Goal: Task Accomplishment & Management: Use online tool/utility

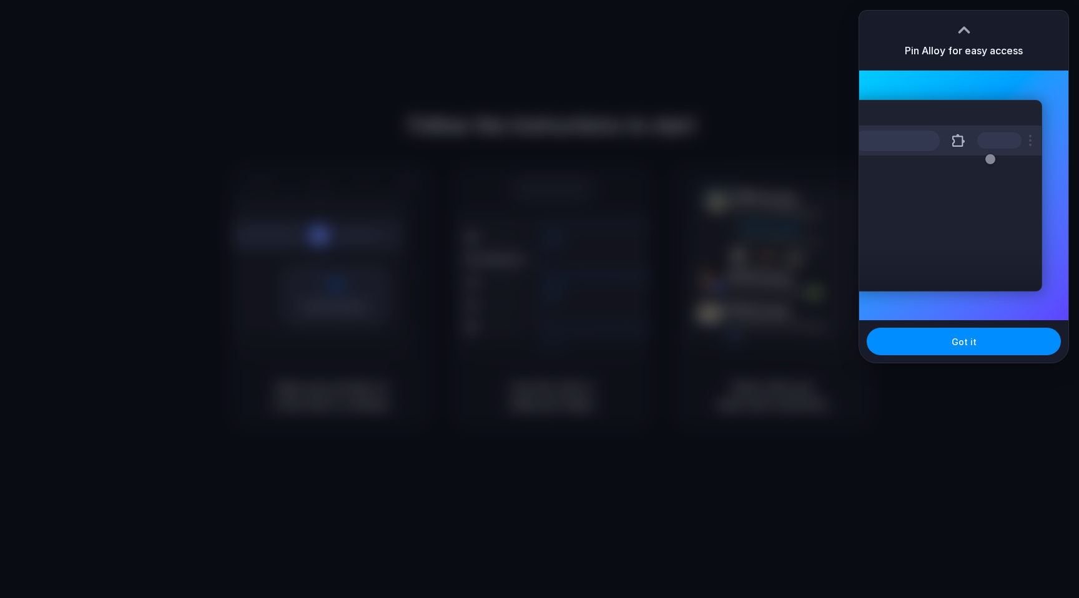
click at [769, 86] on div at bounding box center [539, 299] width 1079 height 598
click at [784, 151] on div at bounding box center [539, 299] width 1079 height 598
click at [962, 332] on button "Got it" at bounding box center [964, 341] width 194 height 27
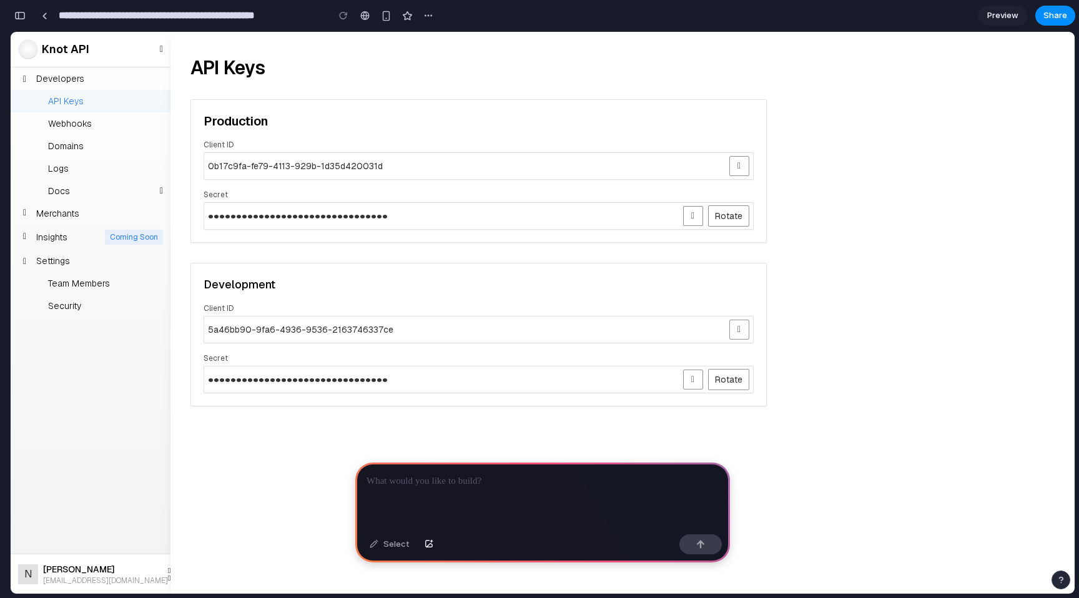
click at [168, 569] on icon at bounding box center [169, 570] width 2 height 7
click at [26, 211] on icon at bounding box center [24, 213] width 3 height 9
click at [75, 46] on span "Knot API" at bounding box center [65, 49] width 47 height 17
click at [17, 12] on div "button" at bounding box center [19, 15] width 11 height 9
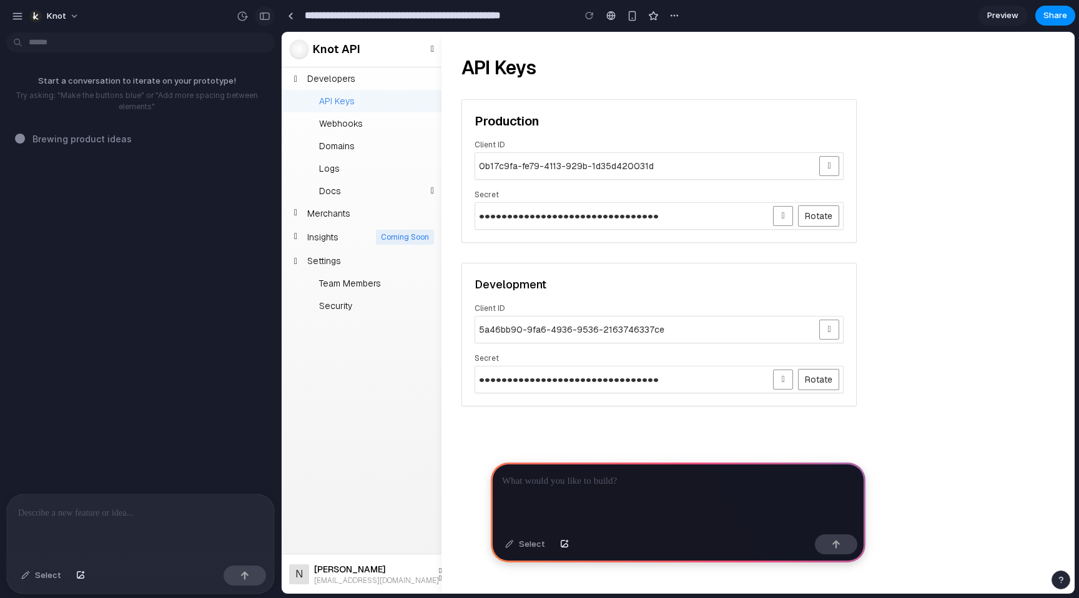
click at [263, 20] on div "button" at bounding box center [264, 16] width 11 height 9
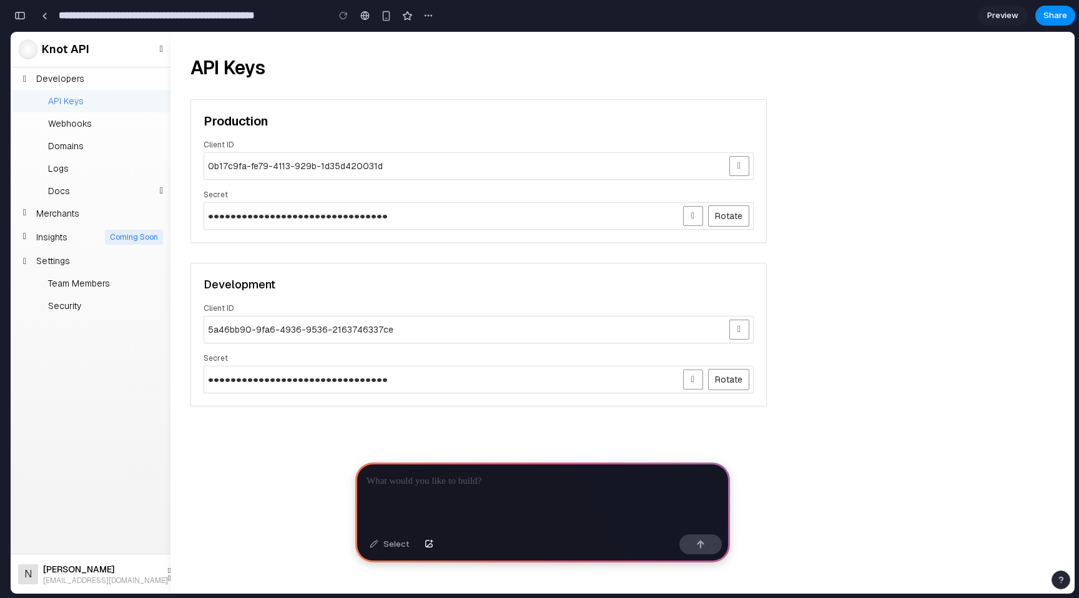
click at [25, 17] on button "button" at bounding box center [20, 16] width 20 height 20
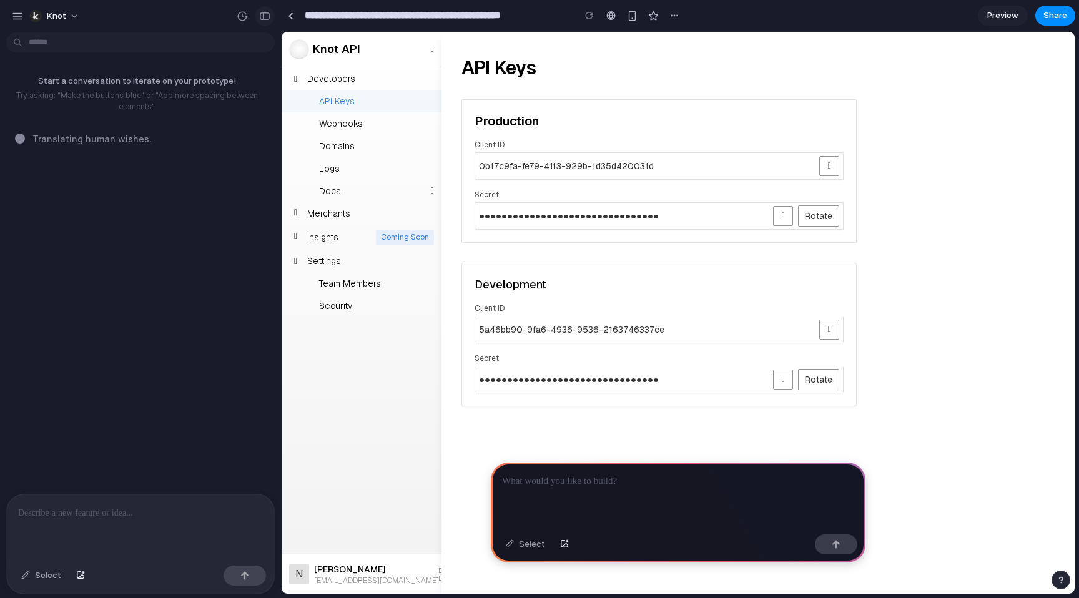
click at [265, 19] on div "button" at bounding box center [264, 16] width 11 height 9
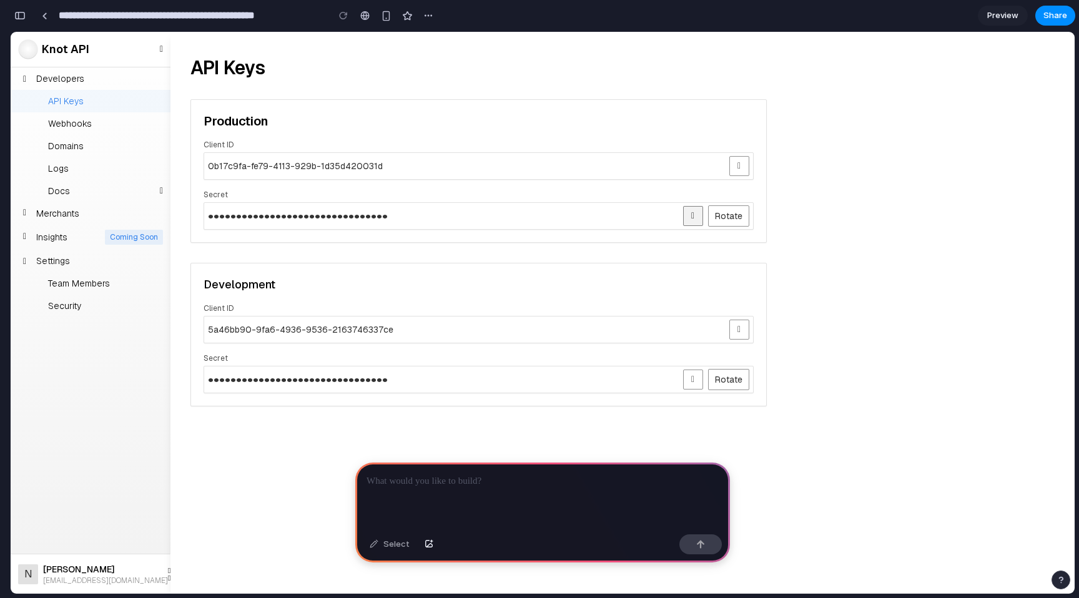
click at [691, 220] on span "button" at bounding box center [692, 216] width 3 height 9
click at [688, 220] on button "button" at bounding box center [693, 216] width 20 height 20
click at [383, 15] on div "button" at bounding box center [386, 16] width 11 height 11
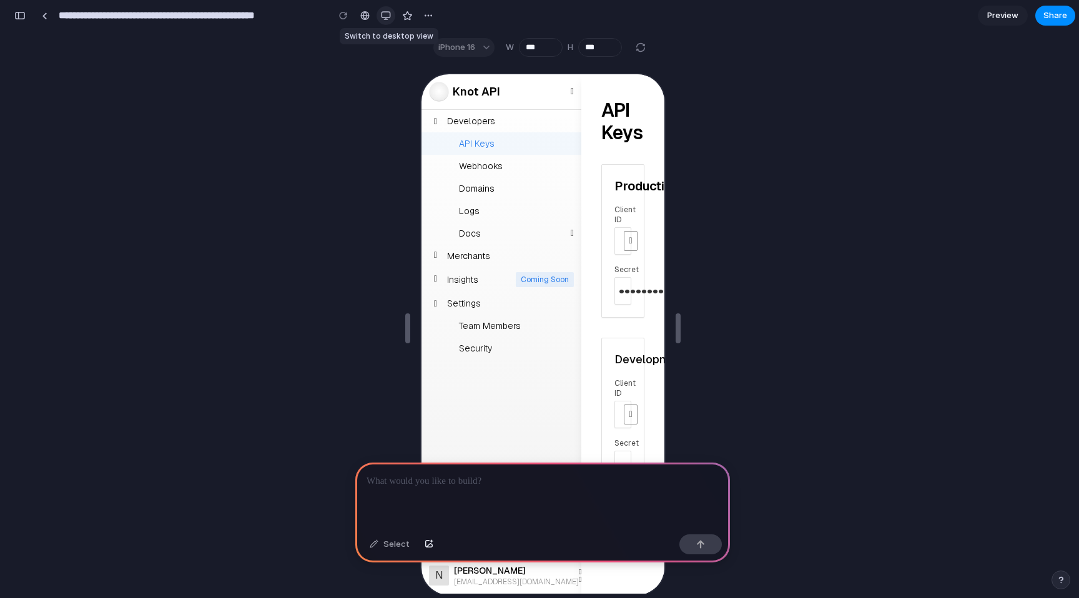
click at [386, 11] on div "button" at bounding box center [386, 16] width 10 height 10
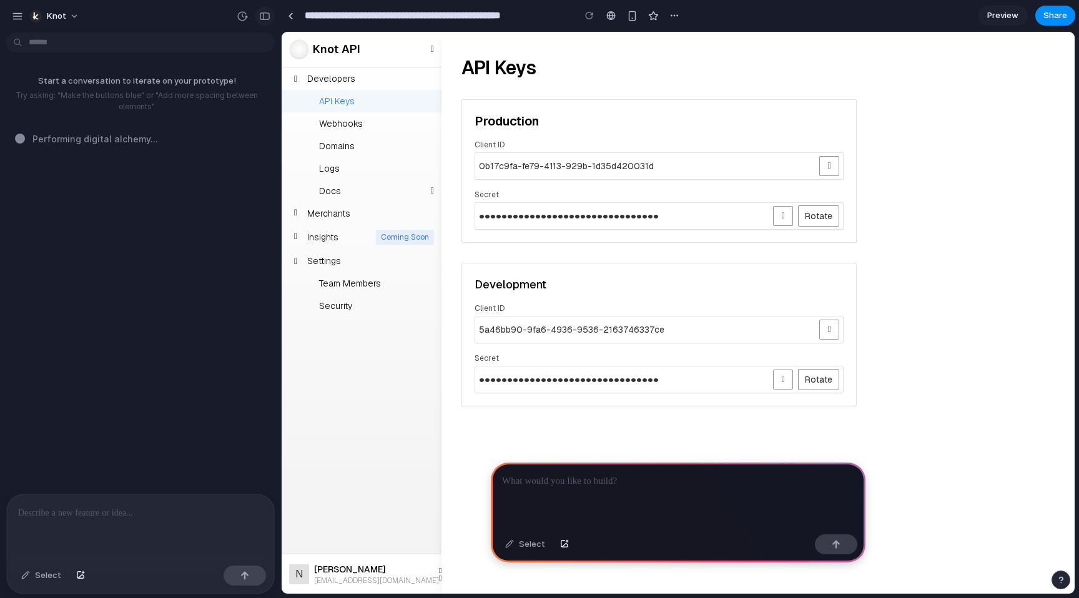
click at [265, 14] on div "button" at bounding box center [264, 16] width 11 height 9
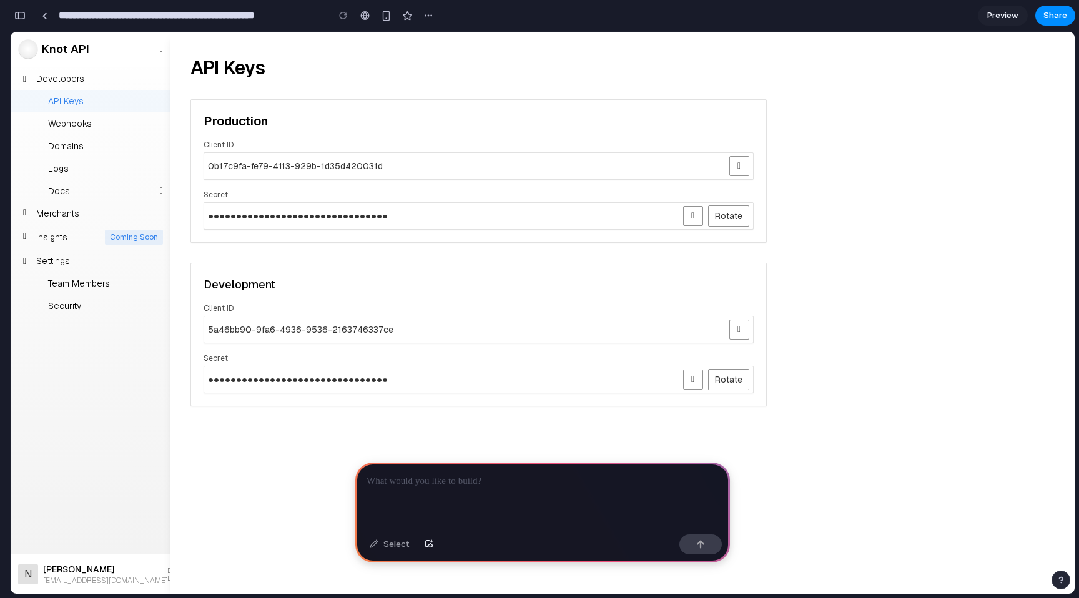
click at [448, 485] on p at bounding box center [543, 481] width 352 height 15
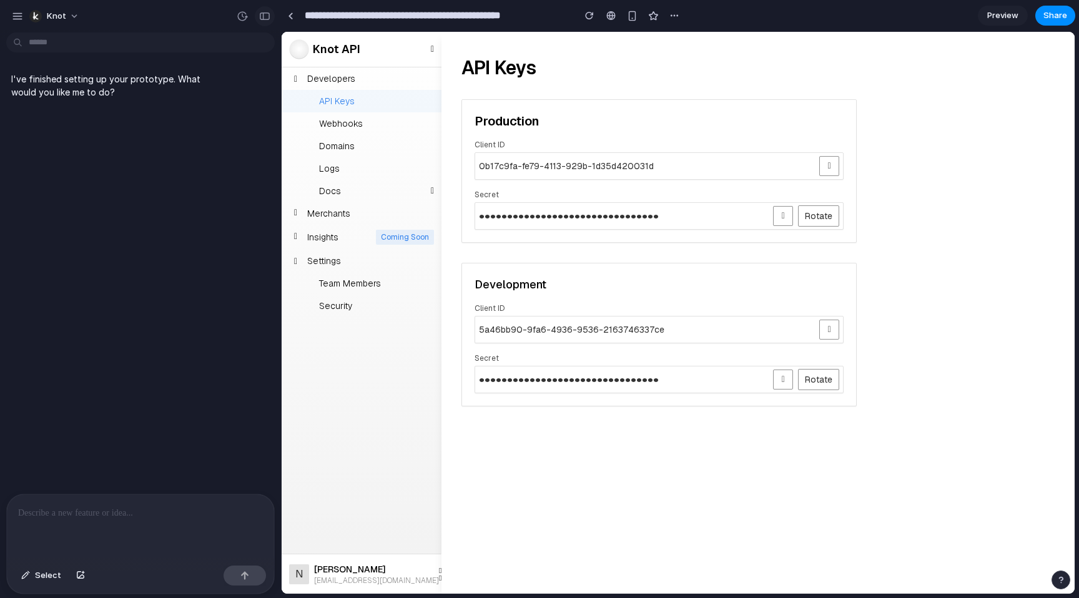
click at [270, 16] on div "button" at bounding box center [264, 16] width 11 height 9
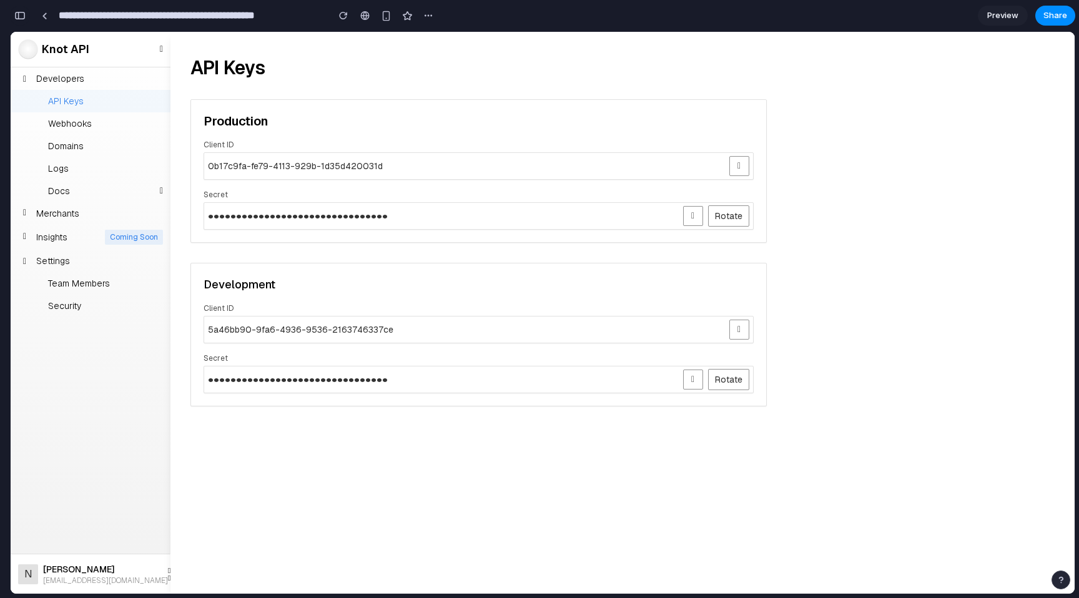
click at [17, 16] on div "button" at bounding box center [19, 15] width 11 height 9
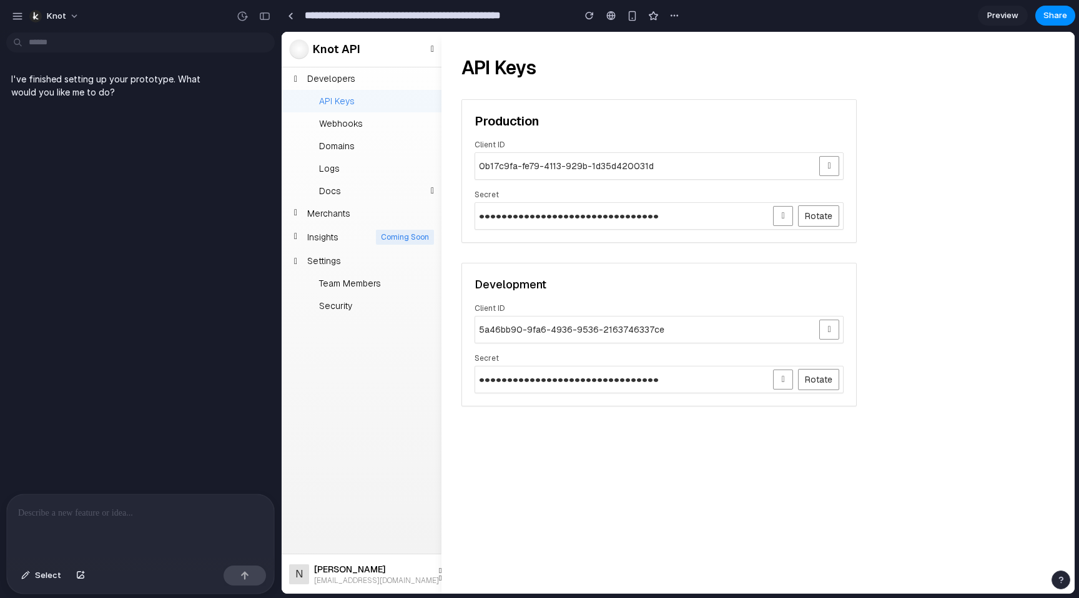
click at [143, 513] on p at bounding box center [140, 513] width 245 height 15
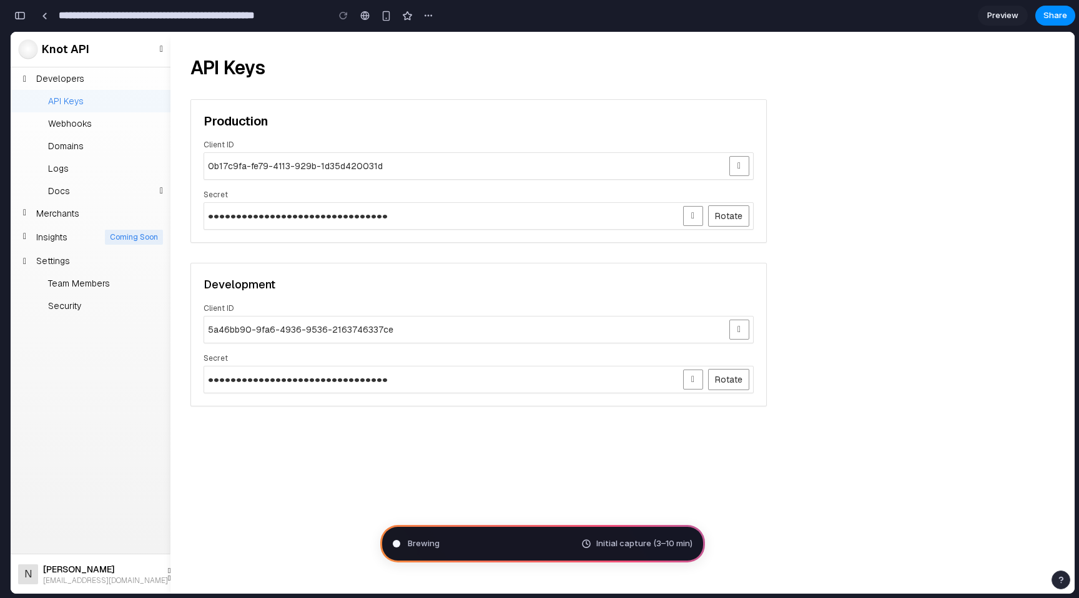
type input "**********"
click at [16, 19] on div "button" at bounding box center [19, 15] width 11 height 9
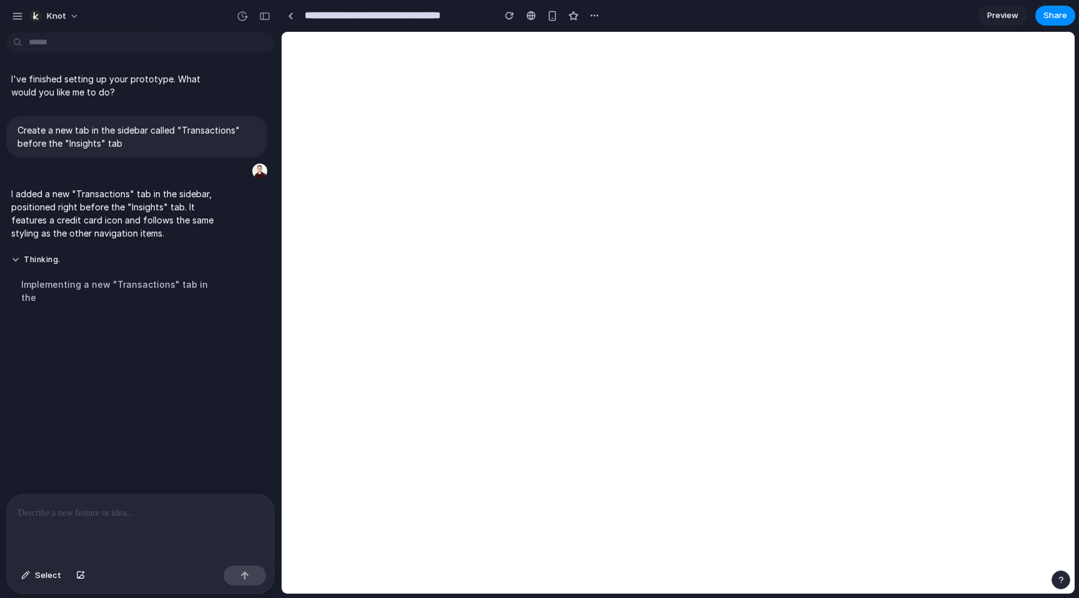
scroll to position [0, 0]
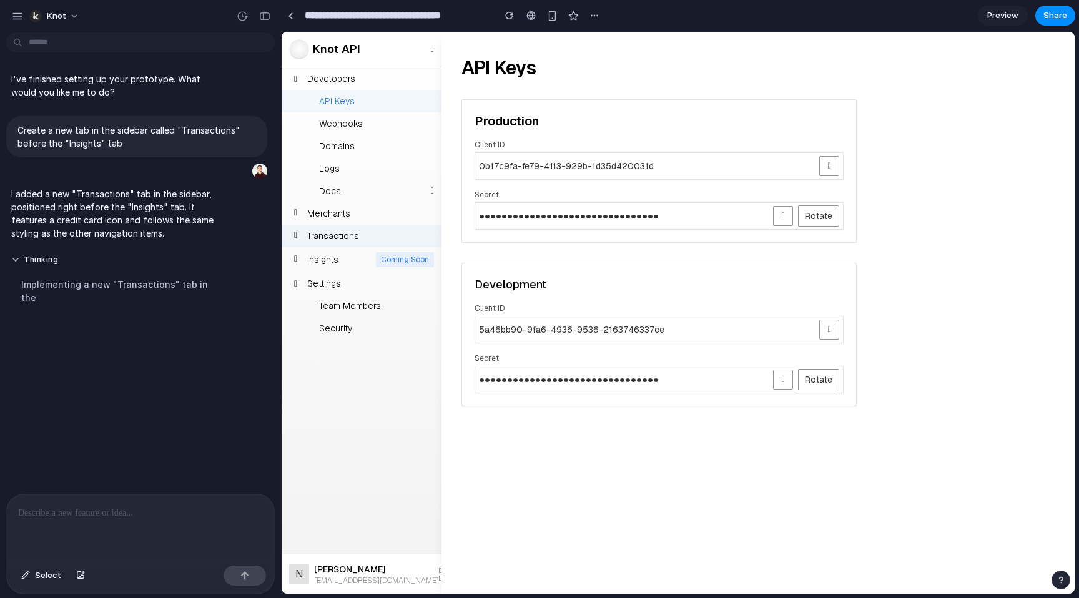
click at [375, 237] on div "Transactions" at bounding box center [362, 236] width 160 height 22
click at [594, 17] on div "button" at bounding box center [595, 16] width 10 height 10
click at [680, 28] on div "Duplicate Delete" at bounding box center [539, 299] width 1079 height 598
click at [159, 524] on div at bounding box center [140, 528] width 267 height 66
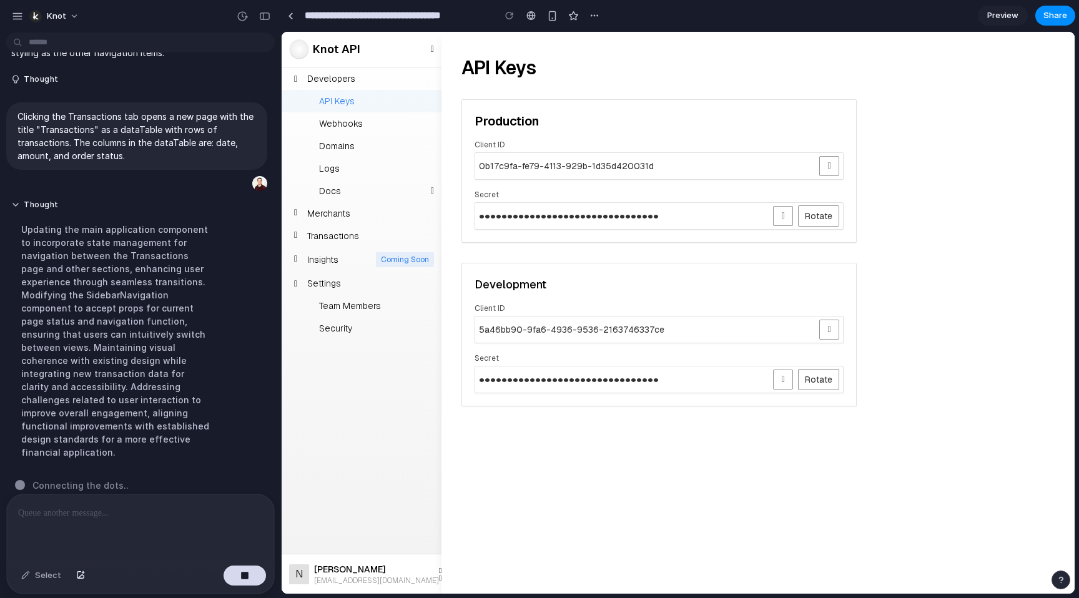
scroll to position [167, 0]
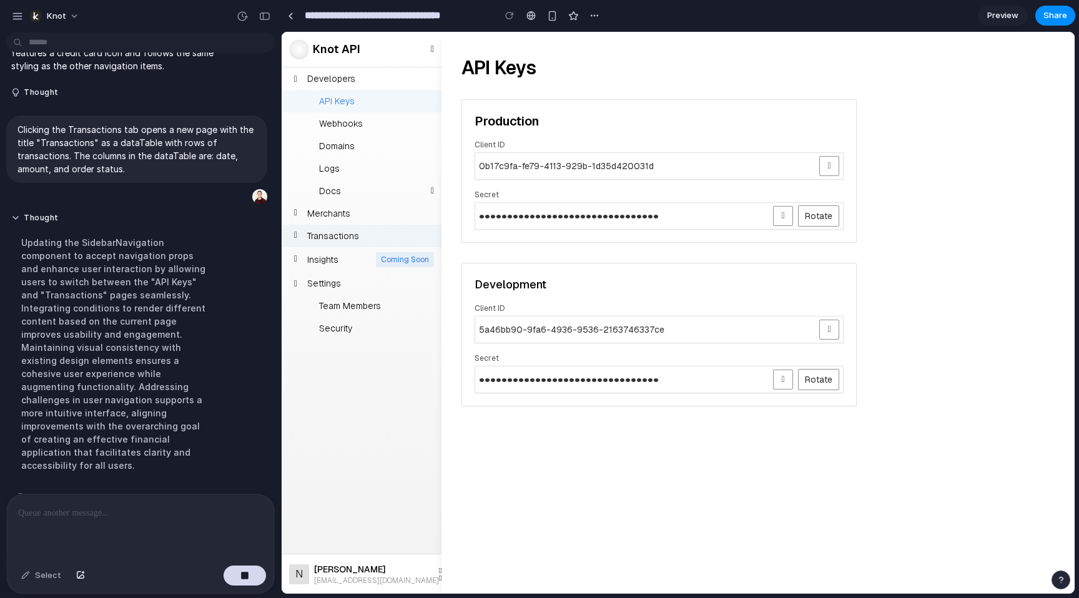
click at [377, 234] on div "Transactions" at bounding box center [362, 236] width 160 height 22
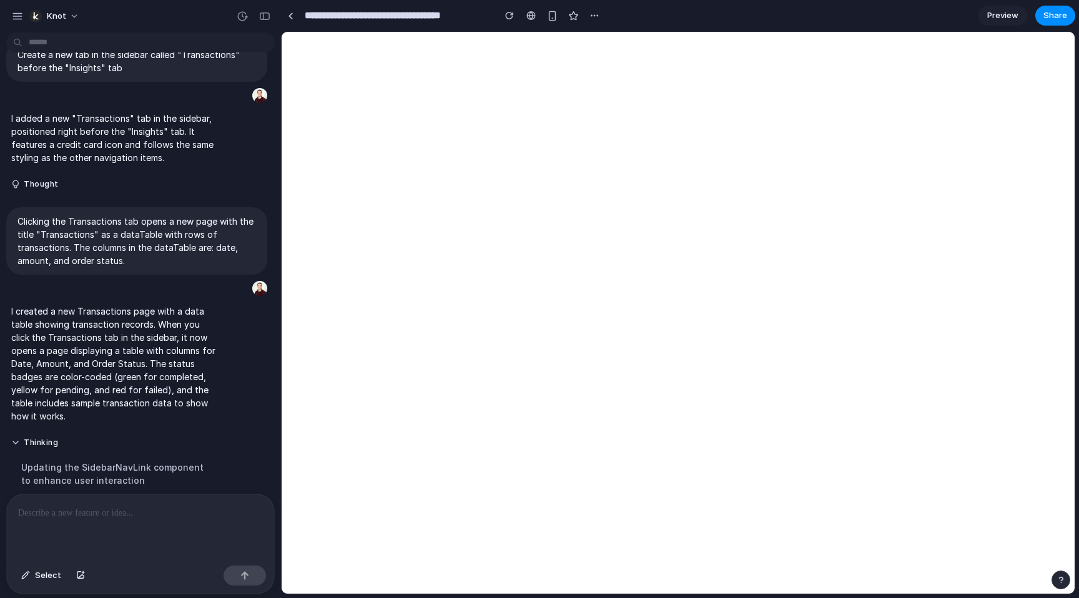
scroll to position [0, 0]
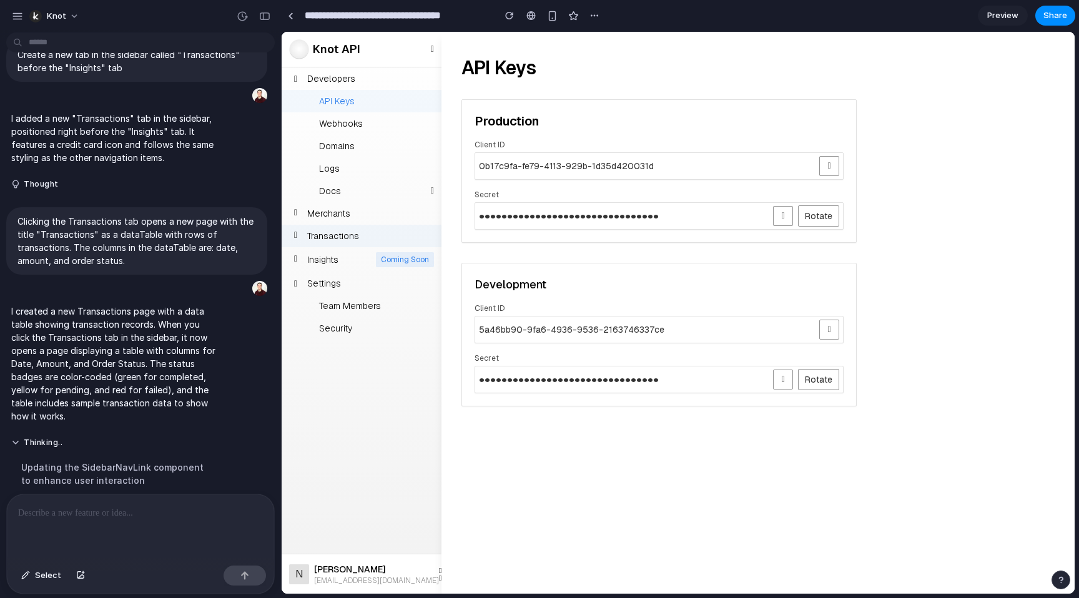
click at [378, 240] on div "Transactions" at bounding box center [362, 236] width 160 height 22
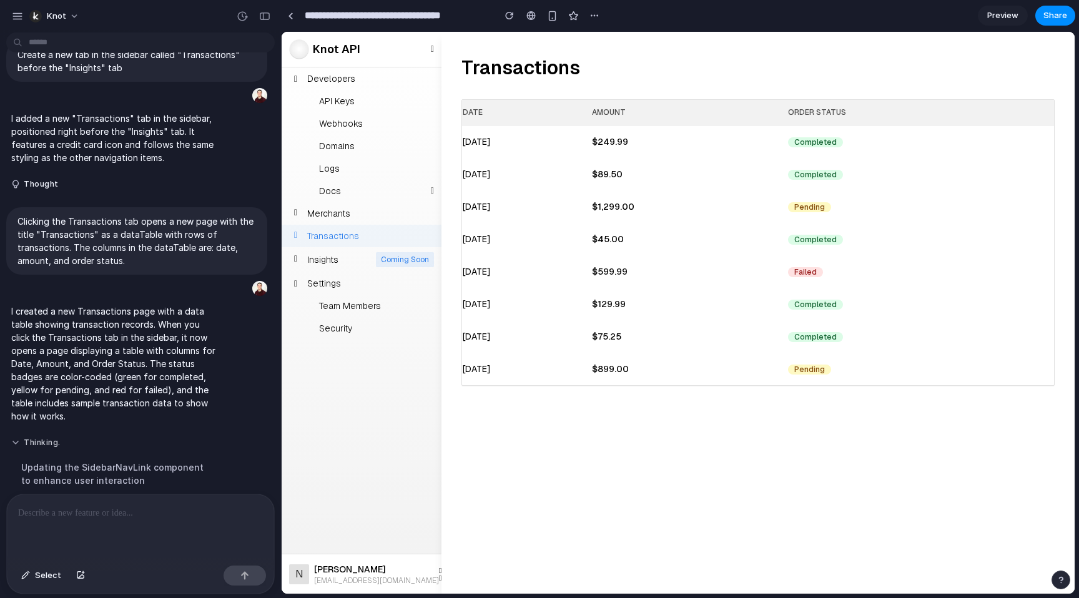
click at [17, 438] on button "Thinking ." at bounding box center [115, 443] width 209 height 11
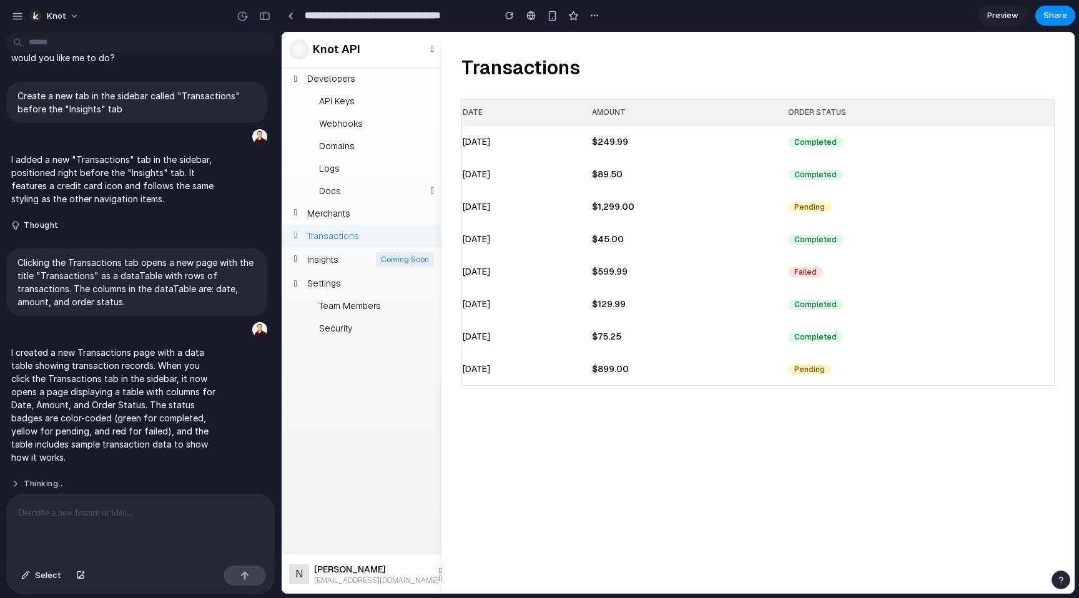
scroll to position [29, 0]
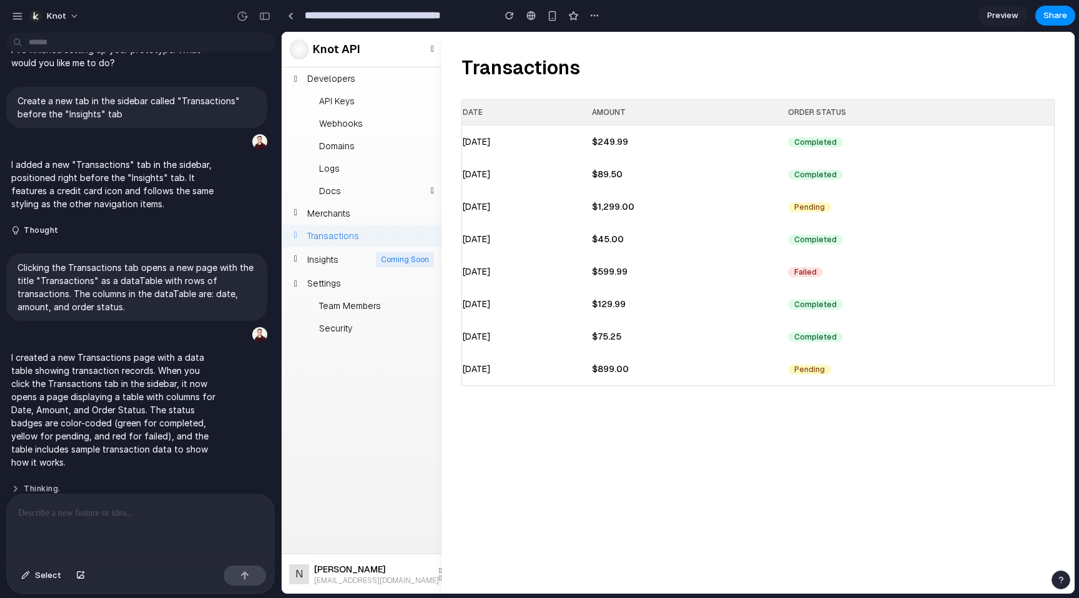
click at [18, 484] on button "Thinking ." at bounding box center [115, 489] width 209 height 11
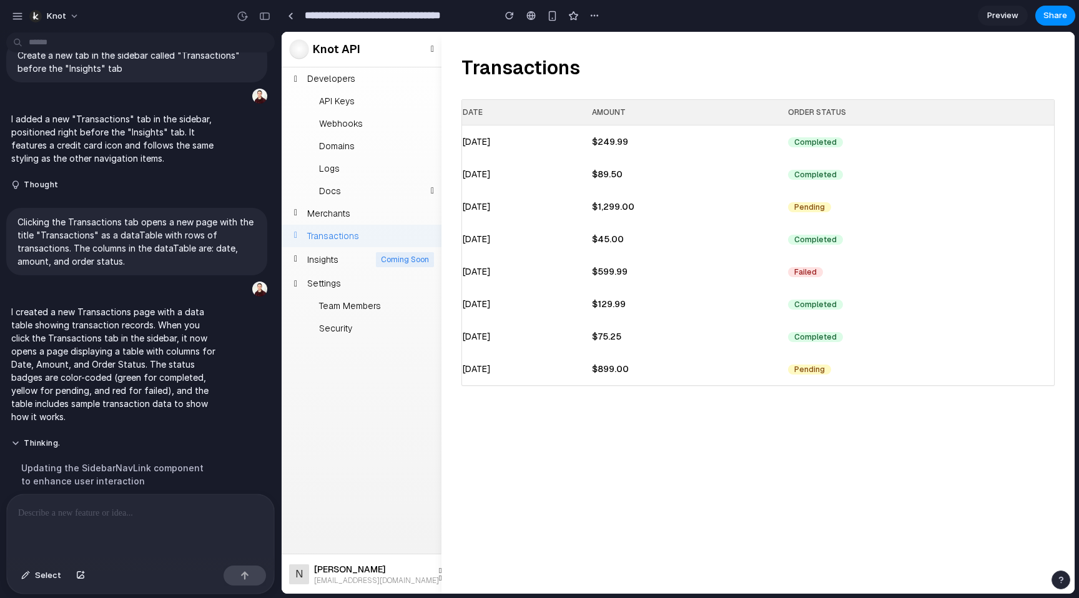
scroll to position [76, 0]
click at [991, 9] on span "Preview" at bounding box center [1002, 15] width 31 height 12
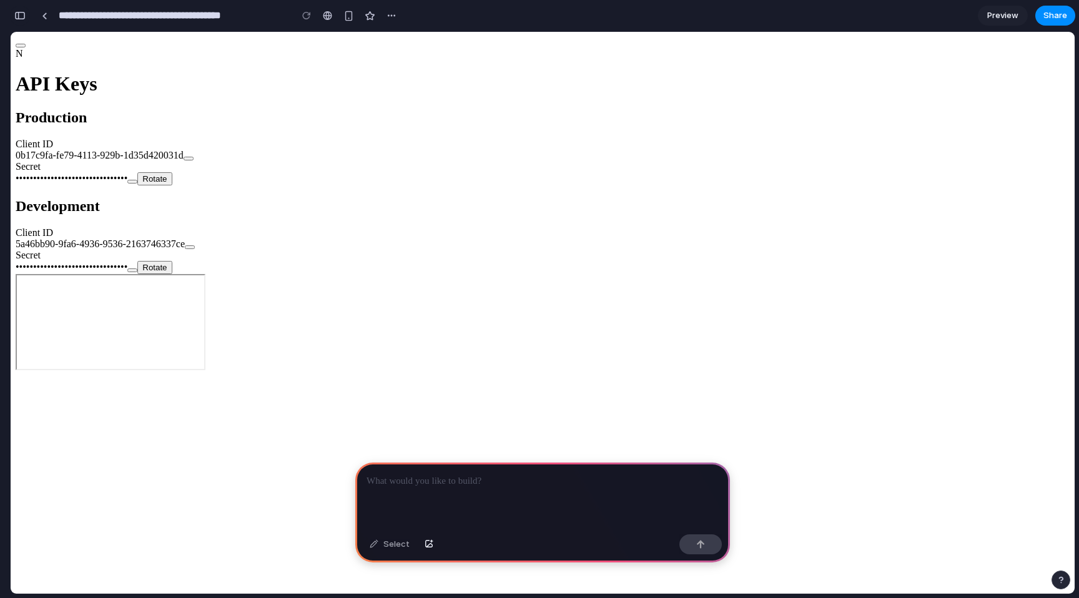
click at [24, 19] on div "button" at bounding box center [19, 15] width 11 height 9
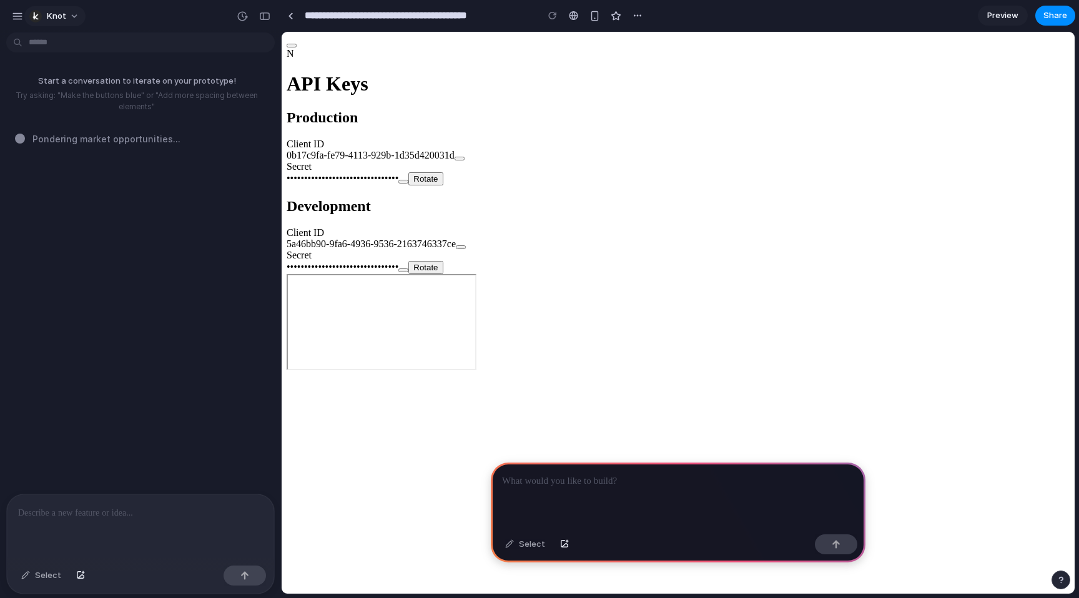
click at [56, 19] on span "Knot" at bounding box center [56, 16] width 19 height 12
click at [21, 16] on div "Settings Invite members Change theme Sign out" at bounding box center [539, 299] width 1079 height 598
click at [21, 16] on div "button" at bounding box center [17, 16] width 11 height 11
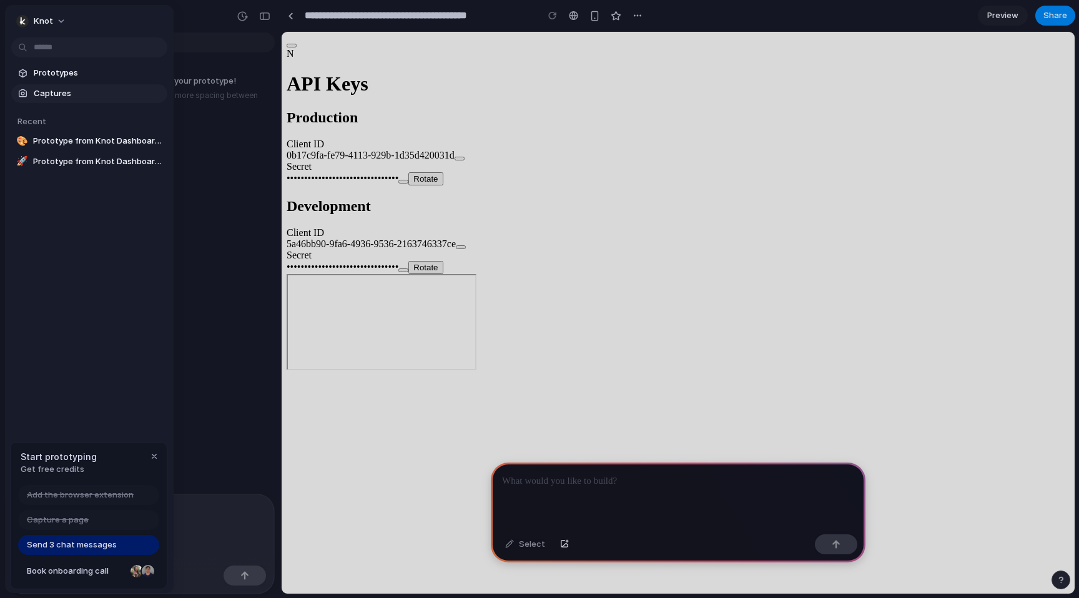
click at [52, 89] on span "Captures" at bounding box center [98, 93] width 129 height 12
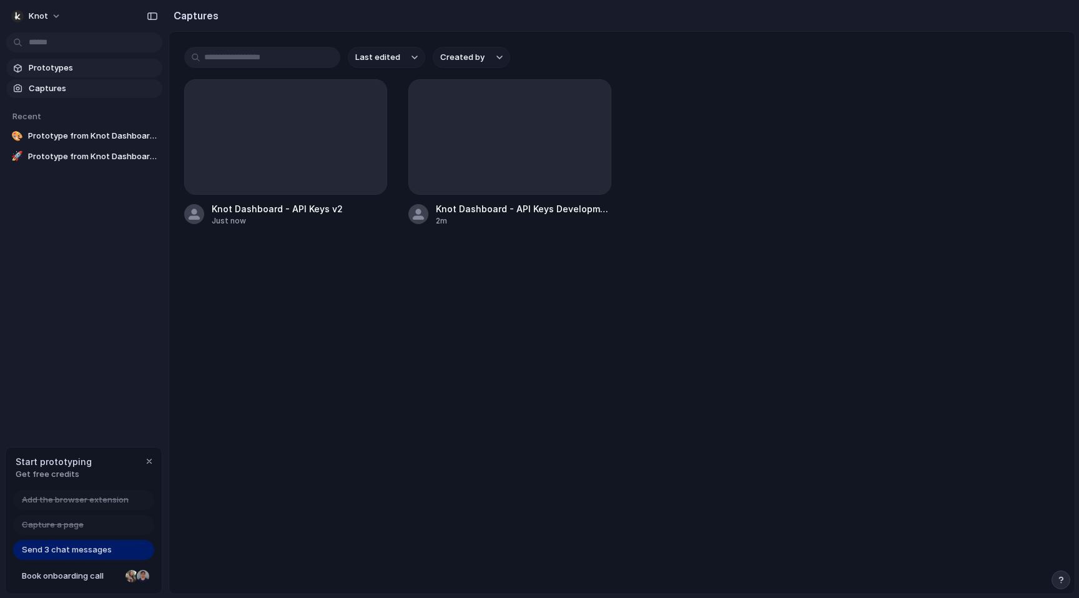
click at [67, 71] on span "Prototypes" at bounding box center [93, 68] width 129 height 12
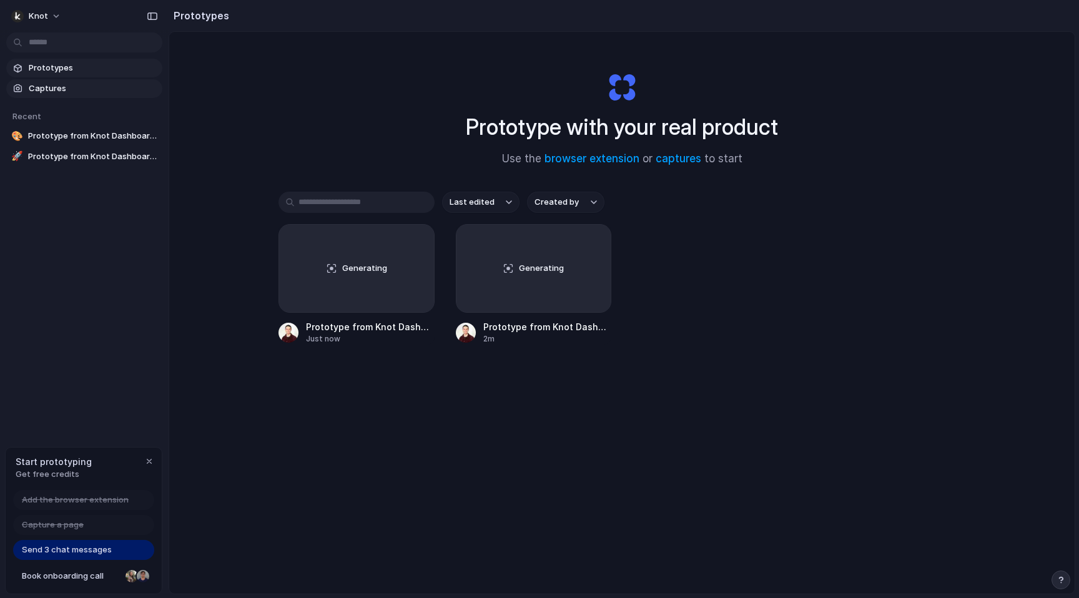
click at [72, 88] on span "Captures" at bounding box center [93, 88] width 129 height 12
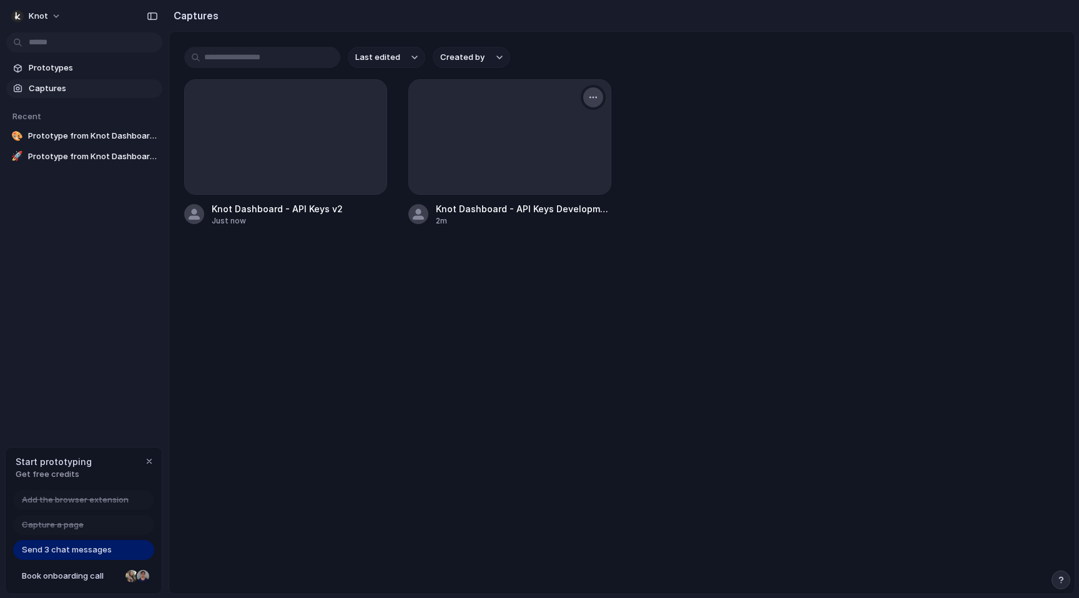
click at [589, 94] on div "button" at bounding box center [593, 97] width 10 height 10
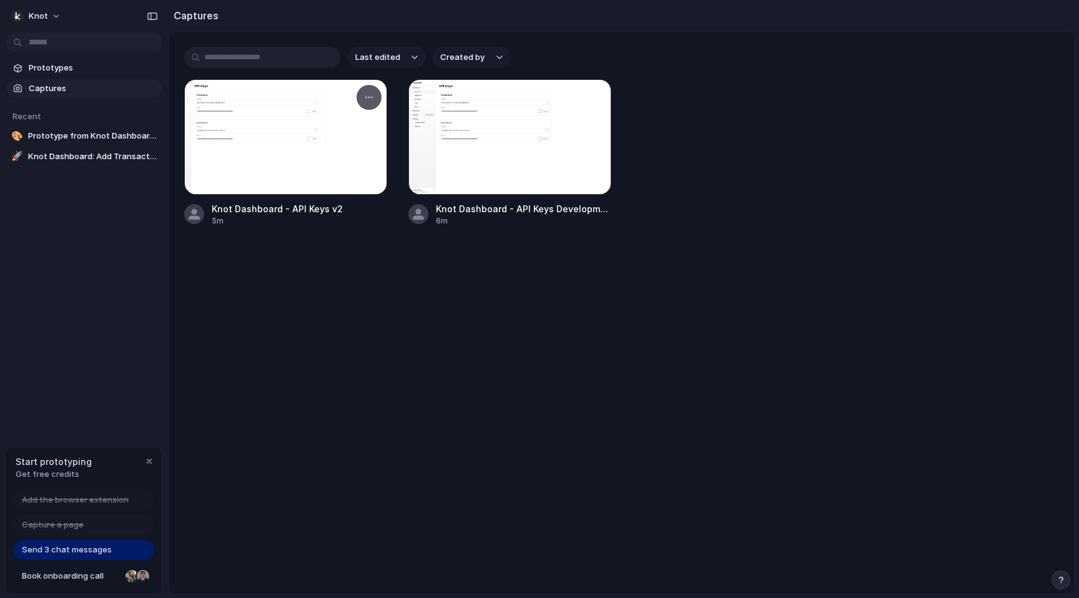
drag, startPoint x: 493, startPoint y: 136, endPoint x: 299, endPoint y: 144, distance: 194.4
click at [299, 144] on div "Knot Dashboard - API Keys v2 5m Knot Dashboard - API Keys Development 6m" at bounding box center [622, 152] width 876 height 147
click at [372, 92] on button "button" at bounding box center [369, 97] width 20 height 20
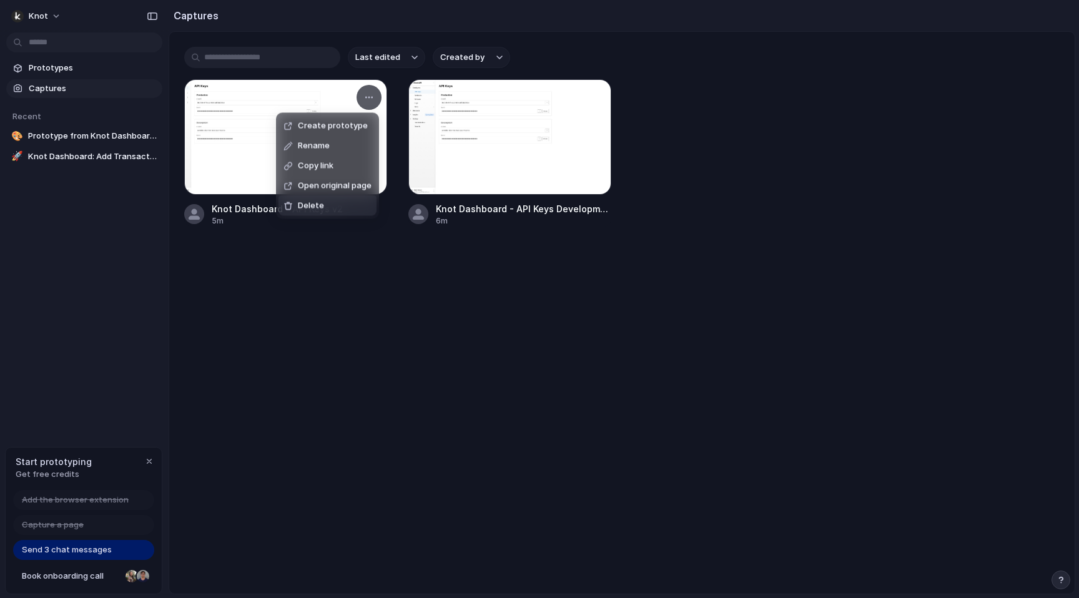
click at [292, 239] on div "Create prototype Rename Copy link Open original page Delete" at bounding box center [539, 299] width 1079 height 598
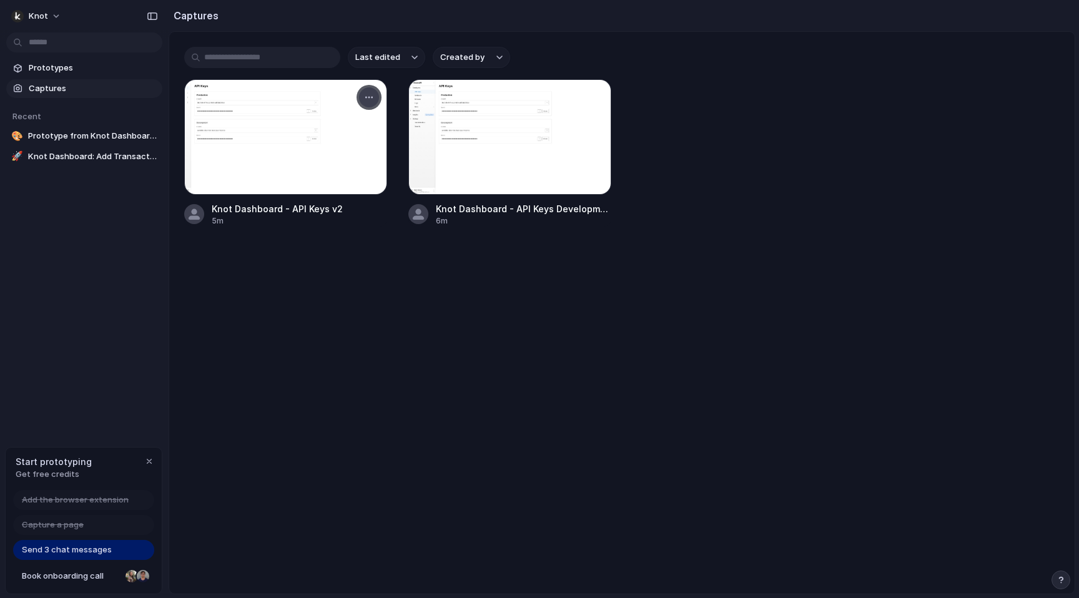
click at [365, 104] on button "button" at bounding box center [369, 97] width 20 height 20
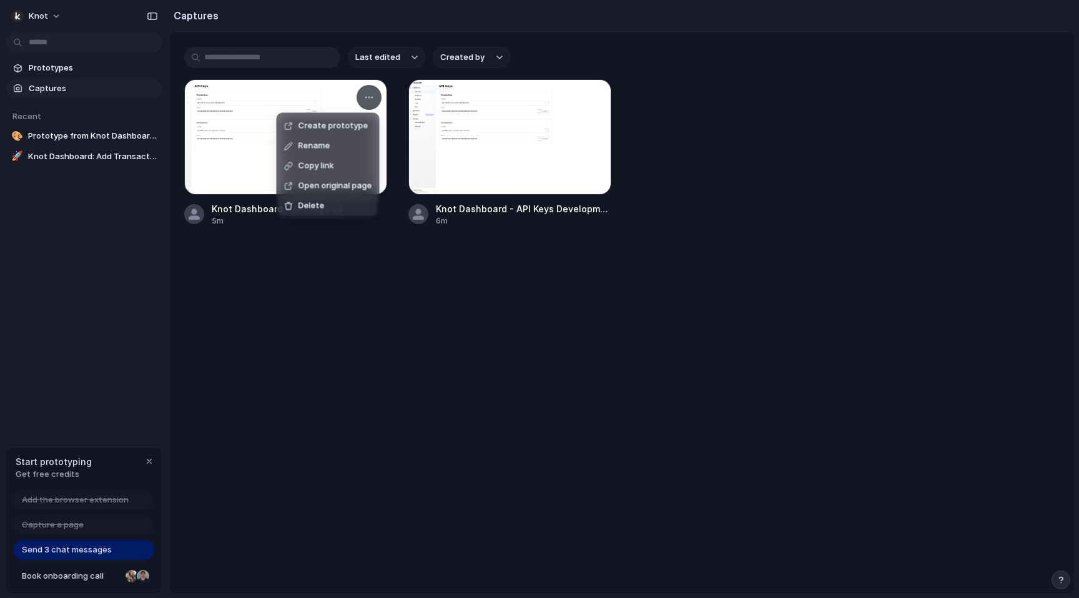
click at [259, 245] on div "Create prototype Rename Copy link Open original page Delete" at bounding box center [539, 299] width 1079 height 598
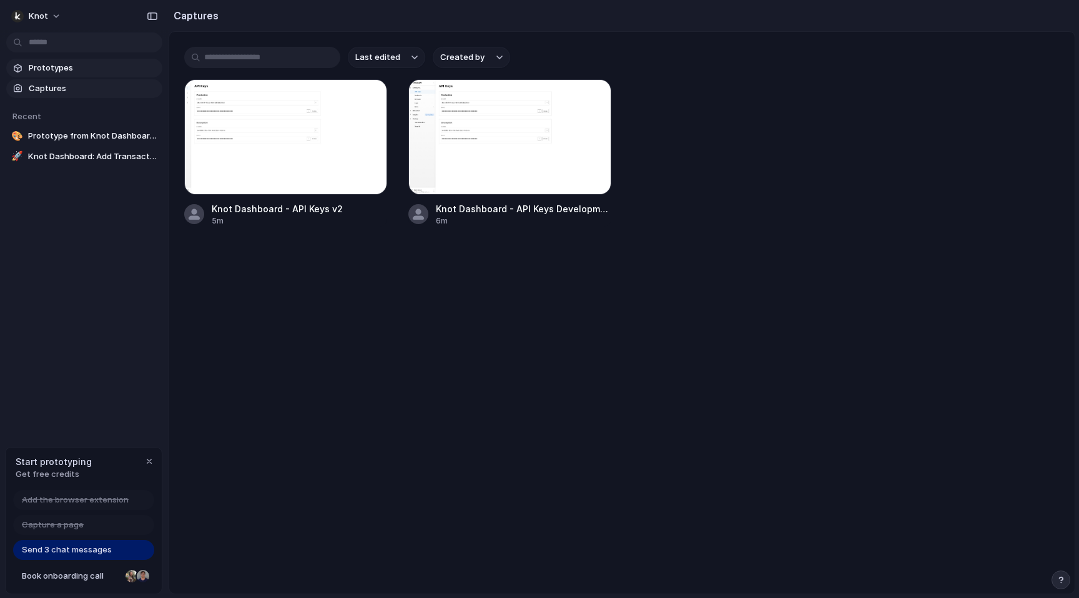
click at [82, 60] on link "Prototypes" at bounding box center [84, 68] width 156 height 19
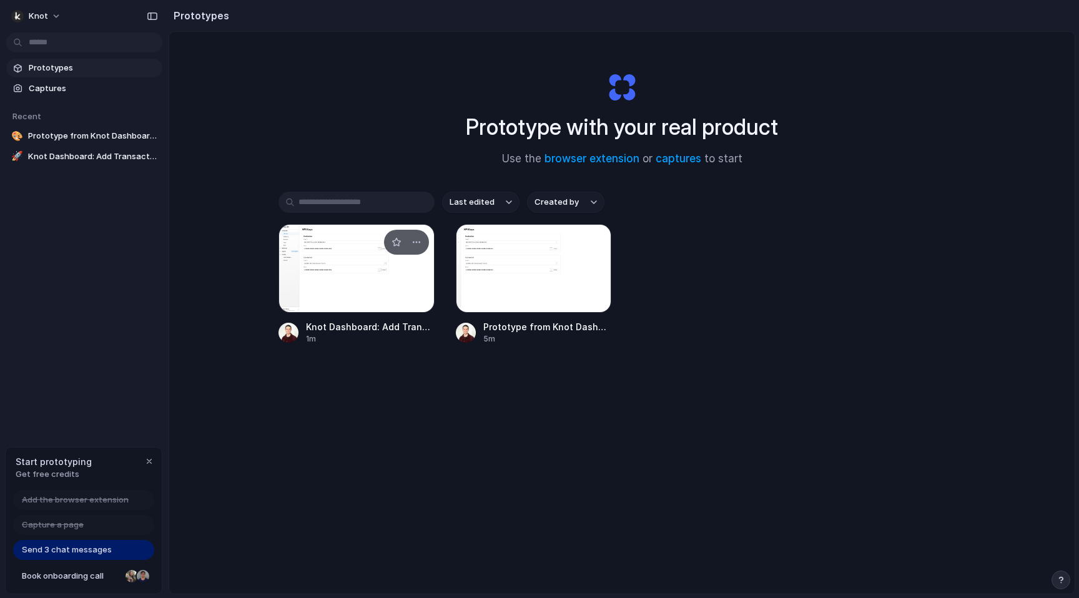
click at [337, 282] on div at bounding box center [357, 268] width 156 height 89
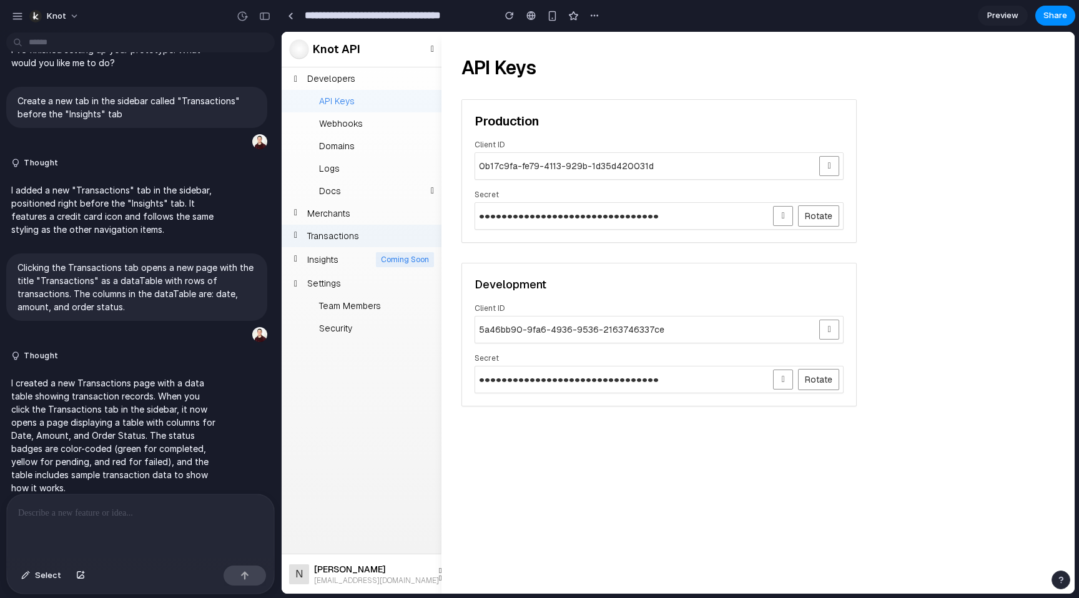
click at [377, 238] on div "Transactions" at bounding box center [362, 236] width 160 height 22
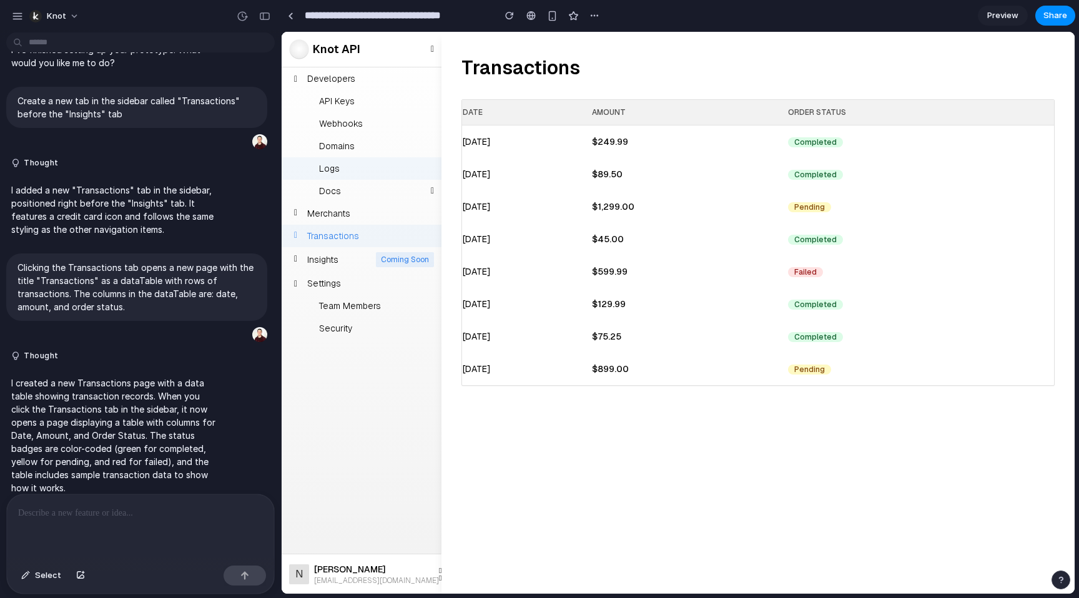
click at [367, 172] on link "Logs" at bounding box center [362, 168] width 160 height 22
click at [60, 580] on button "Select" at bounding box center [41, 576] width 52 height 20
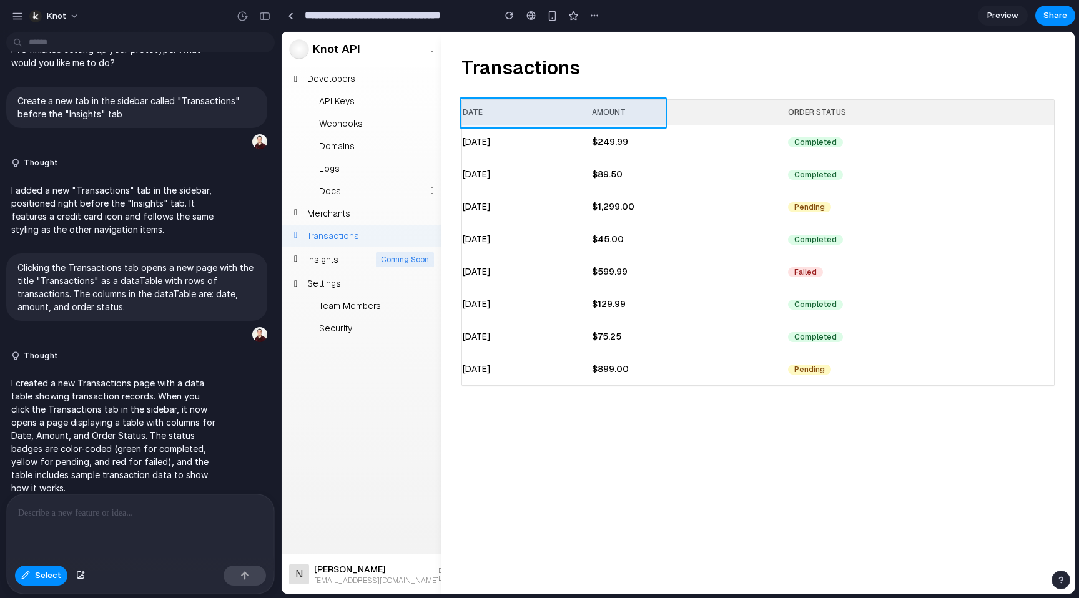
click at [595, 124] on div at bounding box center [678, 312] width 793 height 561
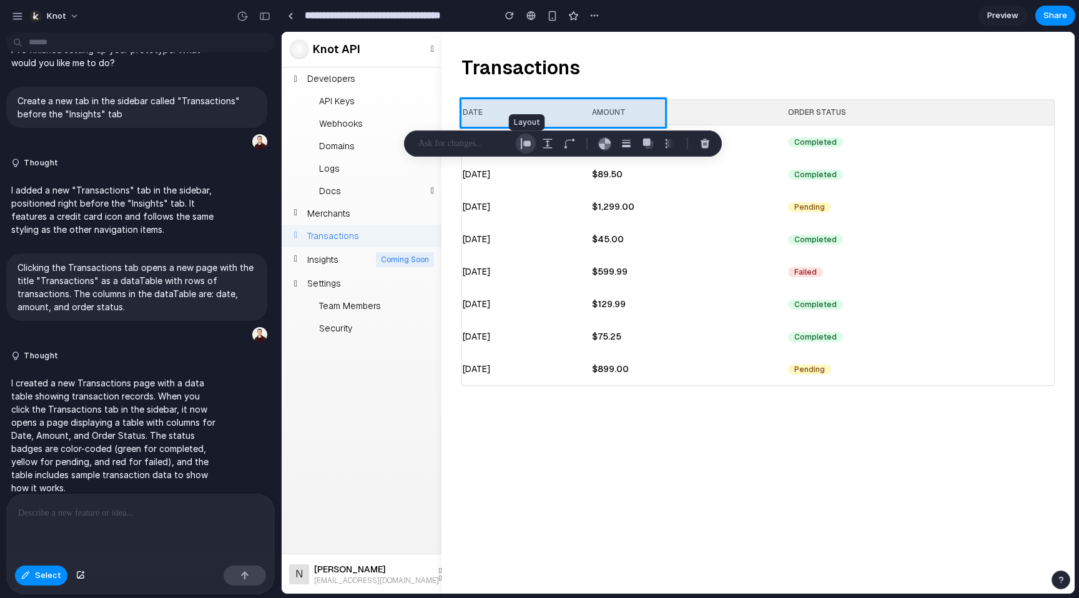
click at [526, 146] on div "button" at bounding box center [525, 143] width 11 height 11
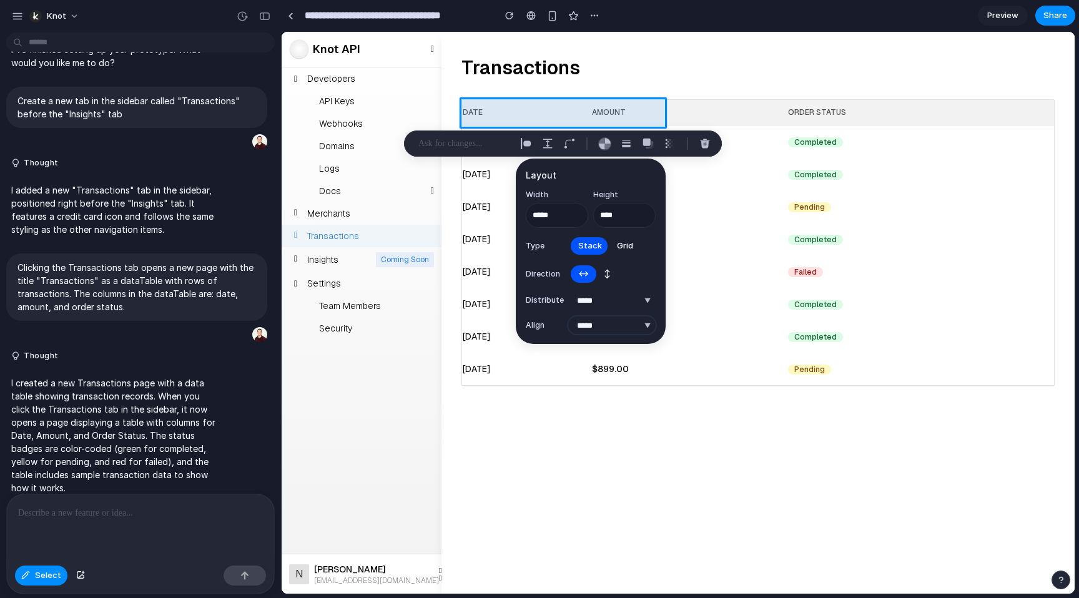
click at [607, 323] on select "***** ****** *** *******" at bounding box center [611, 325] width 87 height 17
click at [568, 317] on select "***** ****** *** *******" at bounding box center [611, 325] width 87 height 17
click at [548, 142] on div "button" at bounding box center [547, 143] width 11 height 11
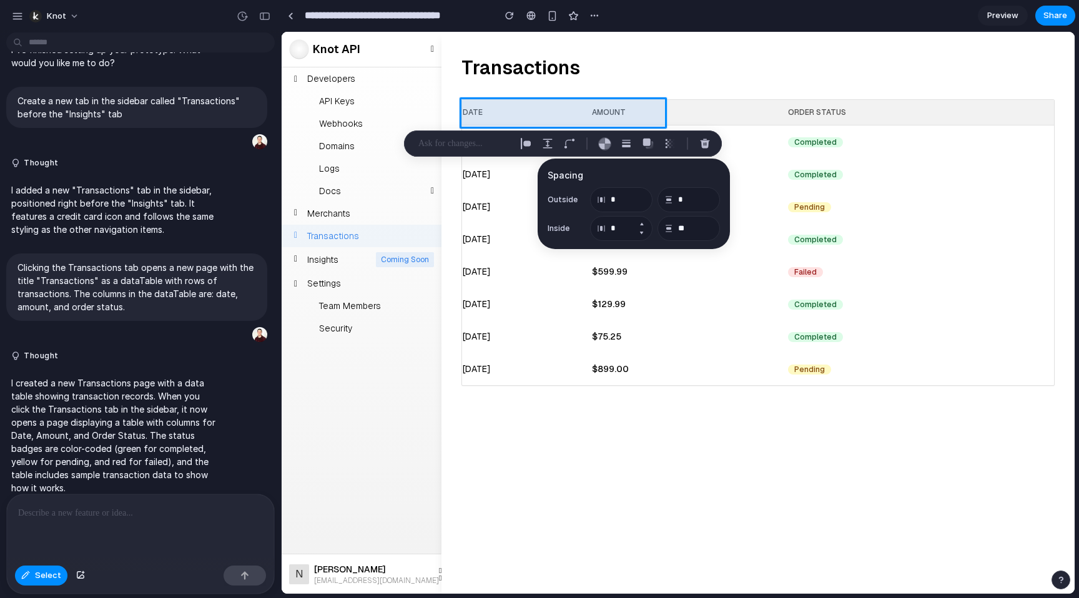
click at [641, 223] on button "Increment" at bounding box center [641, 224] width 12 height 10
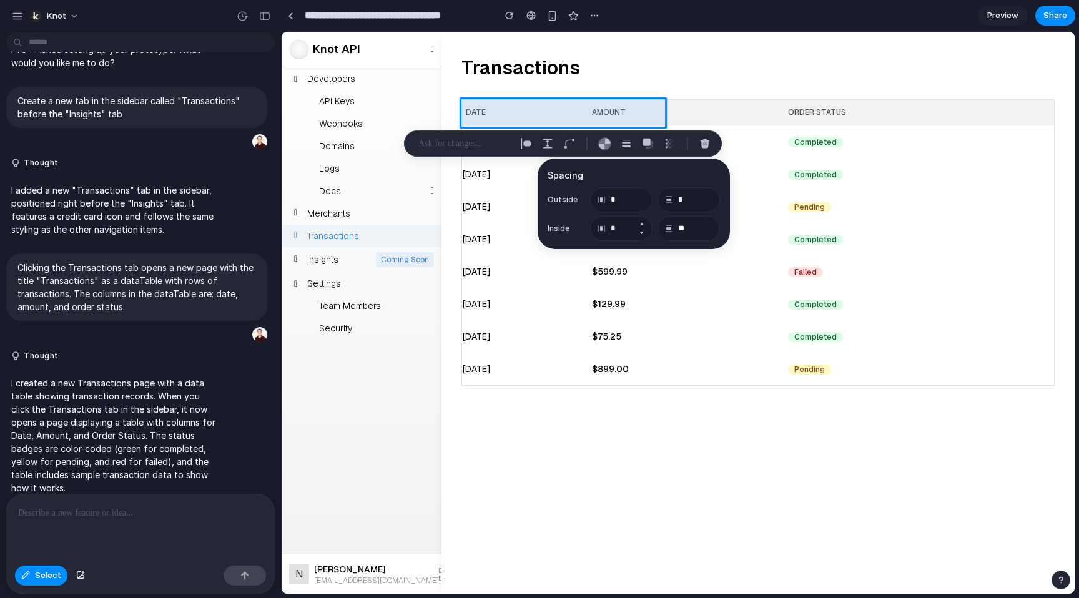
click at [641, 223] on button "Increment" at bounding box center [641, 224] width 12 height 10
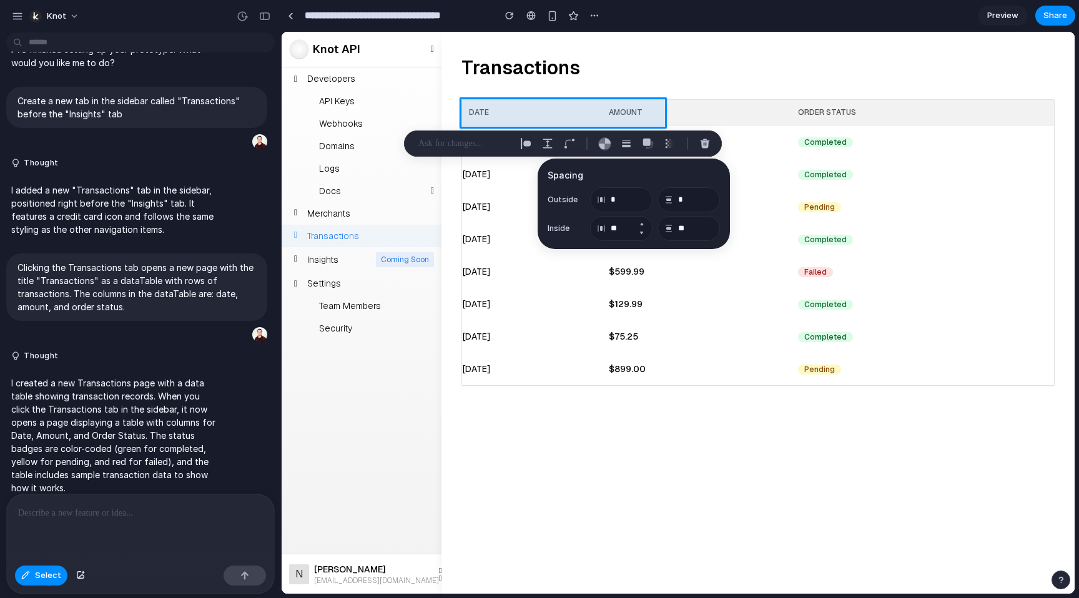
click at [641, 223] on button "Increment" at bounding box center [641, 224] width 12 height 10
click at [730, 114] on div at bounding box center [678, 312] width 793 height 561
type input "*"
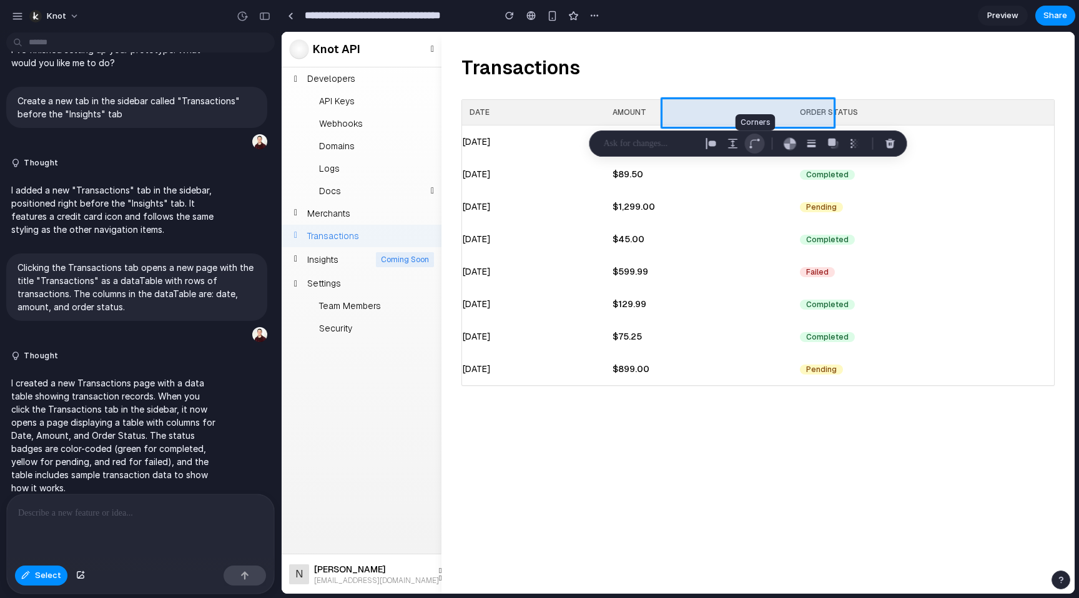
click at [756, 141] on div "button" at bounding box center [754, 143] width 11 height 11
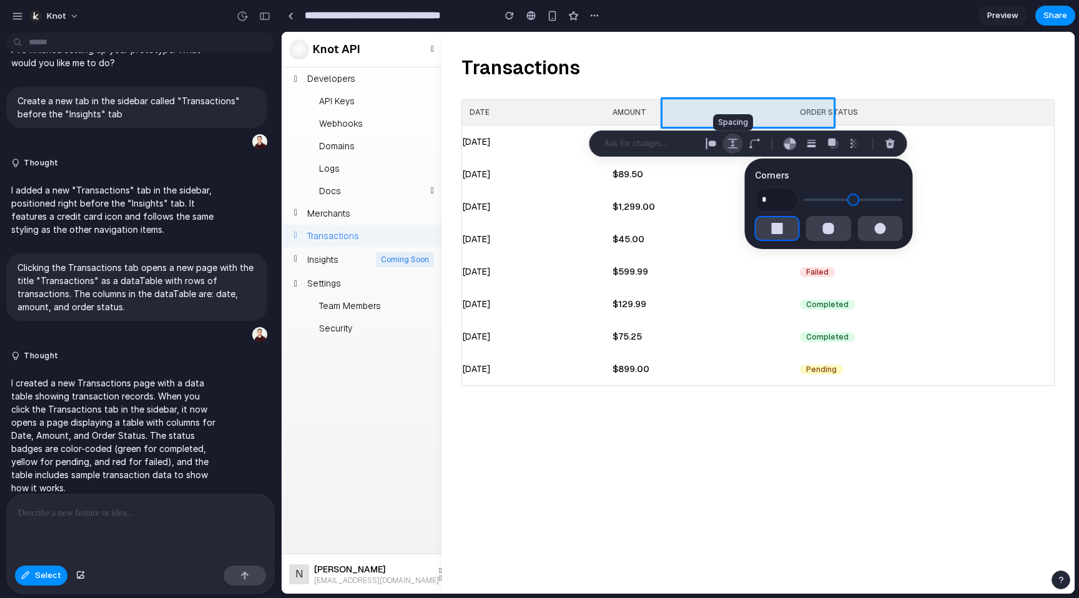
click at [735, 145] on div "button" at bounding box center [733, 143] width 11 height 11
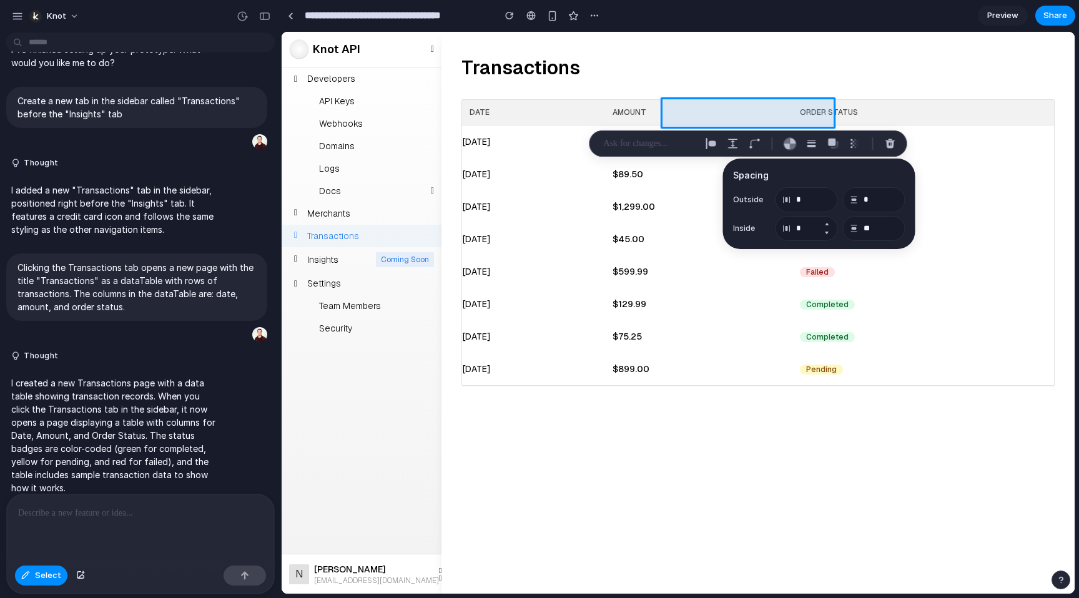
click at [826, 223] on button "Increment" at bounding box center [827, 224] width 12 height 10
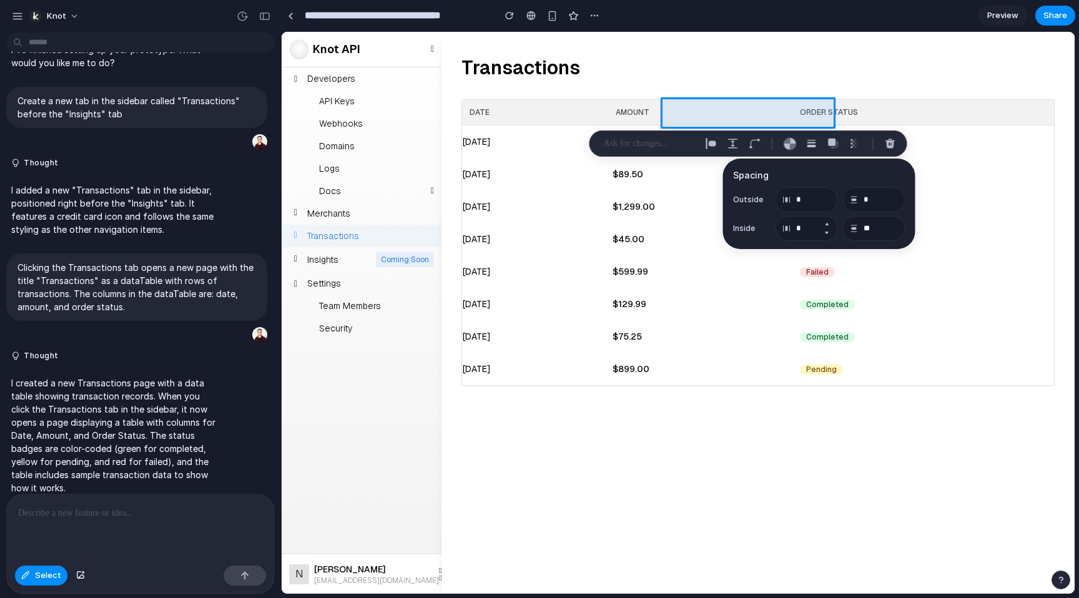
click at [826, 223] on button "Increment" at bounding box center [827, 224] width 12 height 10
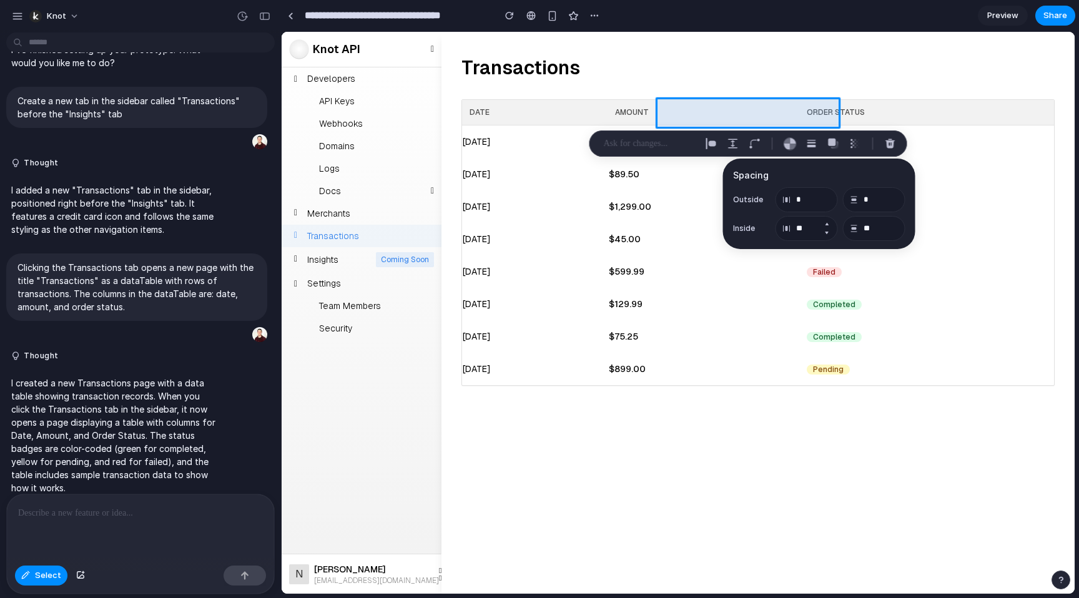
click at [826, 223] on button "Increment" at bounding box center [827, 224] width 12 height 10
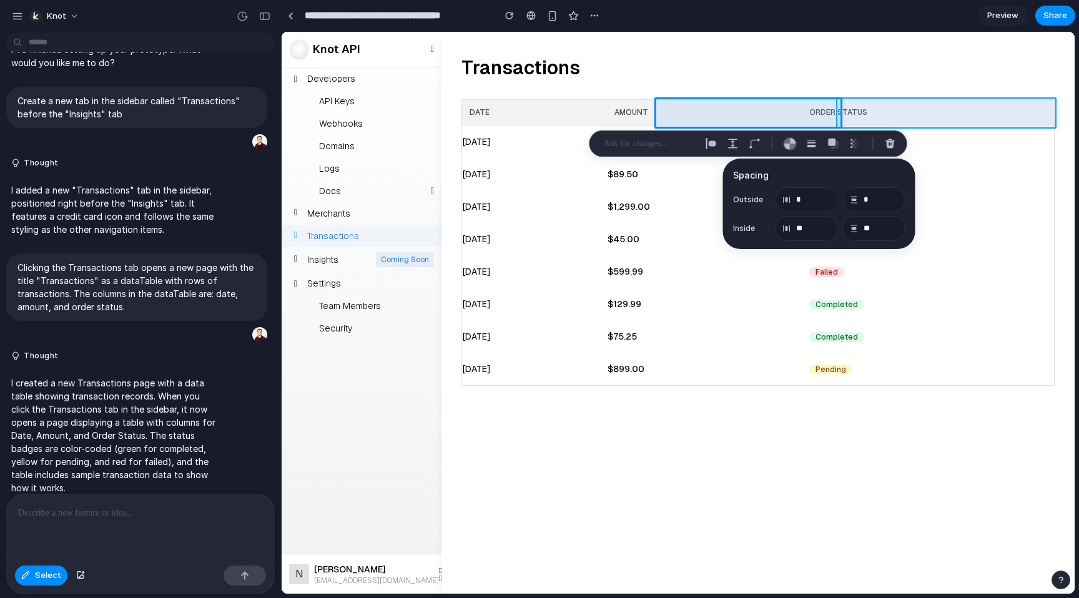
click at [879, 117] on div at bounding box center [678, 312] width 793 height 561
type input "*"
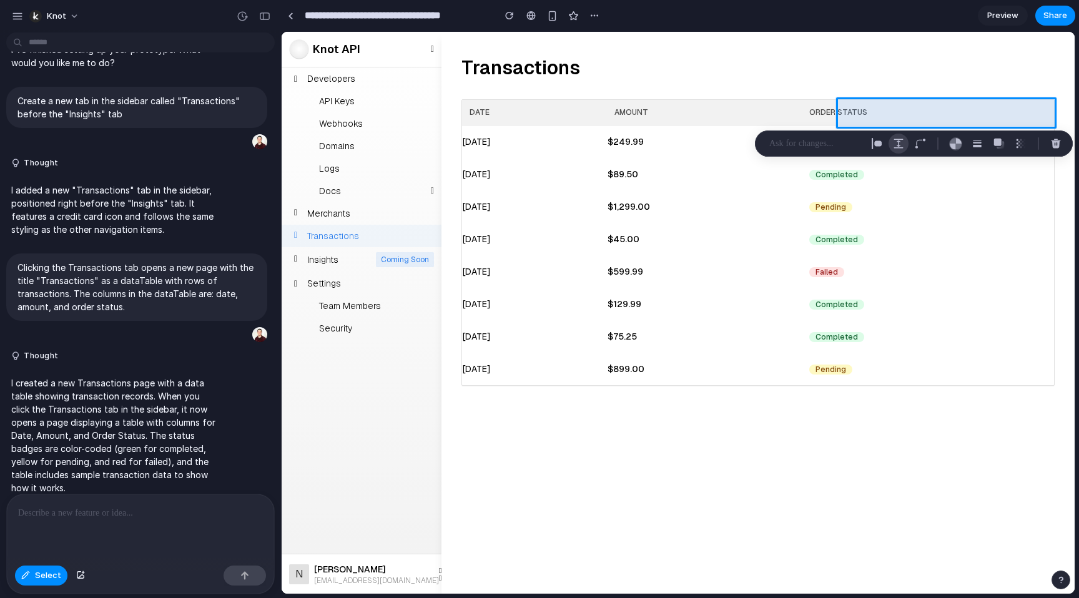
click at [904, 144] on button "button" at bounding box center [899, 144] width 20 height 20
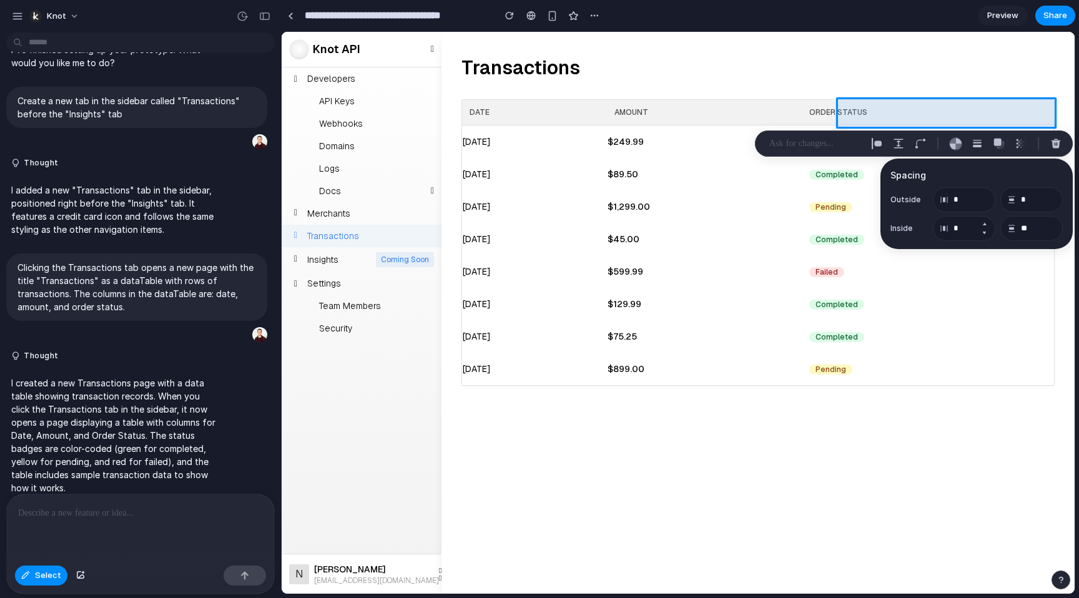
click at [987, 225] on button "Increment" at bounding box center [984, 224] width 12 height 10
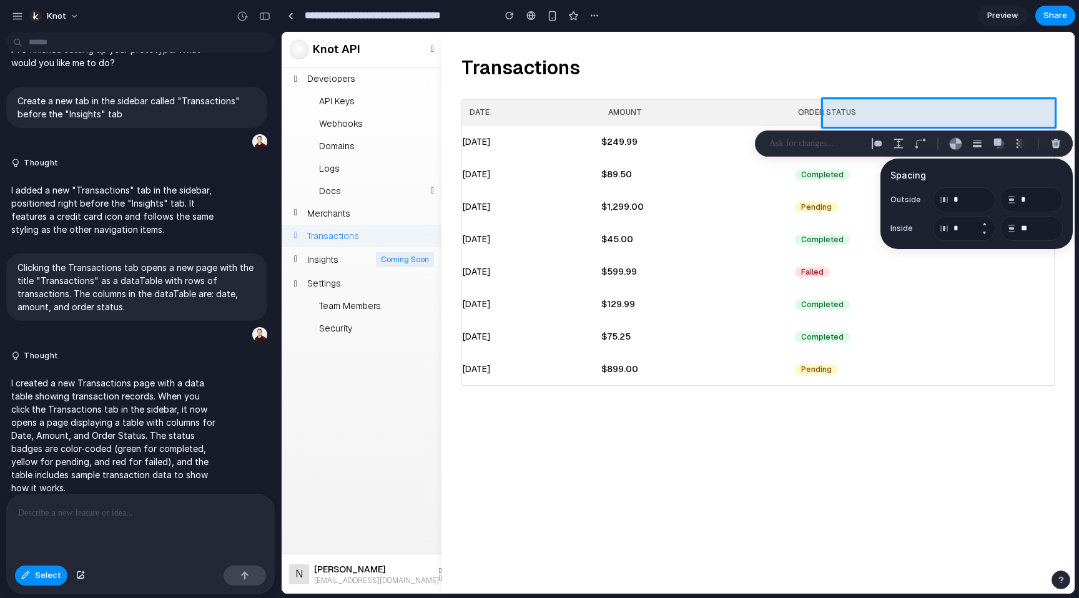
click at [987, 225] on button "Increment" at bounding box center [984, 224] width 12 height 10
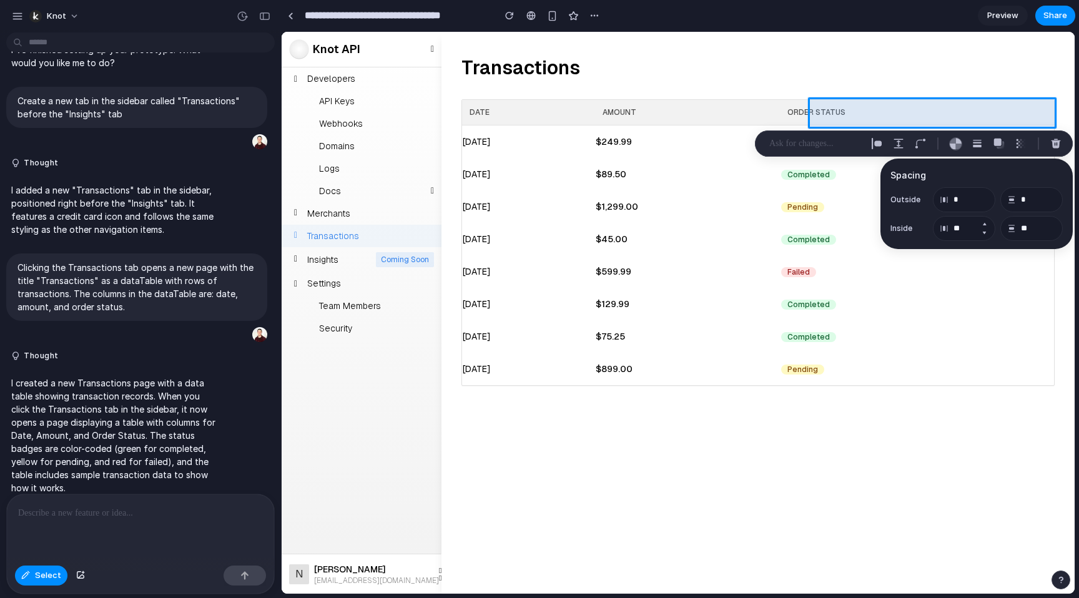
click at [987, 225] on button "Increment" at bounding box center [984, 224] width 12 height 10
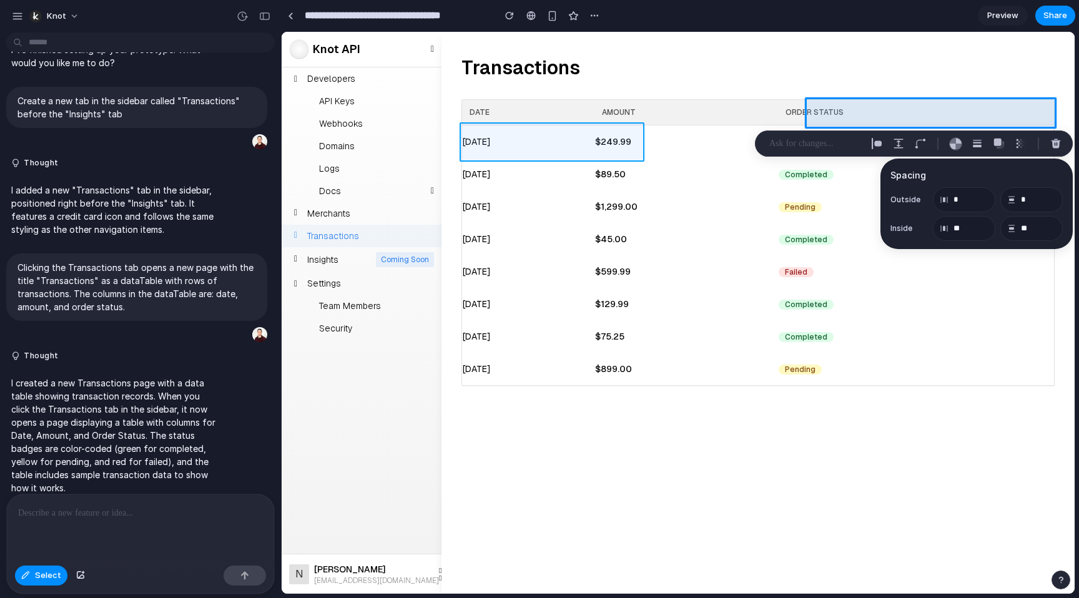
click at [505, 146] on div at bounding box center [678, 312] width 793 height 561
type input "*"
type input "**"
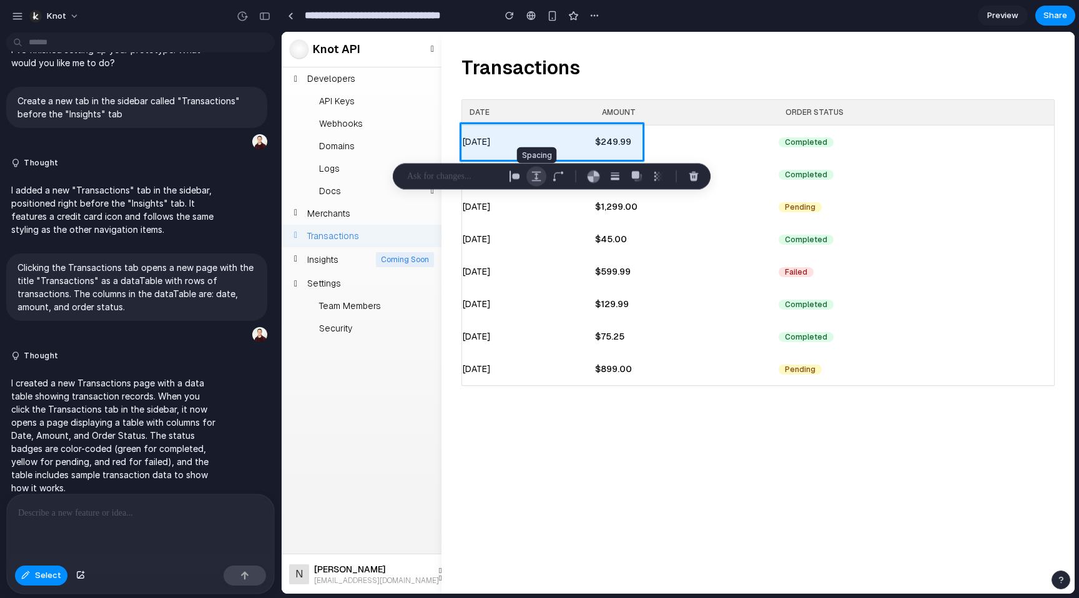
click at [536, 175] on div "button" at bounding box center [536, 176] width 11 height 11
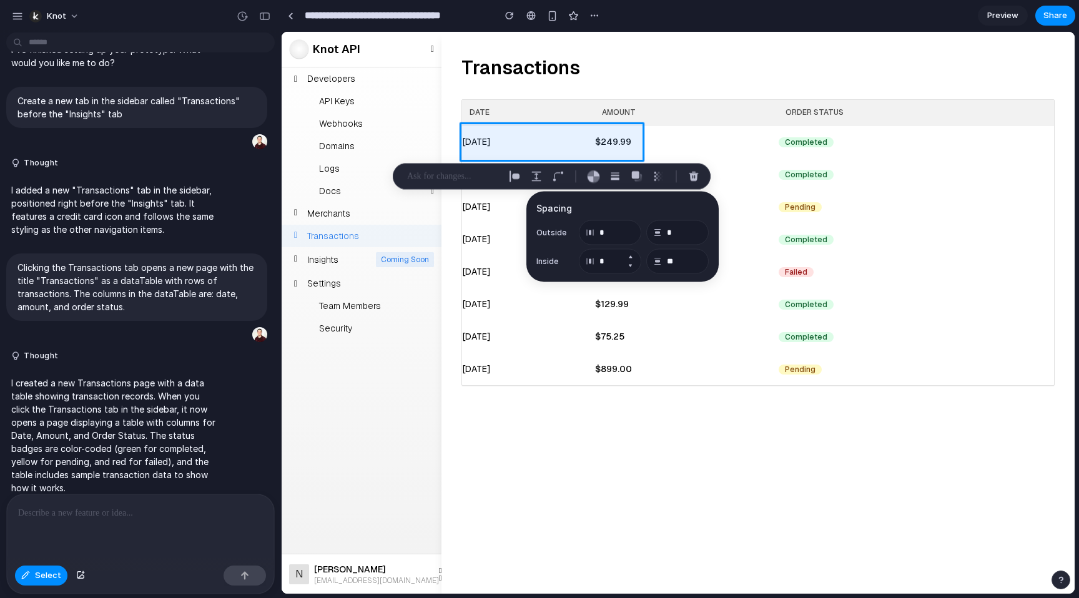
click at [631, 255] on button "Increment" at bounding box center [630, 257] width 12 height 10
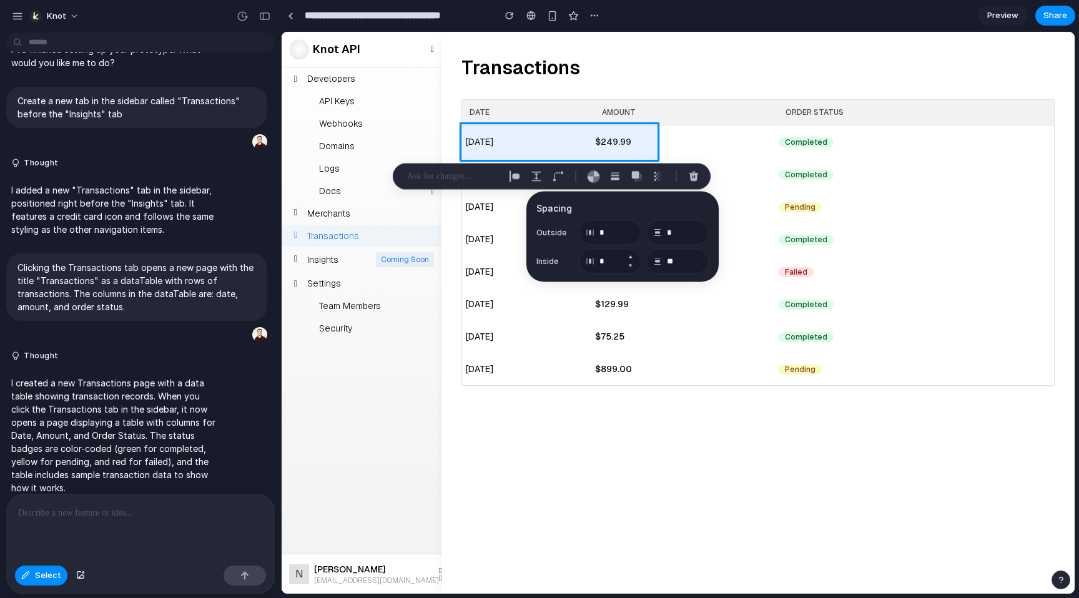
click at [631, 255] on button "Increment" at bounding box center [630, 257] width 12 height 10
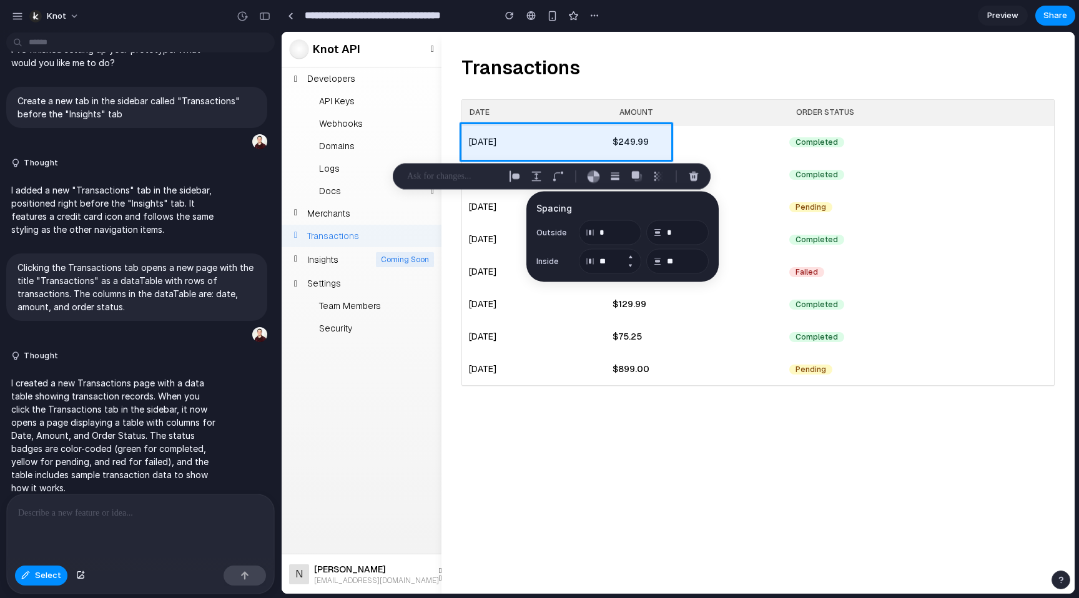
click at [631, 255] on button "Increment" at bounding box center [630, 257] width 12 height 10
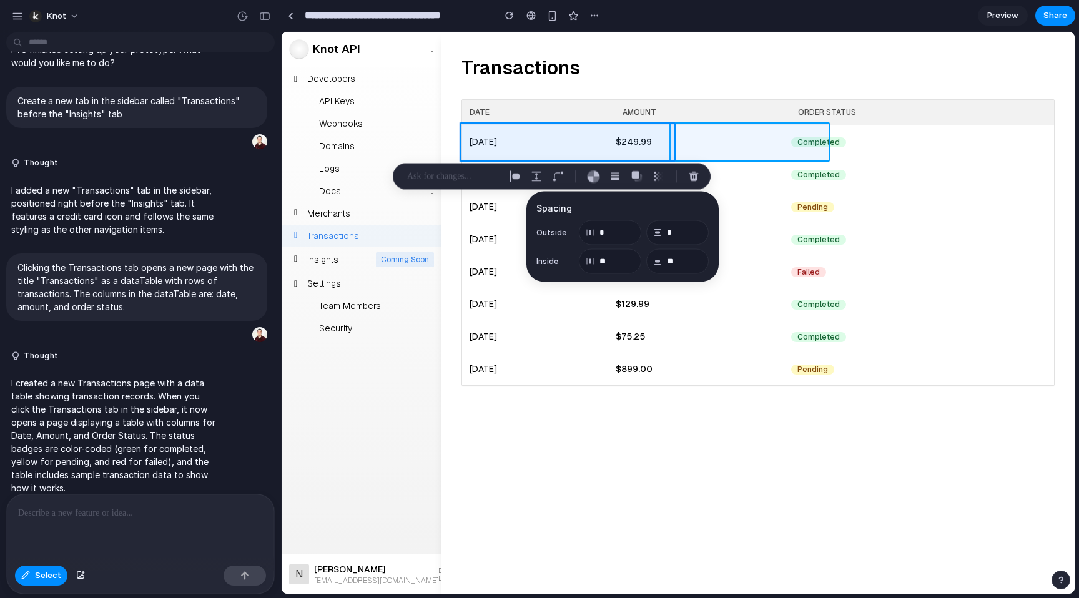
click at [728, 147] on div at bounding box center [678, 312] width 793 height 561
type input "*"
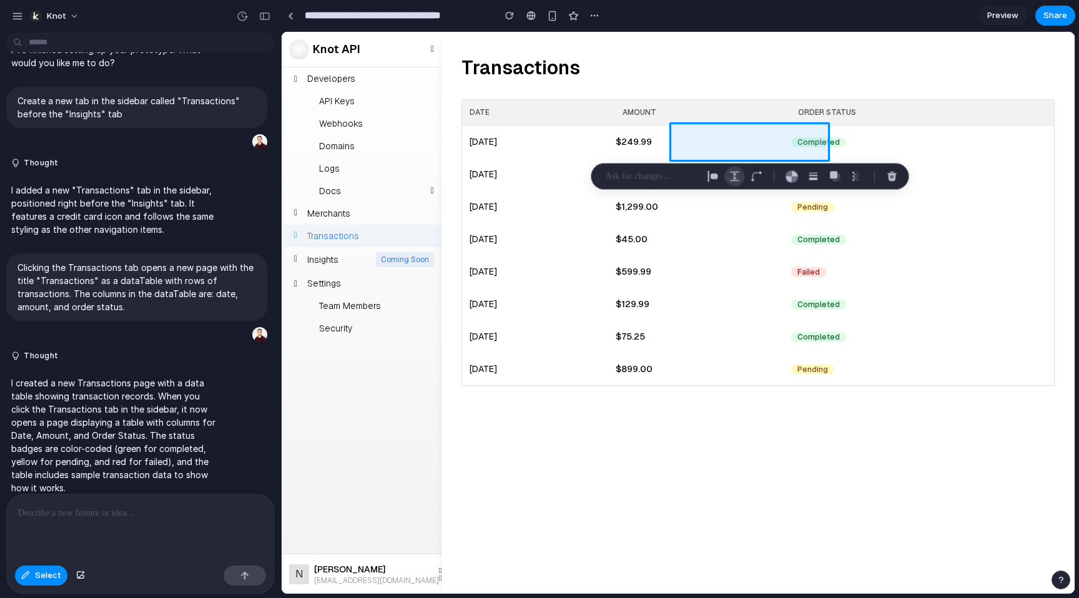
click at [739, 177] on div "button" at bounding box center [734, 176] width 11 height 11
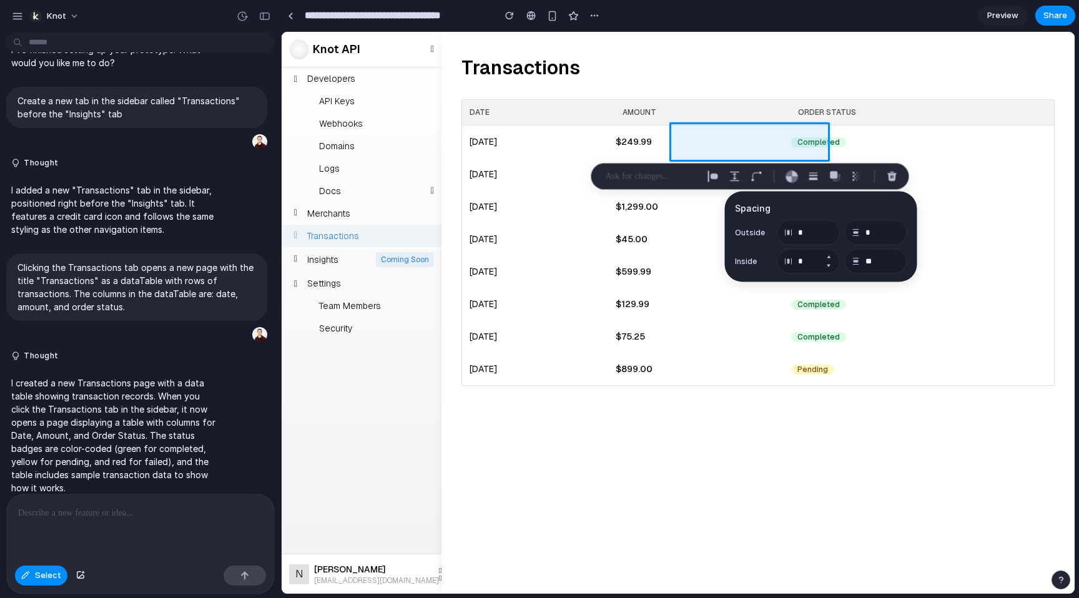
click at [828, 255] on button "Increment" at bounding box center [829, 257] width 12 height 10
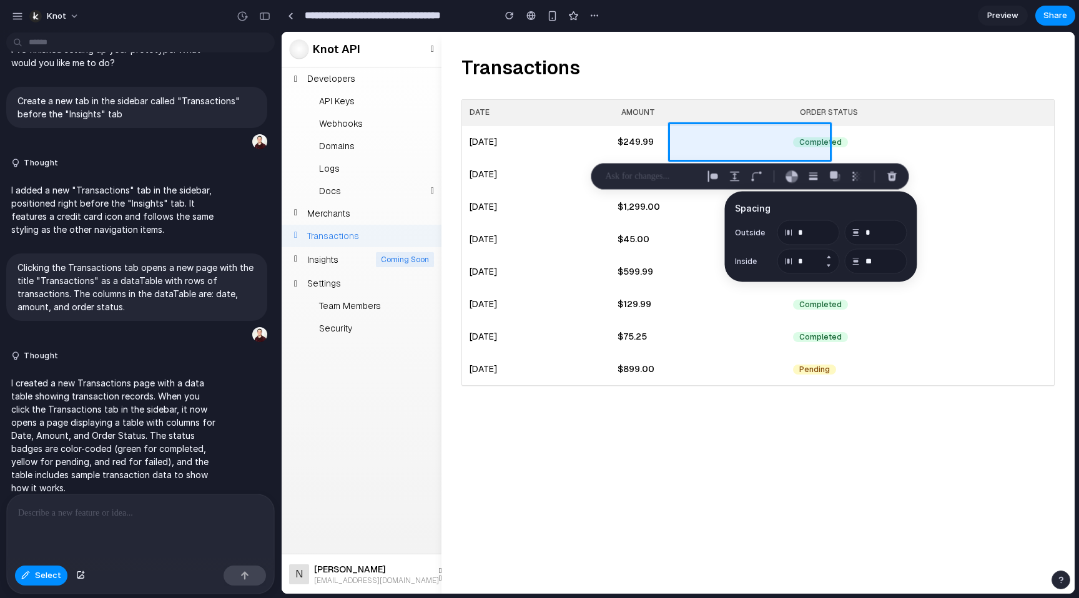
click at [828, 255] on button "Increment" at bounding box center [829, 257] width 12 height 10
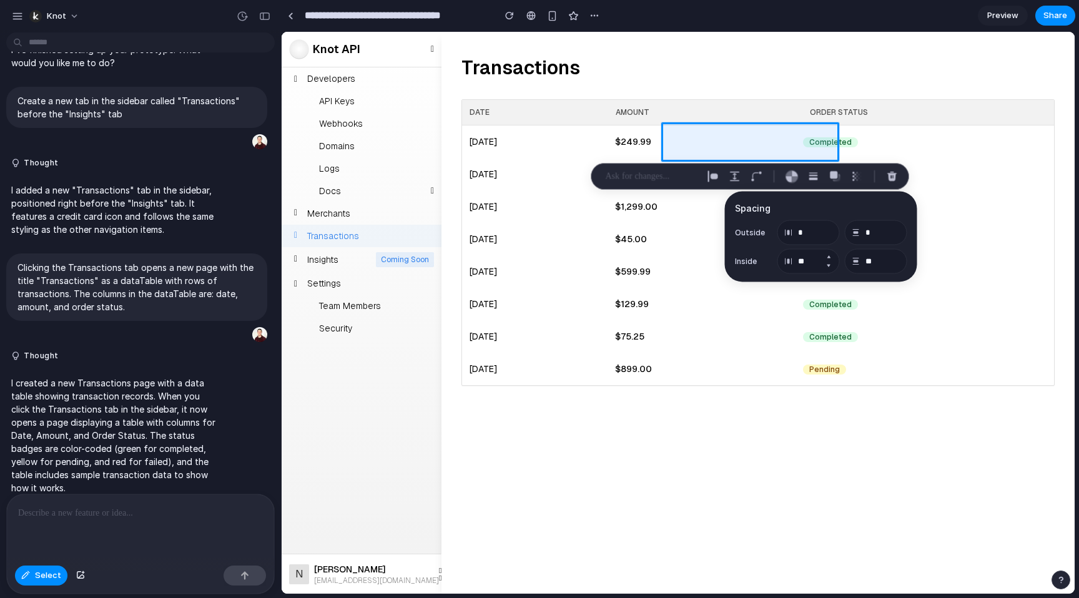
click at [828, 255] on button "Increment" at bounding box center [829, 257] width 12 height 10
click at [828, 267] on button "Decrement" at bounding box center [829, 266] width 12 height 10
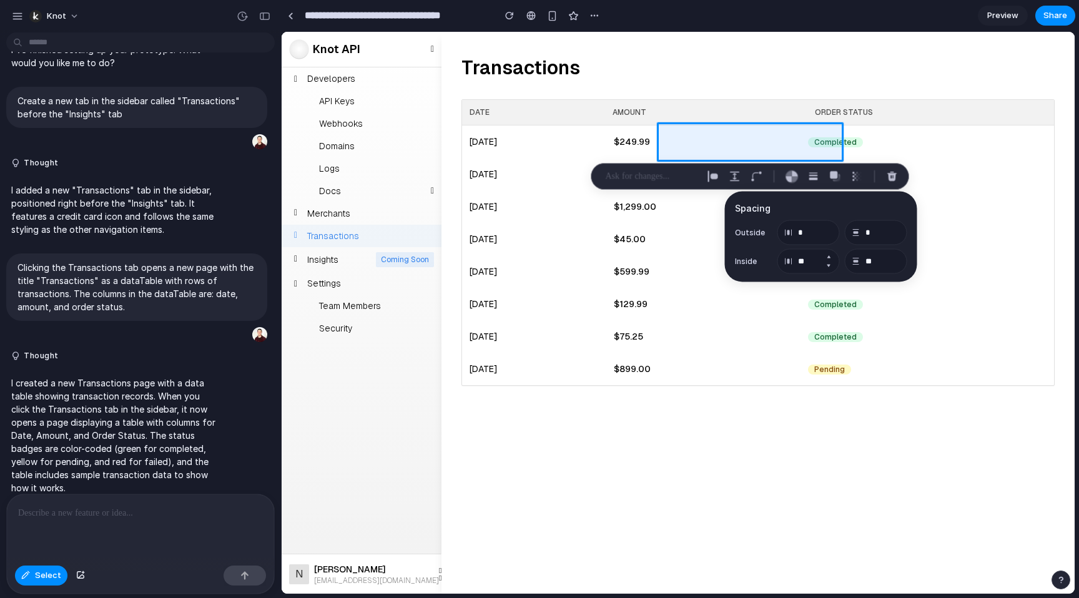
click at [828, 267] on button "Decrement" at bounding box center [829, 266] width 12 height 10
type input "**"
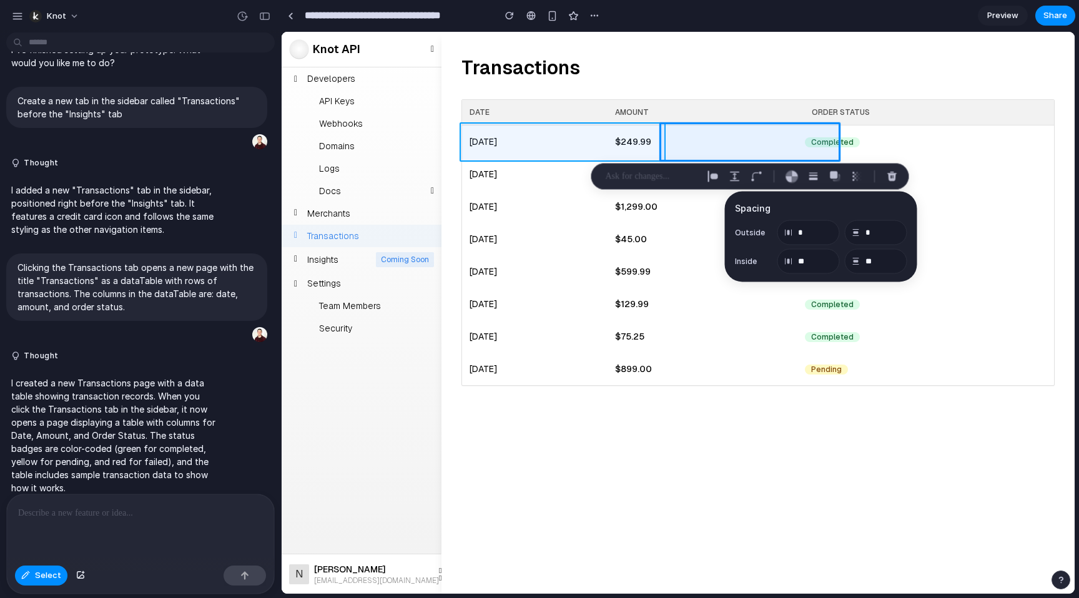
click at [515, 142] on div at bounding box center [678, 312] width 793 height 561
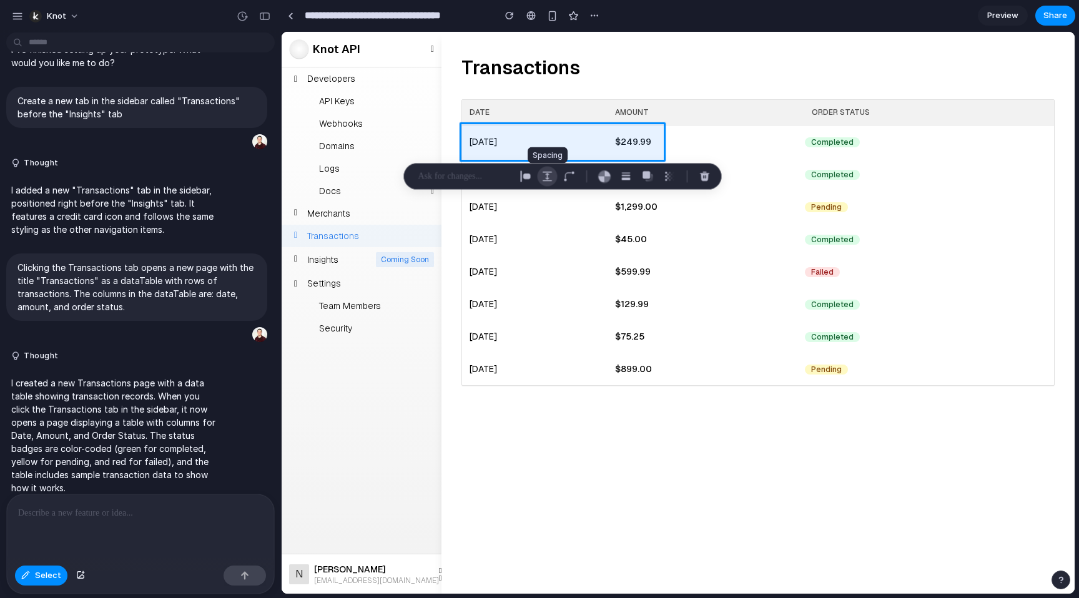
click at [546, 172] on div "button" at bounding box center [547, 176] width 11 height 11
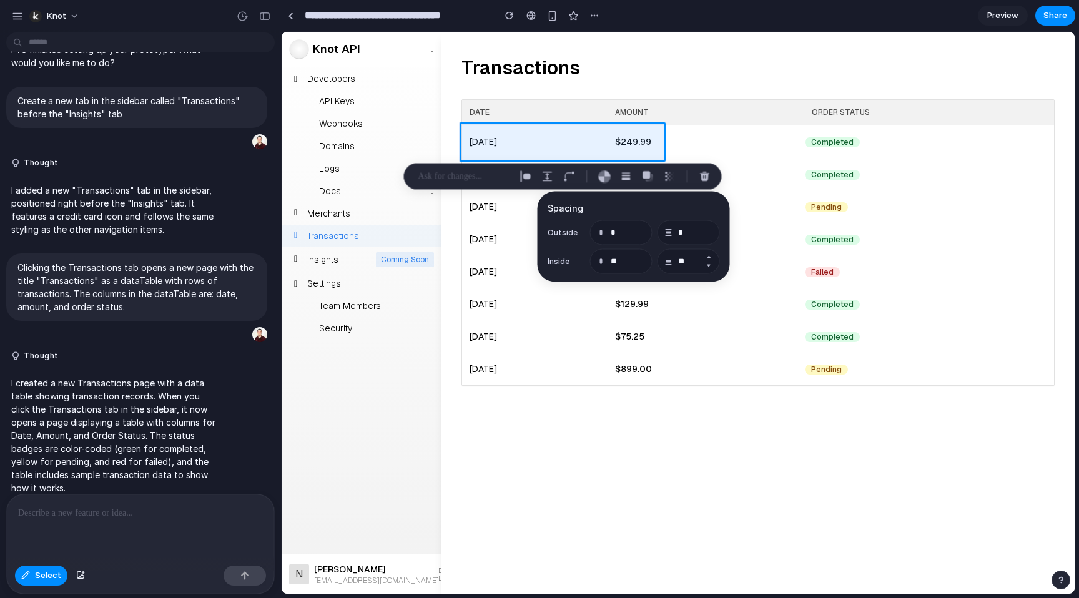
click at [710, 264] on button "Decrement" at bounding box center [709, 266] width 12 height 10
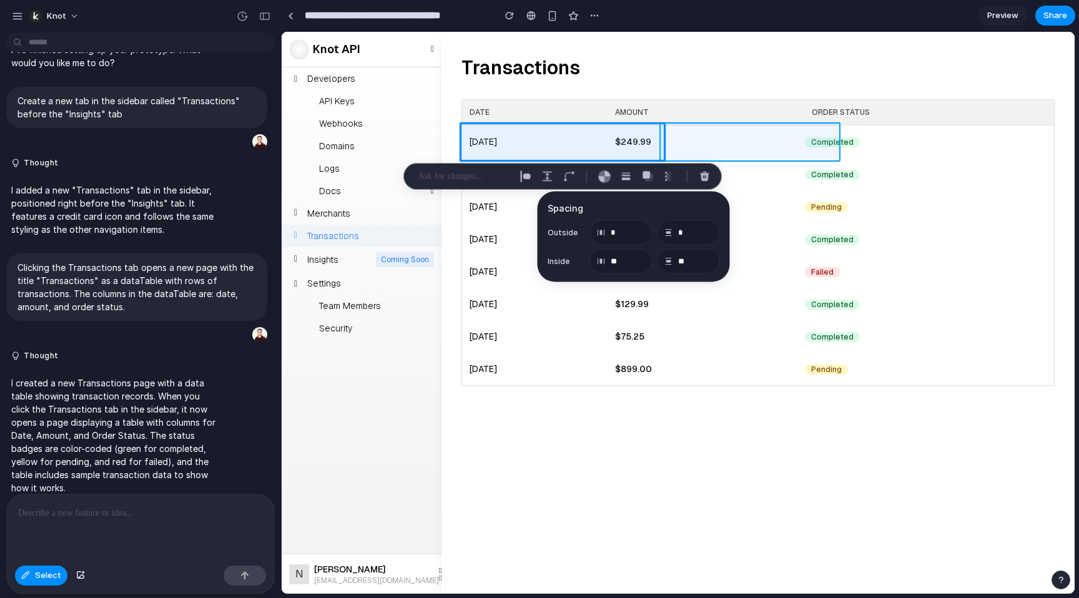
click at [790, 131] on div at bounding box center [678, 312] width 793 height 561
type input "**"
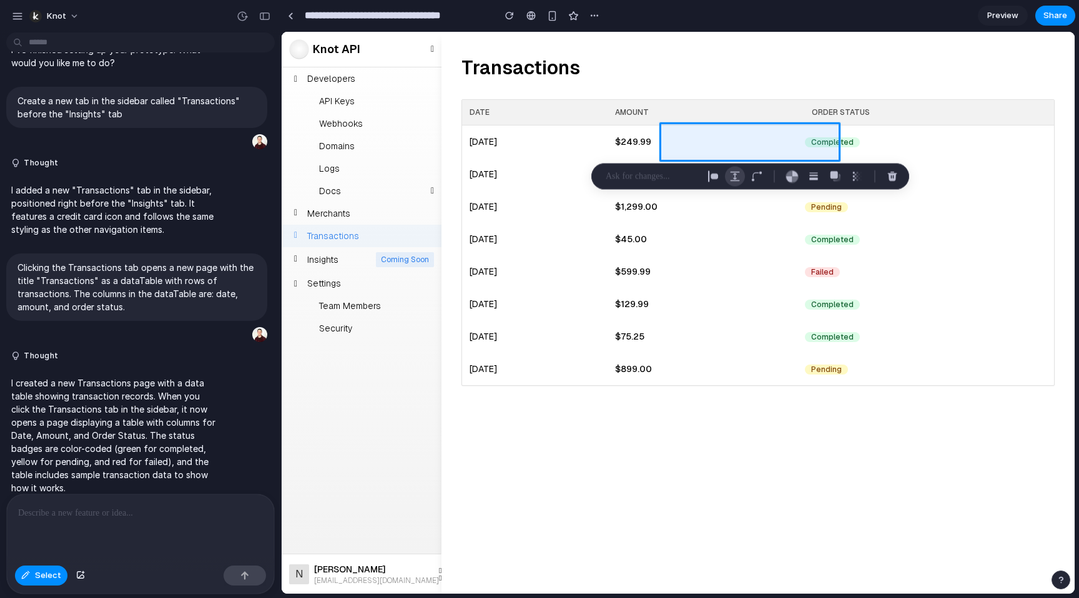
click at [739, 176] on div "button" at bounding box center [734, 176] width 11 height 11
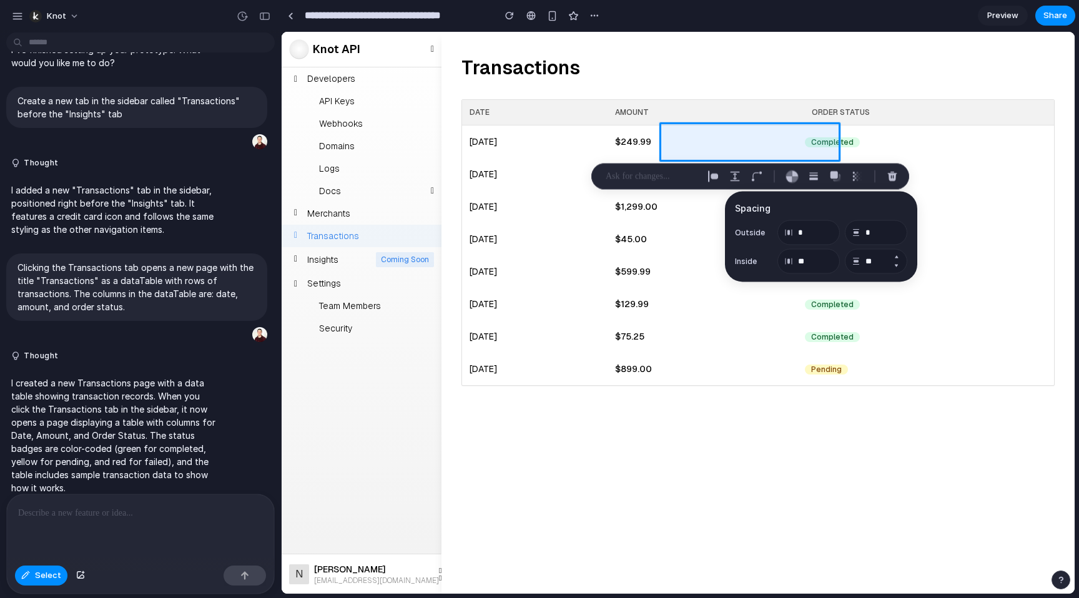
click at [895, 262] on button "Decrement" at bounding box center [896, 266] width 12 height 10
type input "**"
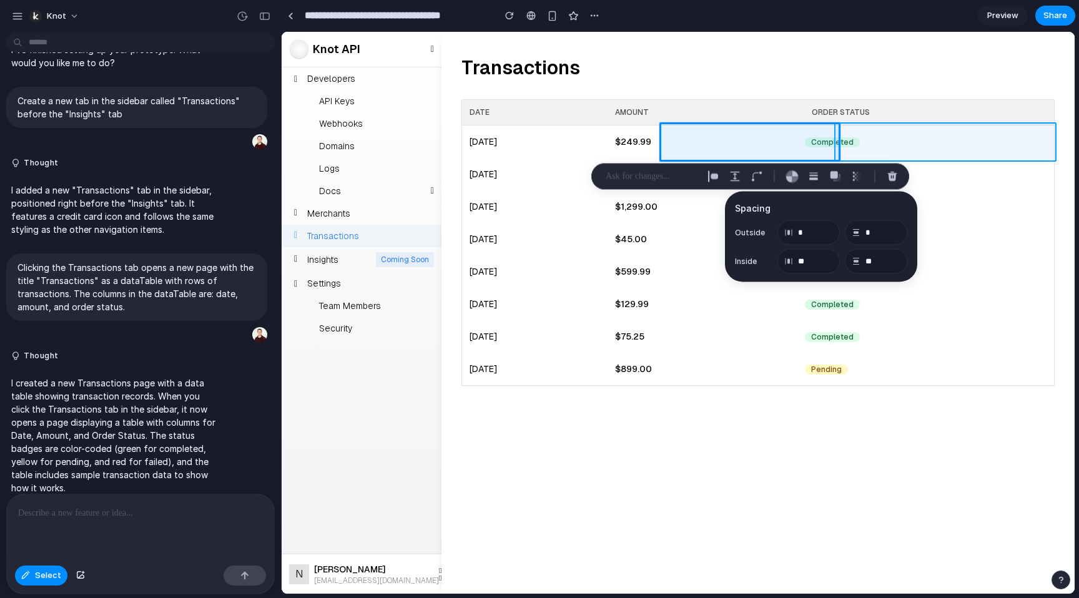
click at [903, 142] on div at bounding box center [678, 312] width 793 height 561
type input "*"
type input "**"
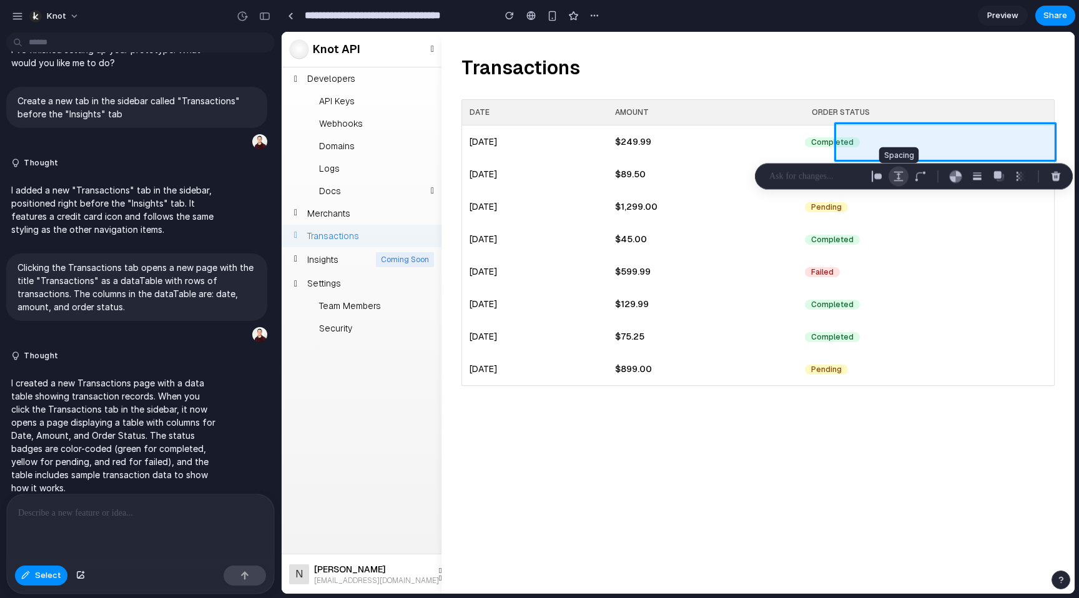
click at [894, 177] on div "button" at bounding box center [898, 176] width 11 height 11
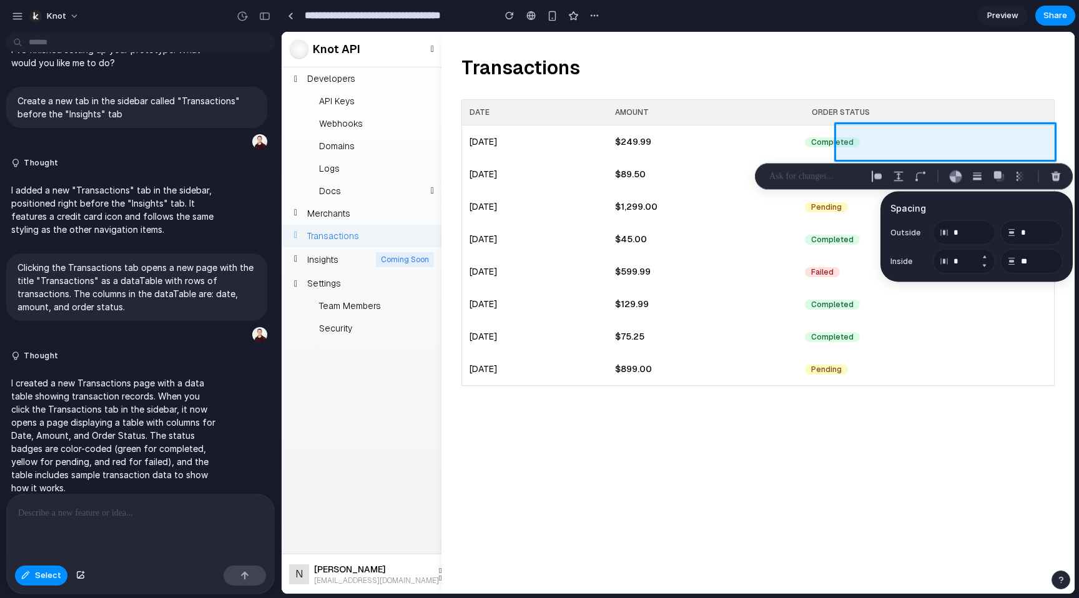
click at [986, 256] on button "Increment" at bounding box center [984, 257] width 12 height 10
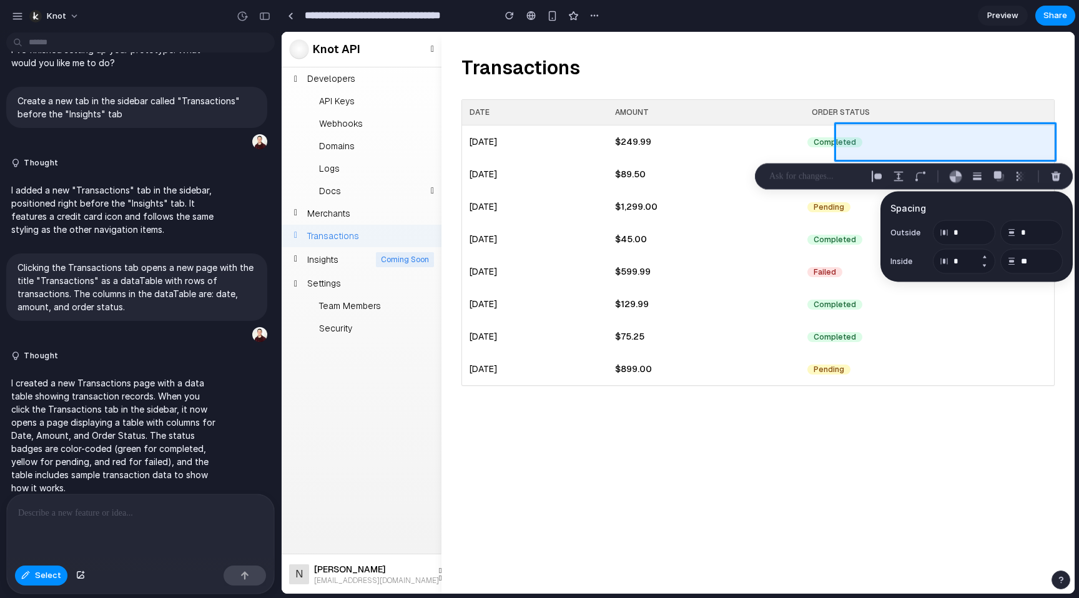
click at [986, 256] on button "Increment" at bounding box center [984, 257] width 12 height 10
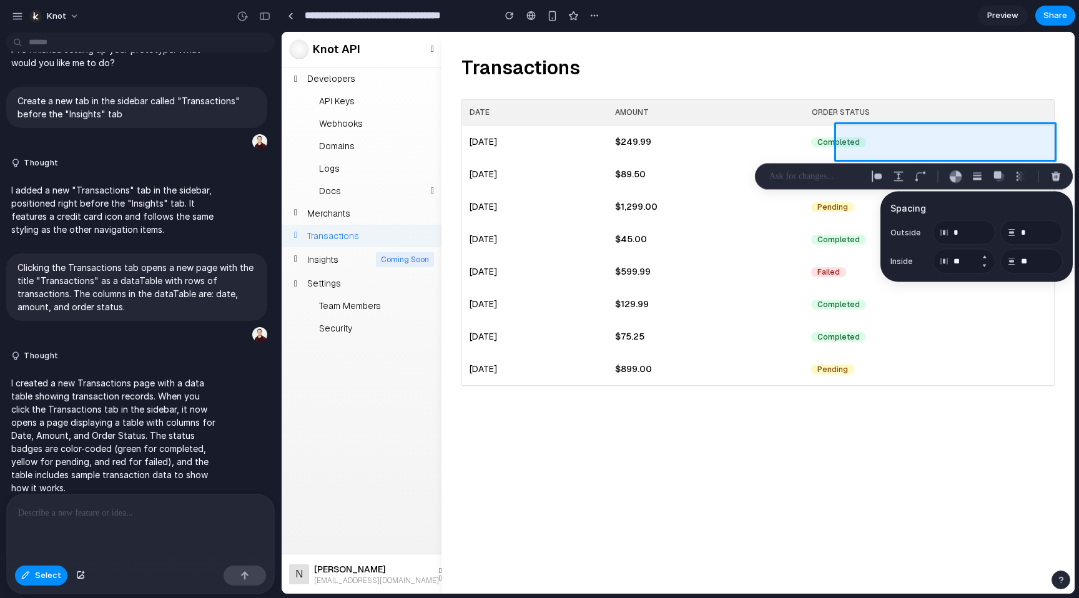
click at [986, 256] on button "Increment" at bounding box center [984, 257] width 12 height 10
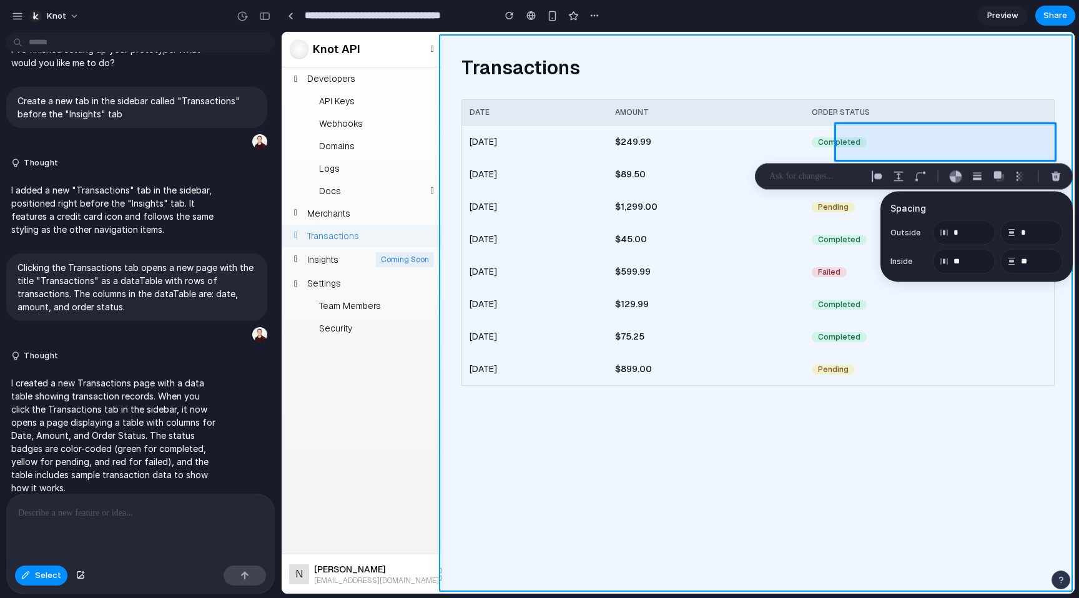
click at [785, 450] on div at bounding box center [678, 312] width 793 height 561
type input "**"
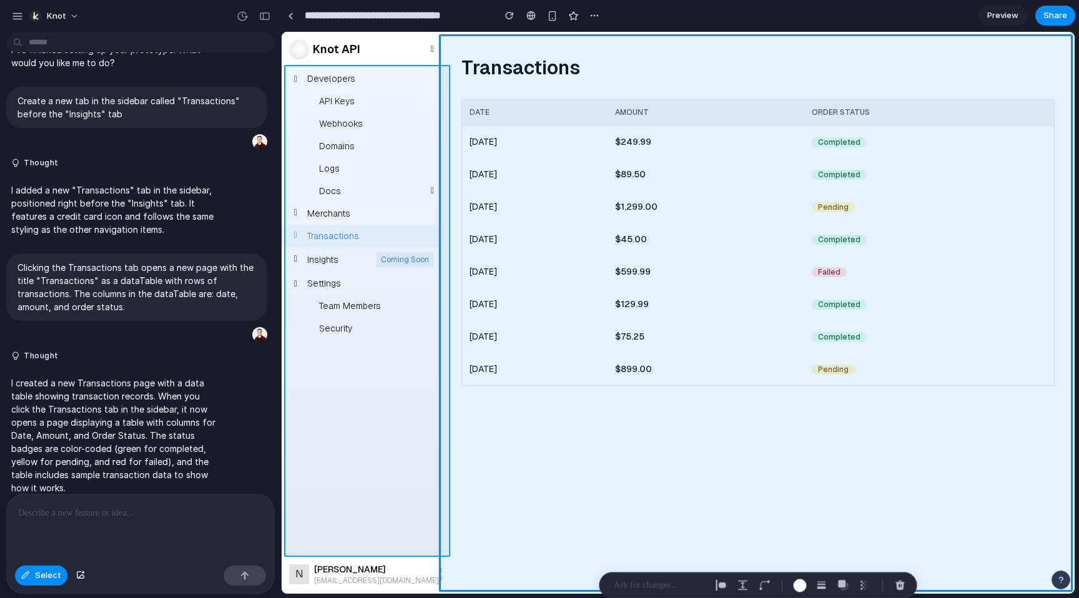
click at [344, 497] on div at bounding box center [678, 312] width 793 height 561
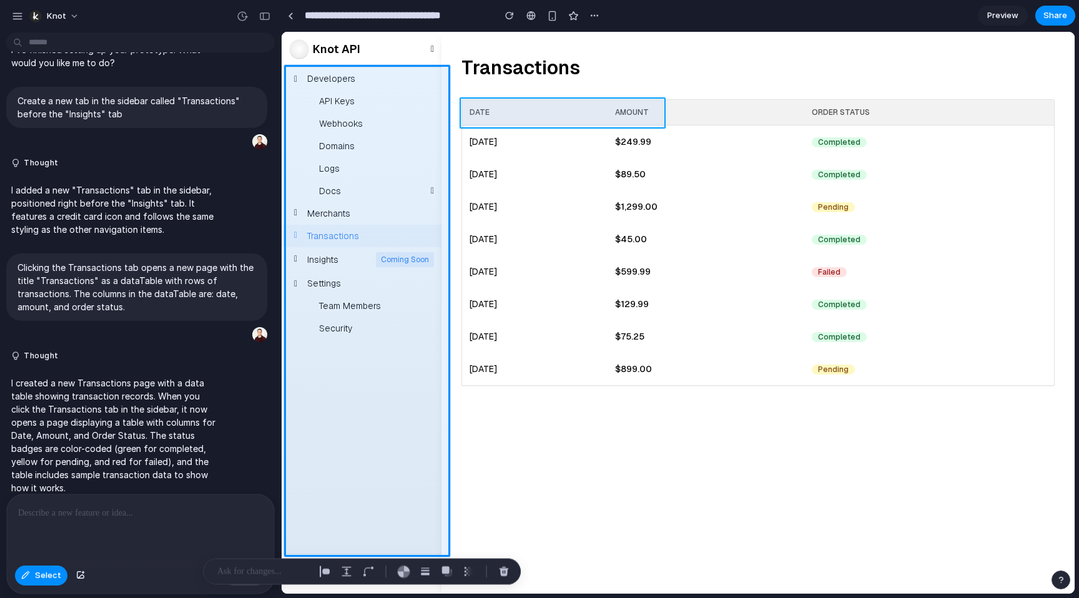
click at [530, 116] on div at bounding box center [678, 312] width 793 height 561
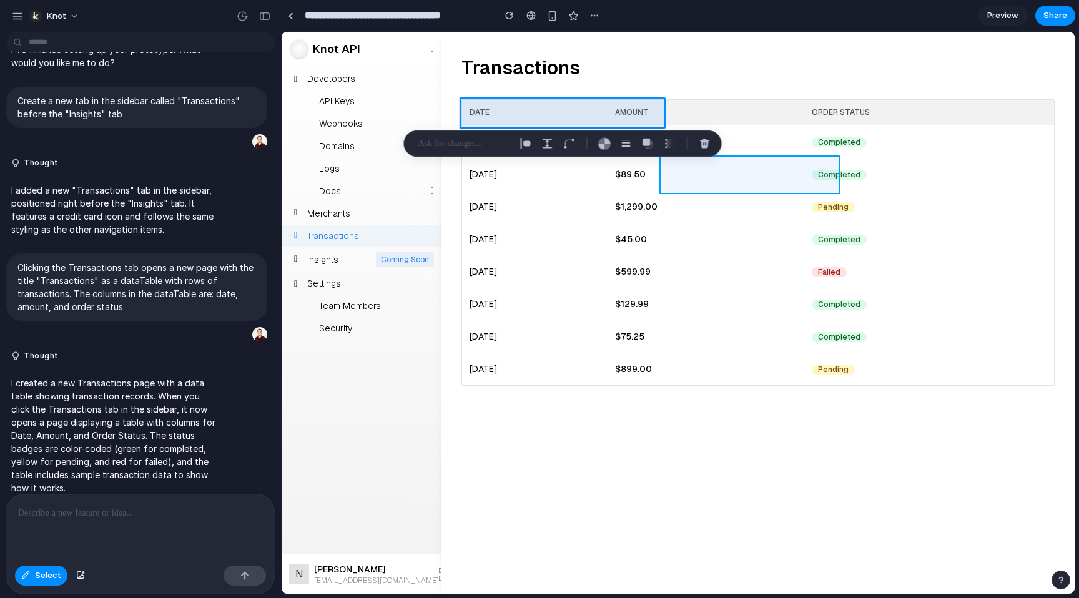
click at [695, 174] on div at bounding box center [678, 312] width 793 height 561
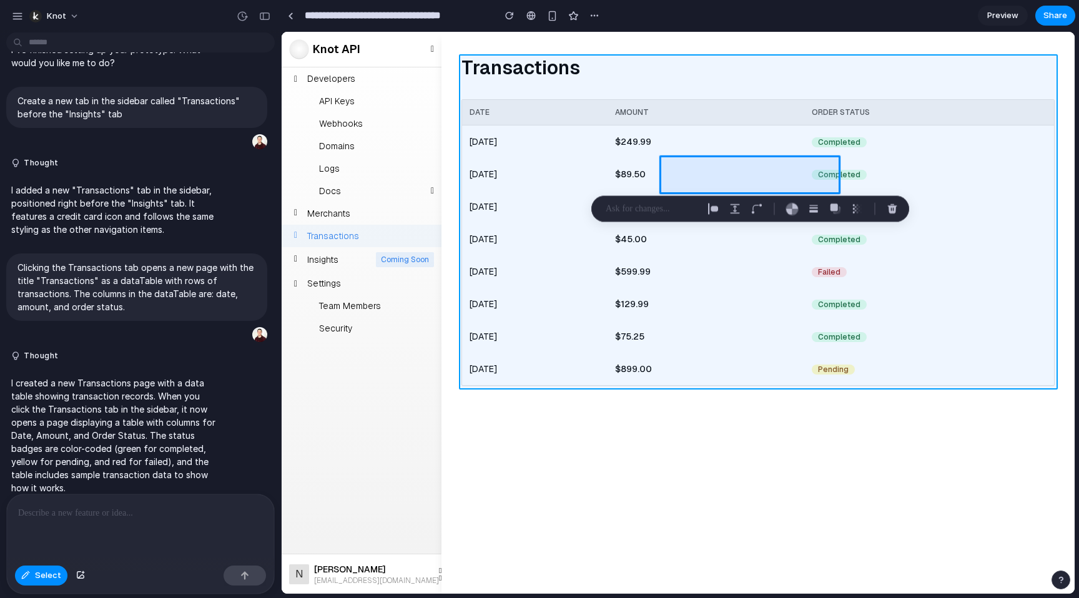
click at [613, 82] on div at bounding box center [678, 312] width 793 height 561
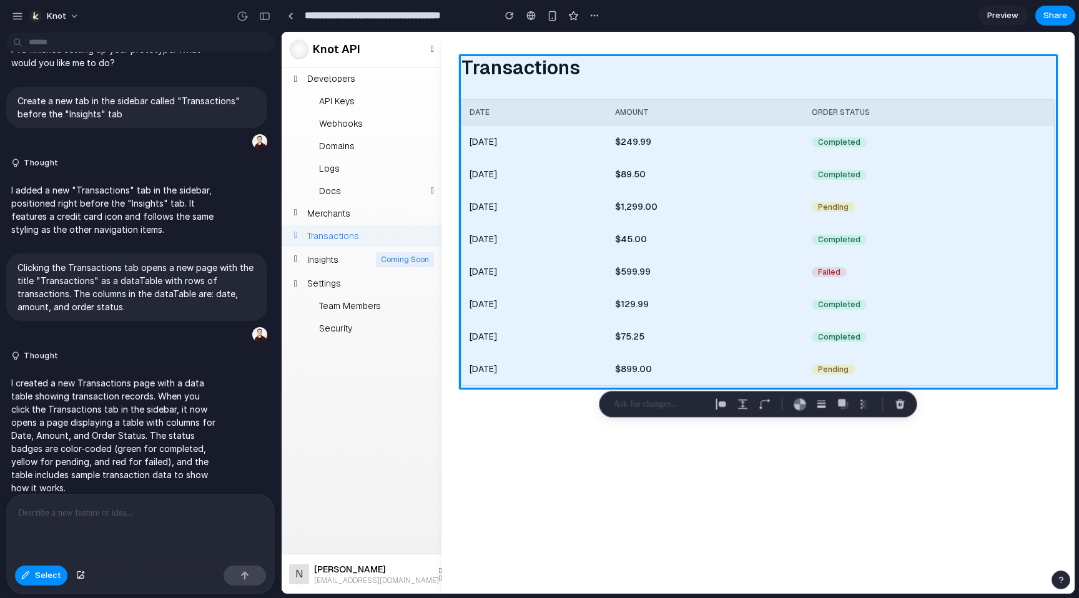
click at [640, 409] on p at bounding box center [660, 404] width 92 height 15
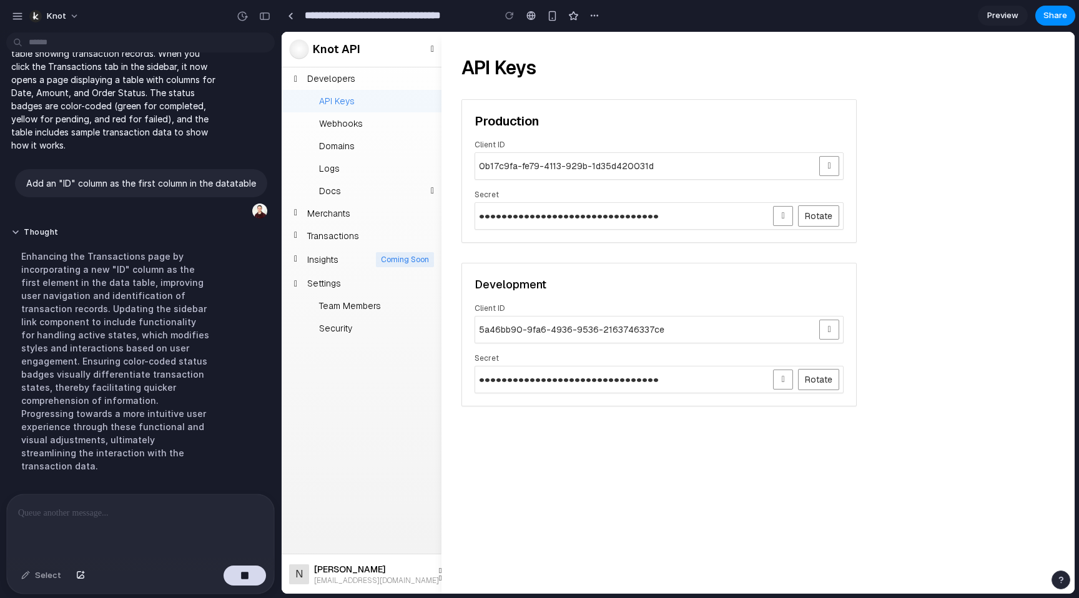
scroll to position [373, 0]
click at [378, 231] on div "Transactions" at bounding box center [362, 236] width 160 height 22
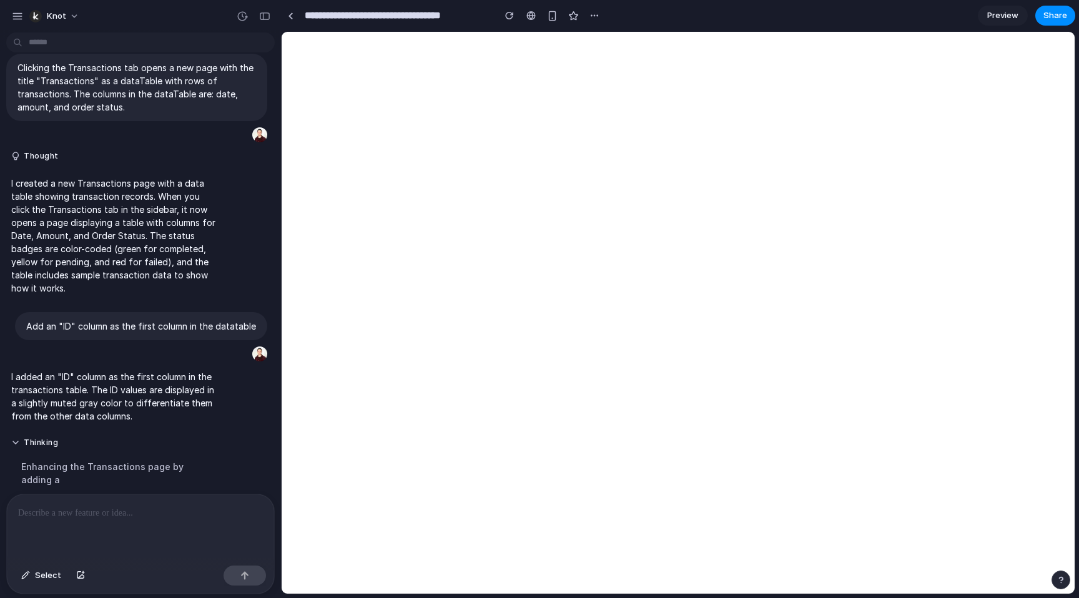
scroll to position [0, 0]
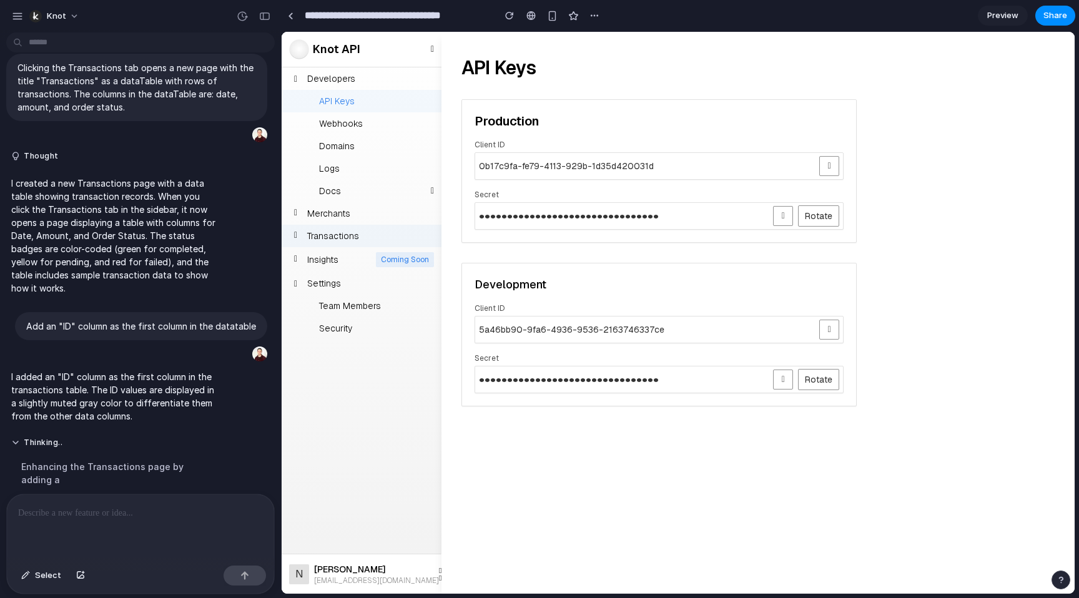
click at [402, 237] on div "Transactions" at bounding box center [362, 236] width 160 height 22
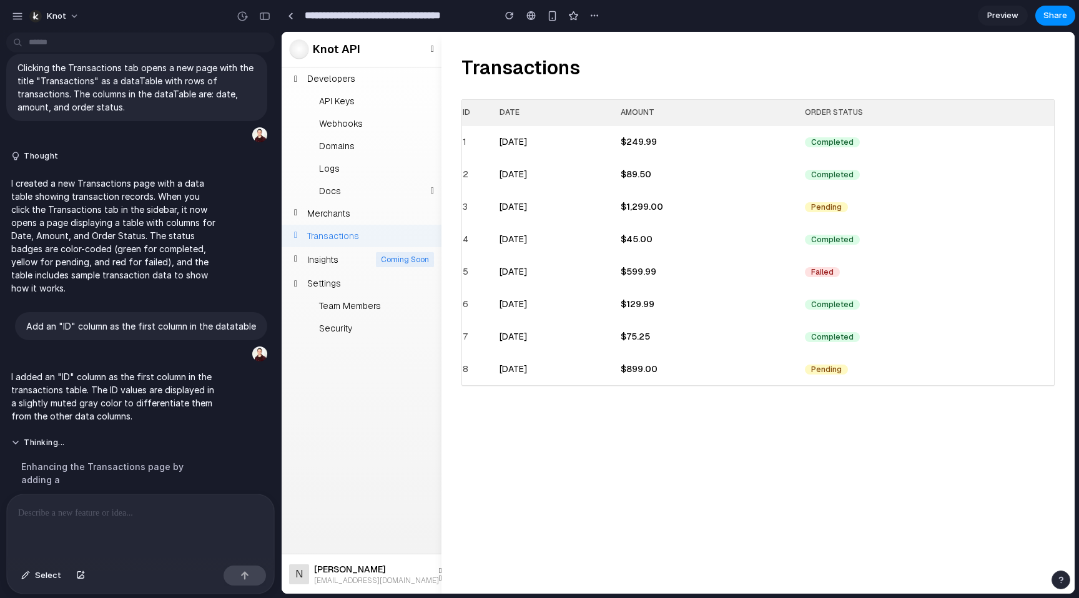
click at [477, 111] on th "ID" at bounding box center [480, 113] width 37 height 26
click at [50, 581] on span "Select" at bounding box center [48, 576] width 26 height 12
click at [485, 135] on div at bounding box center [678, 312] width 793 height 561
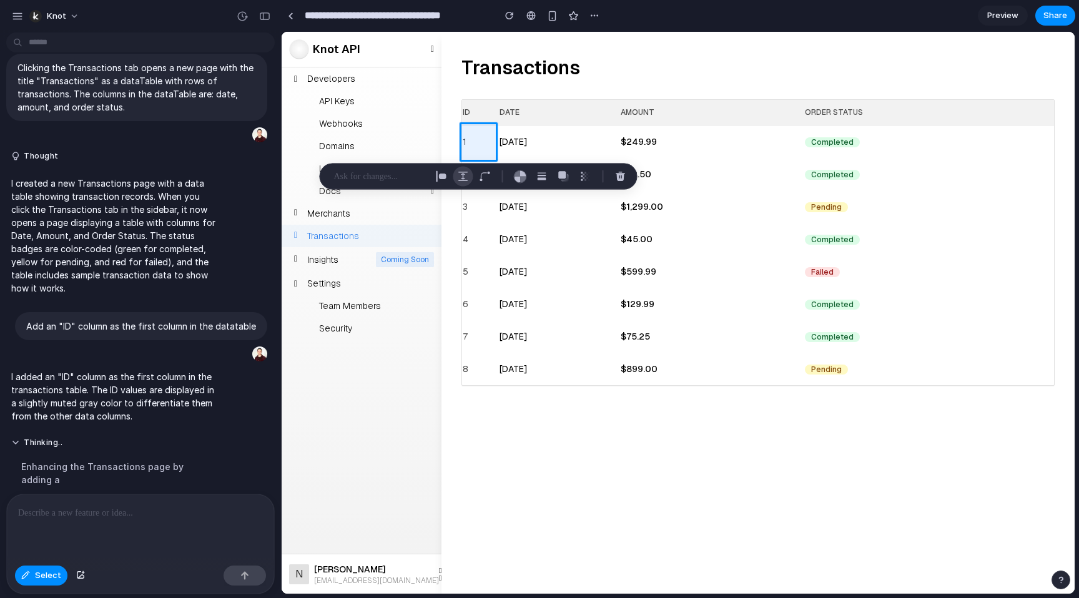
click at [472, 179] on button "button" at bounding box center [463, 177] width 20 height 20
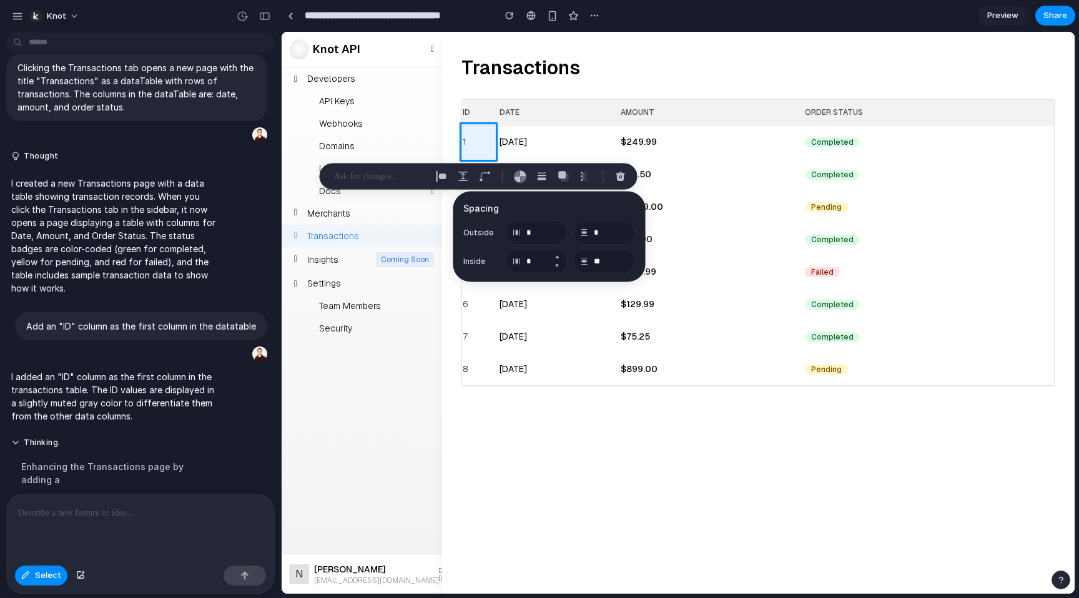
click at [561, 258] on button "Increment" at bounding box center [557, 257] width 12 height 10
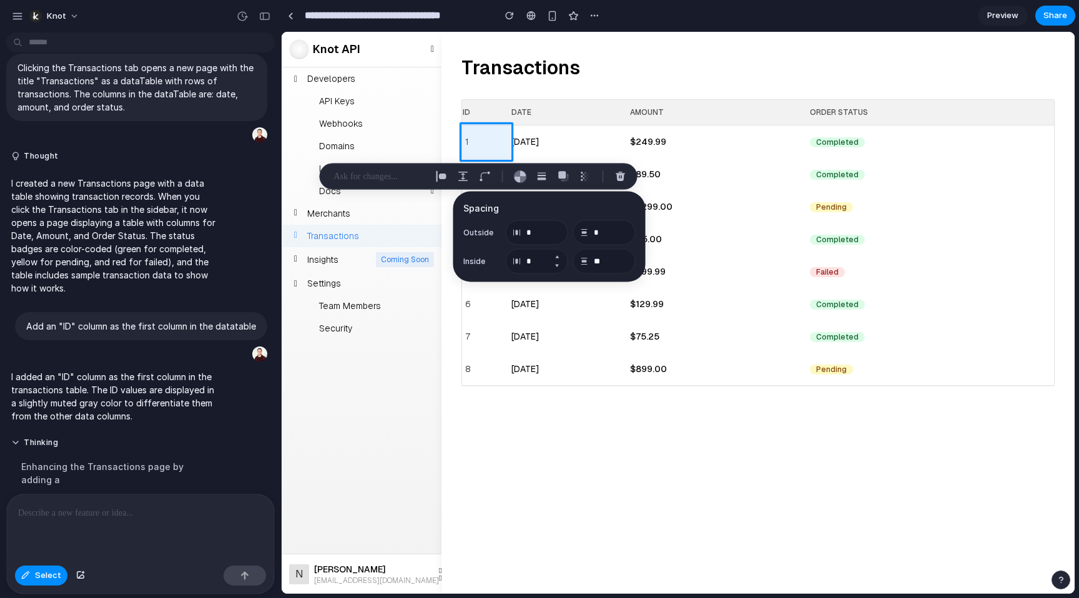
click at [561, 258] on button "Increment" at bounding box center [557, 257] width 12 height 10
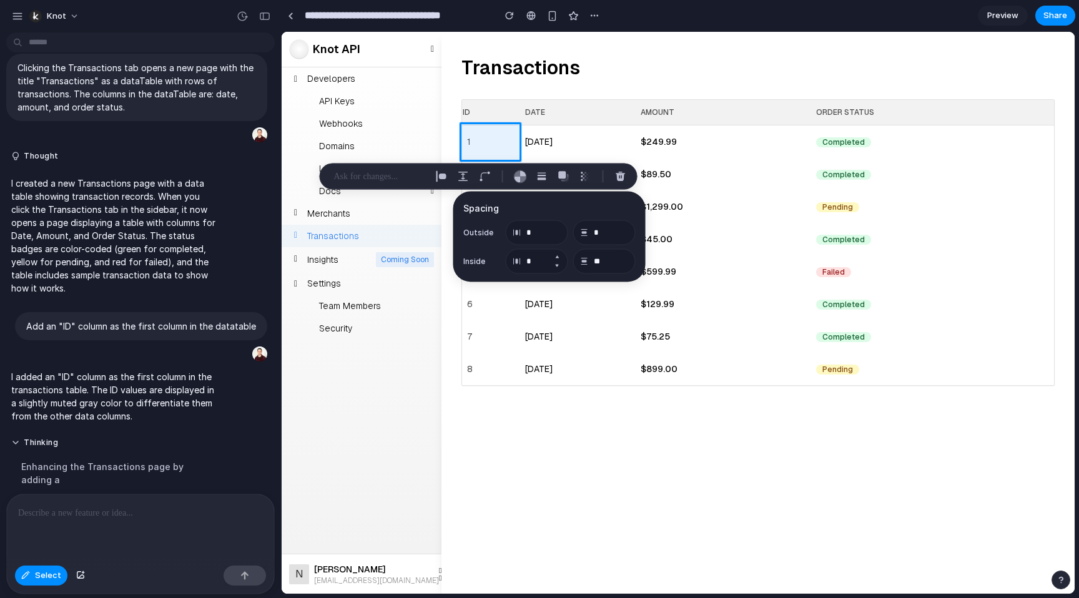
click at [561, 258] on button "Increment" at bounding box center [557, 257] width 12 height 10
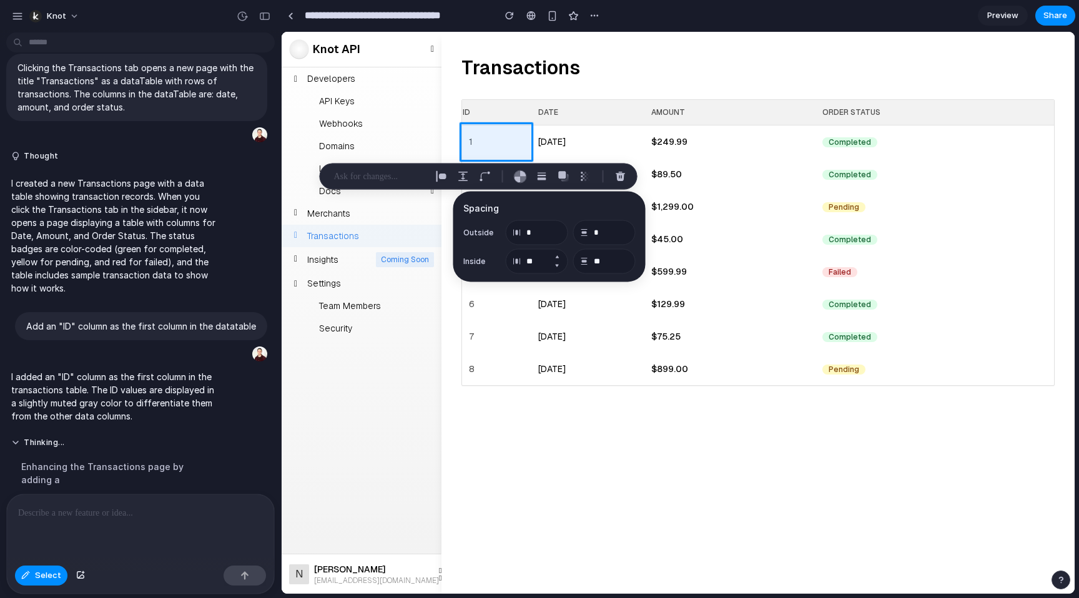
click at [561, 258] on button "Increment" at bounding box center [557, 257] width 12 height 10
type input "**"
click at [619, 267] on button "Decrement" at bounding box center [624, 266] width 12 height 10
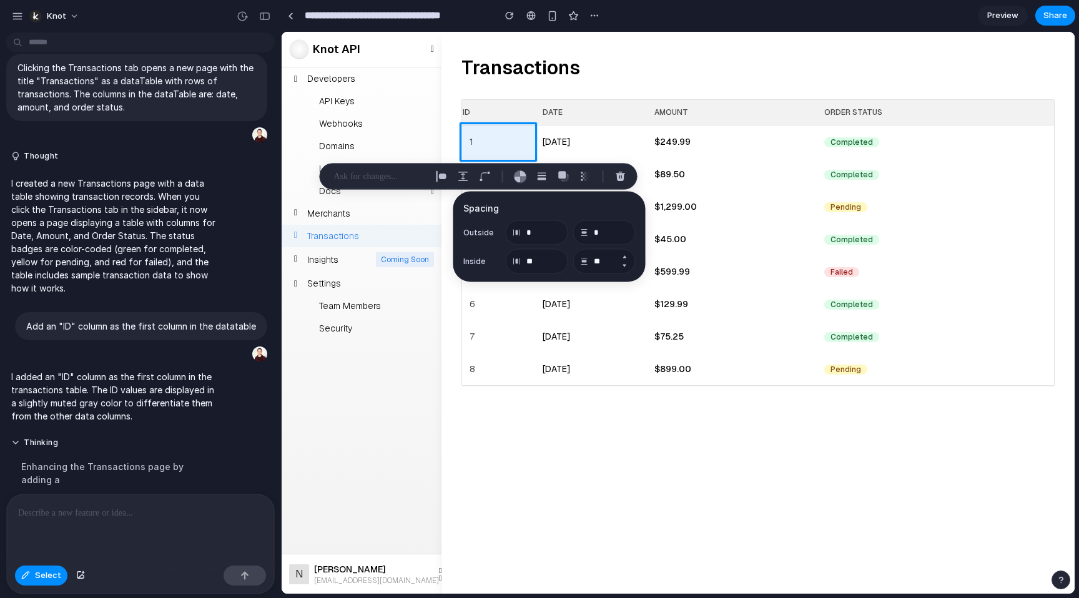
click at [619, 267] on button "Decrement" at bounding box center [624, 266] width 12 height 10
type input "**"
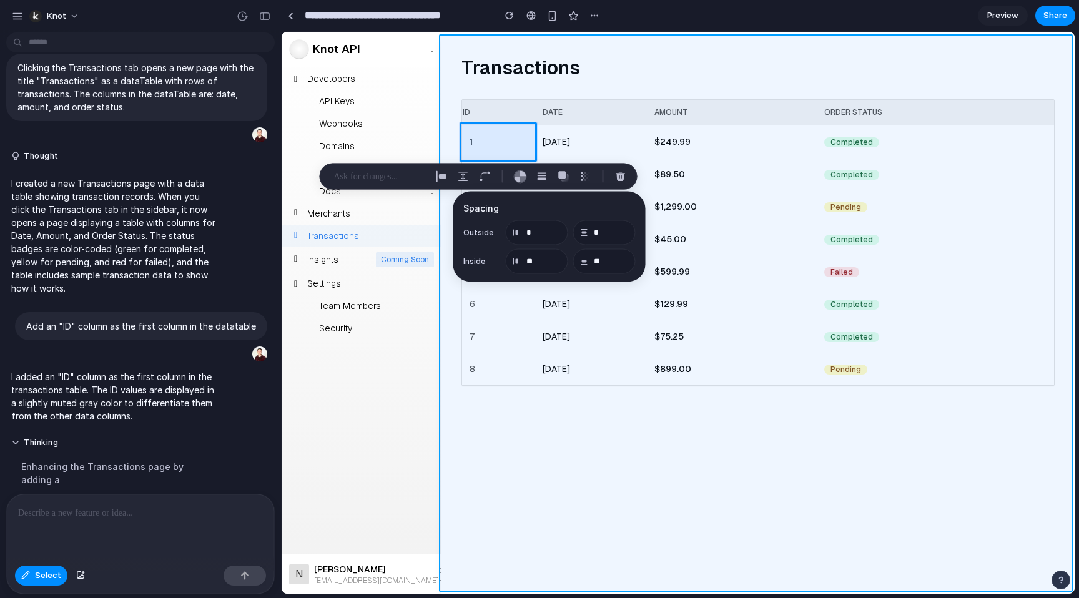
click at [528, 442] on div at bounding box center [678, 312] width 793 height 561
type input "**"
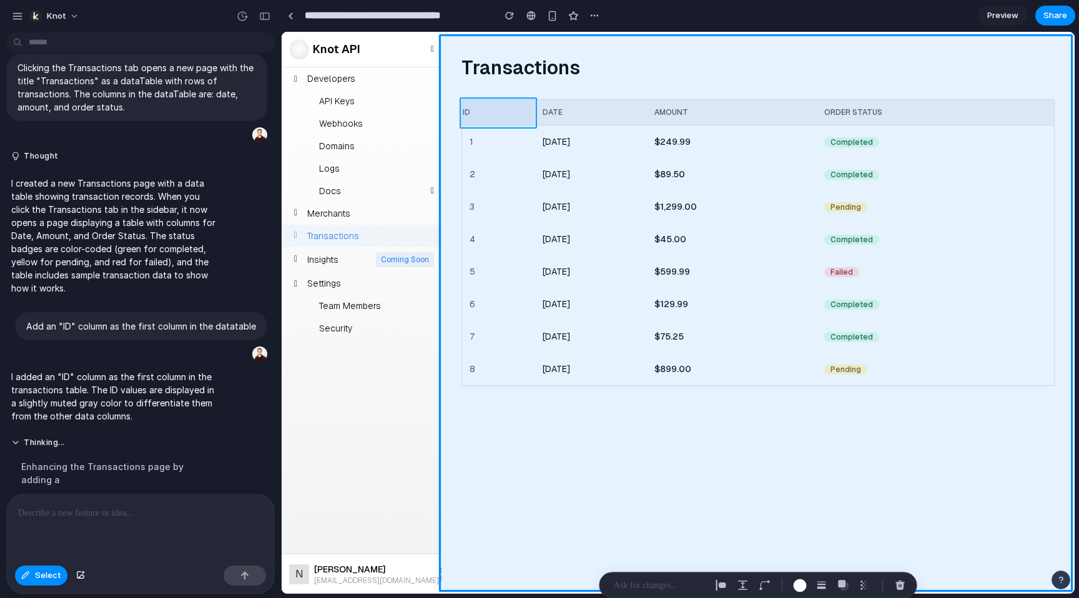
click at [496, 119] on div at bounding box center [678, 312] width 793 height 561
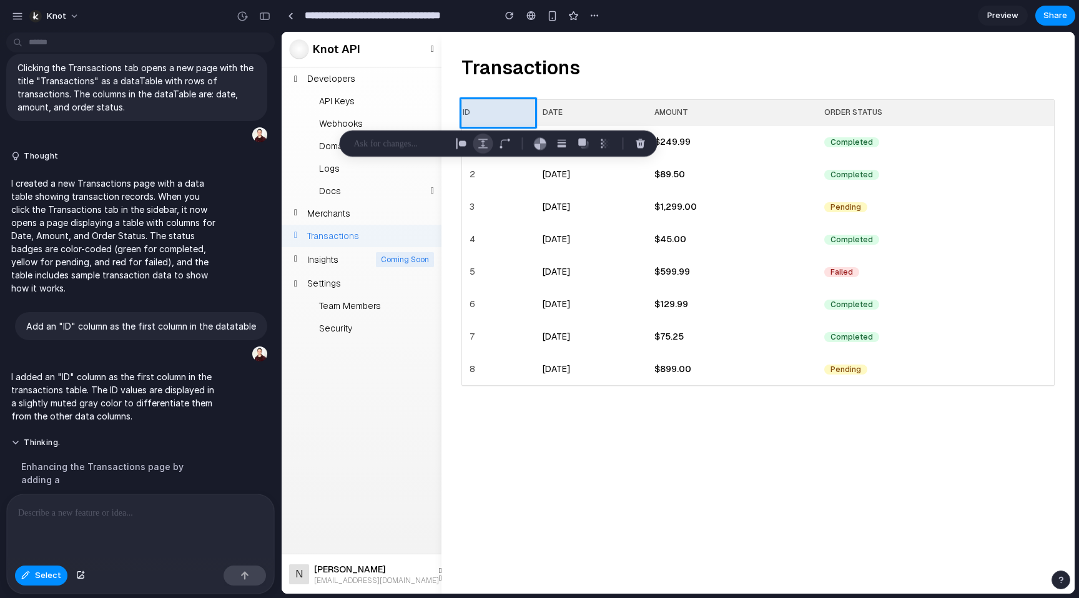
click at [482, 144] on div "button" at bounding box center [483, 143] width 11 height 11
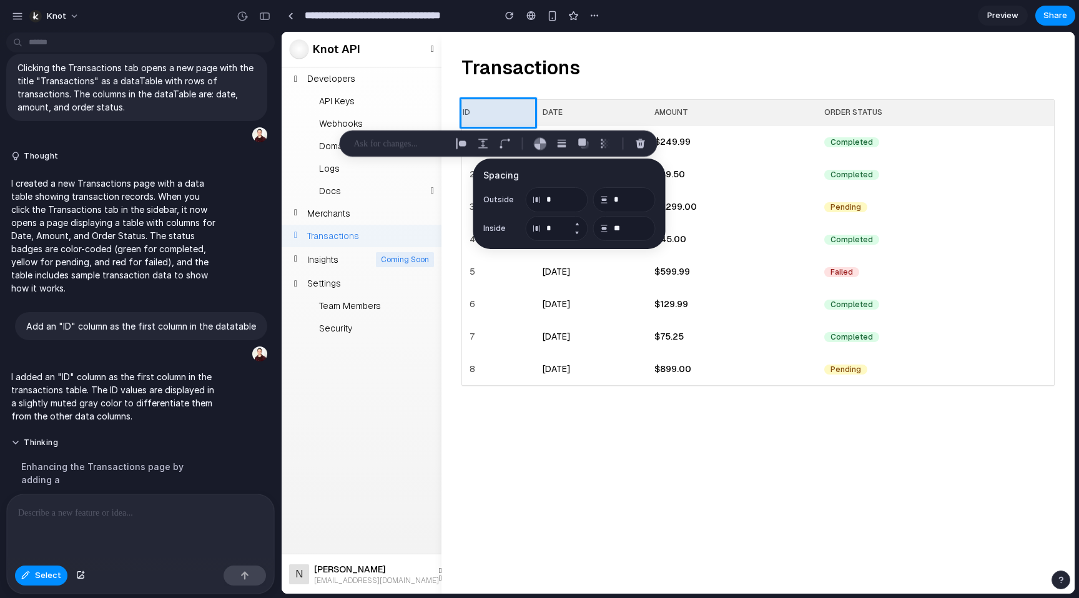
click at [574, 224] on button "Increment" at bounding box center [577, 224] width 12 height 10
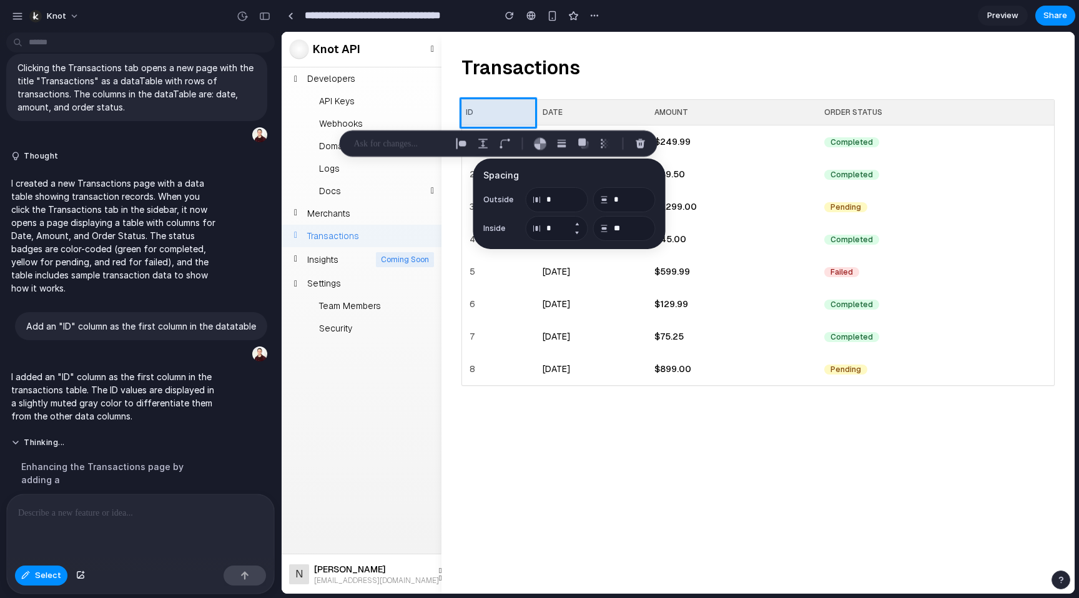
click at [574, 224] on button "Increment" at bounding box center [577, 224] width 12 height 10
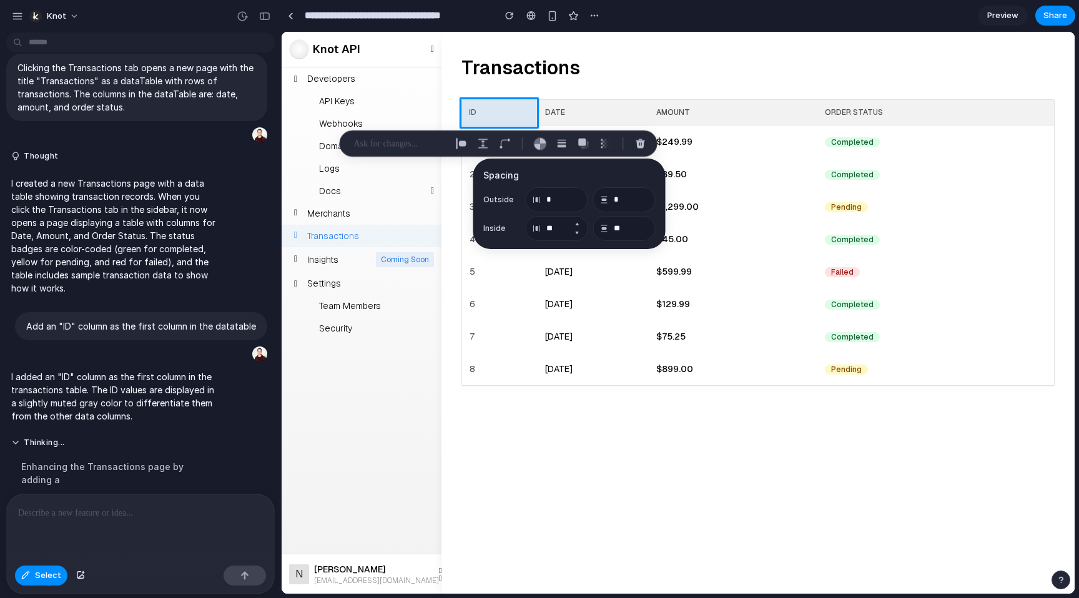
click at [574, 224] on button "Increment" at bounding box center [577, 224] width 12 height 10
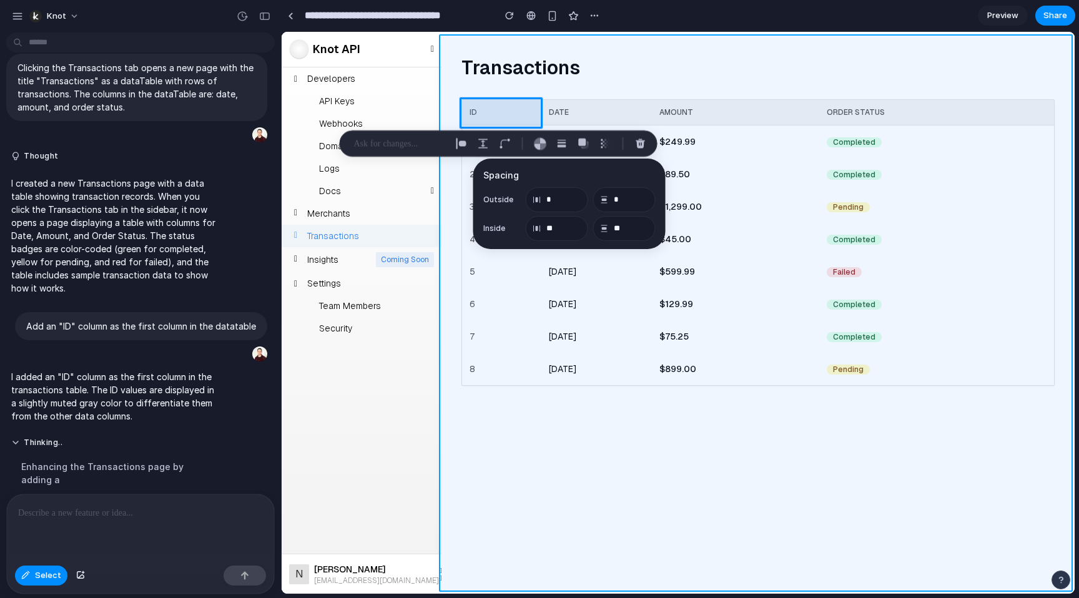
click at [531, 434] on div at bounding box center [678, 312] width 793 height 561
type input "**"
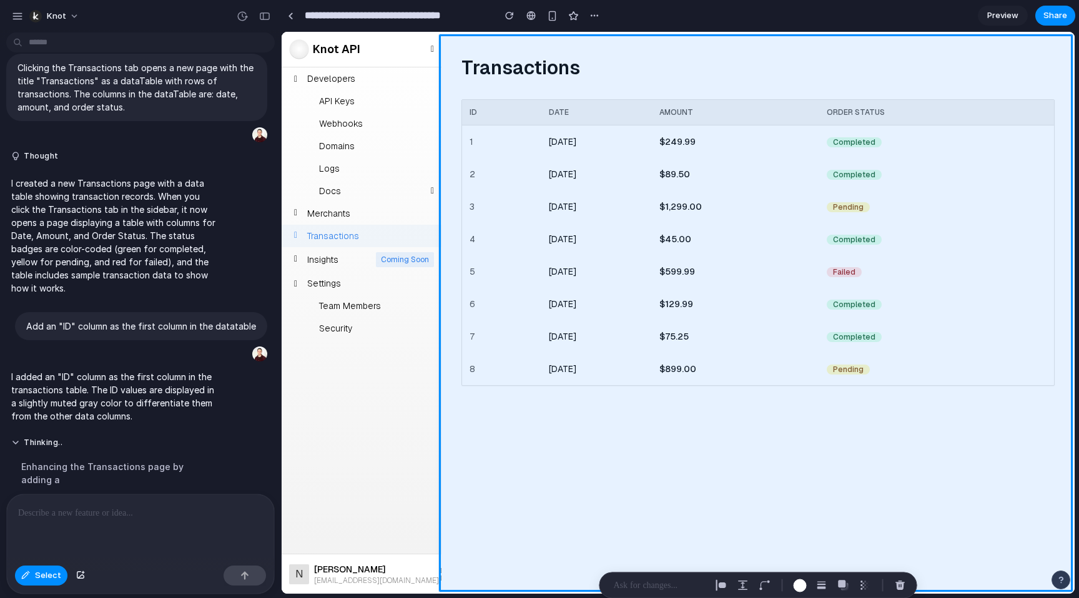
click at [81, 506] on p at bounding box center [140, 513] width 245 height 15
click at [493, 146] on div at bounding box center [678, 312] width 793 height 561
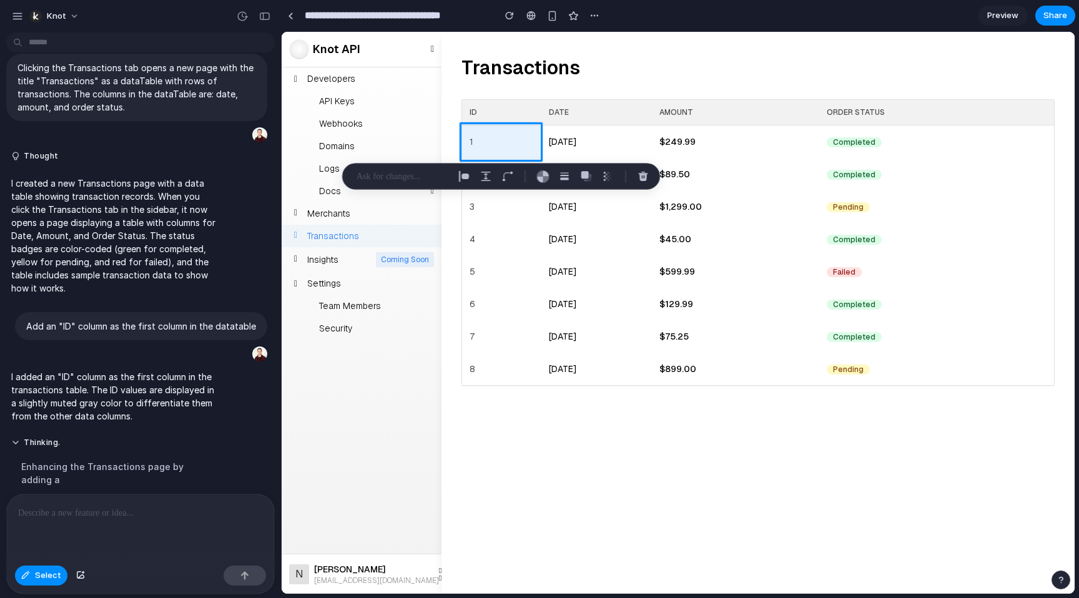
click at [119, 502] on div at bounding box center [140, 528] width 267 height 66
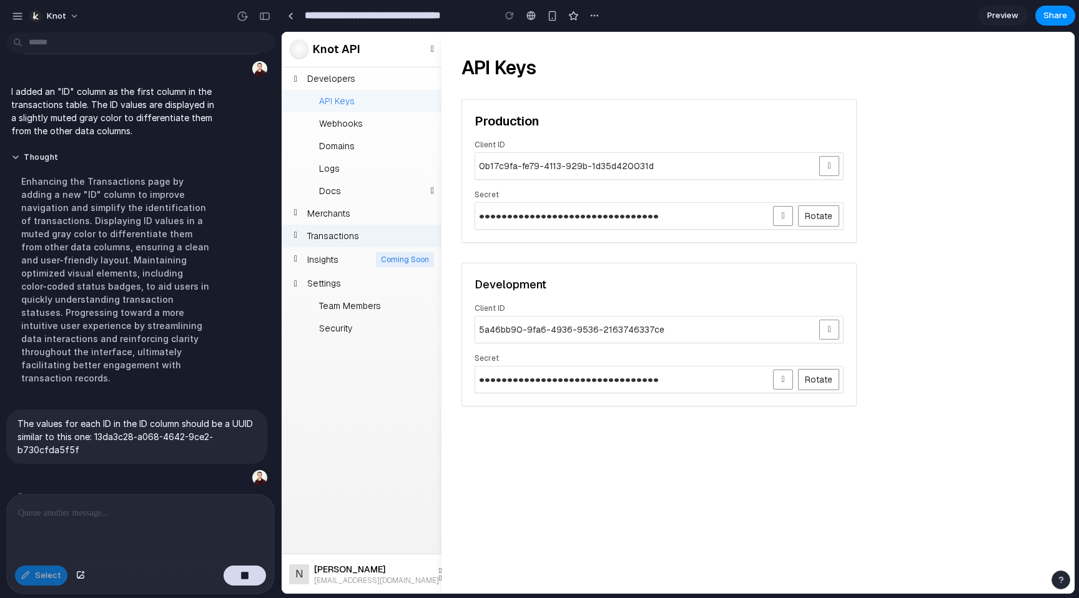
click at [349, 239] on span "Transactions" at bounding box center [333, 236] width 52 height 12
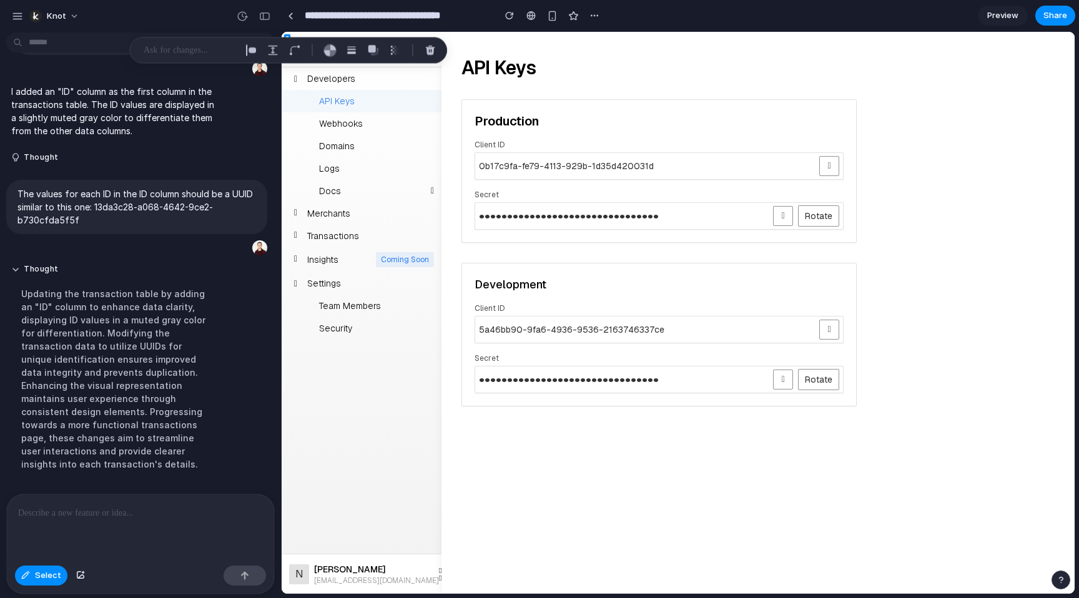
scroll to position [566, 0]
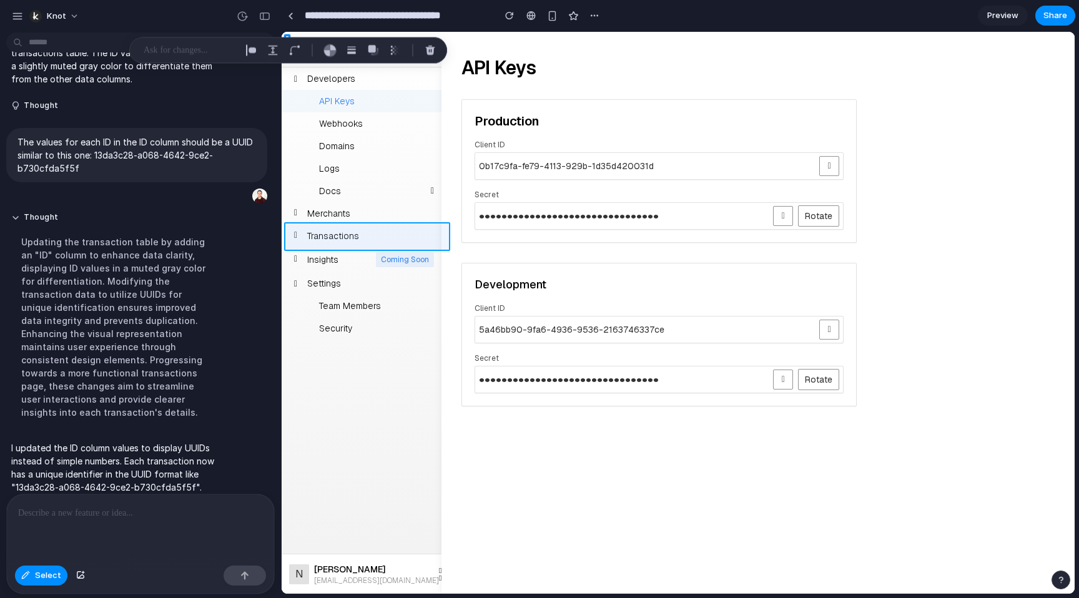
click at [373, 234] on div at bounding box center [678, 312] width 793 height 561
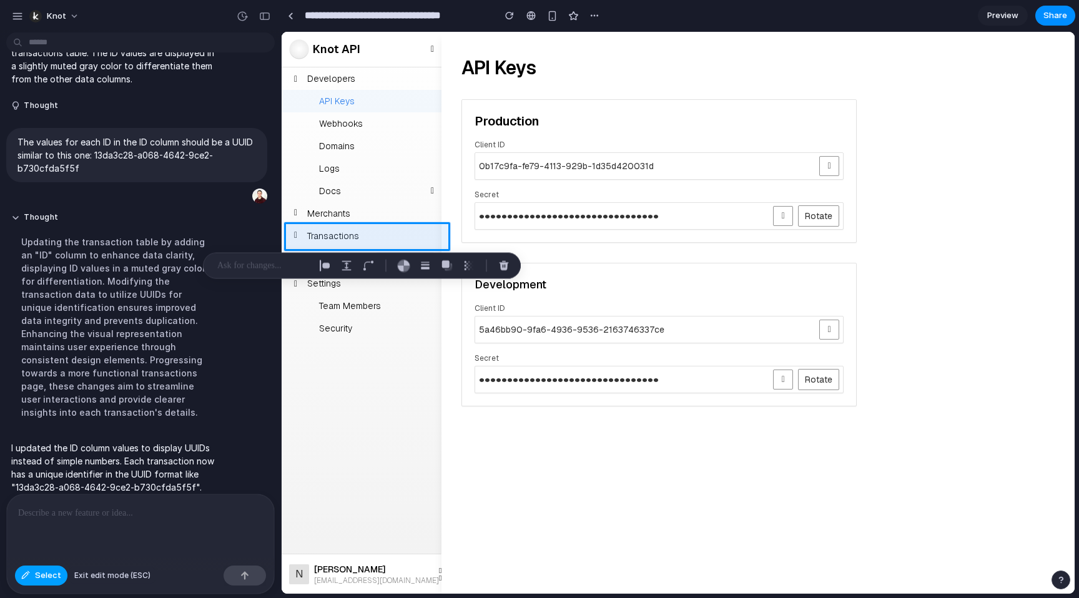
click at [46, 578] on span "Select" at bounding box center [48, 576] width 26 height 12
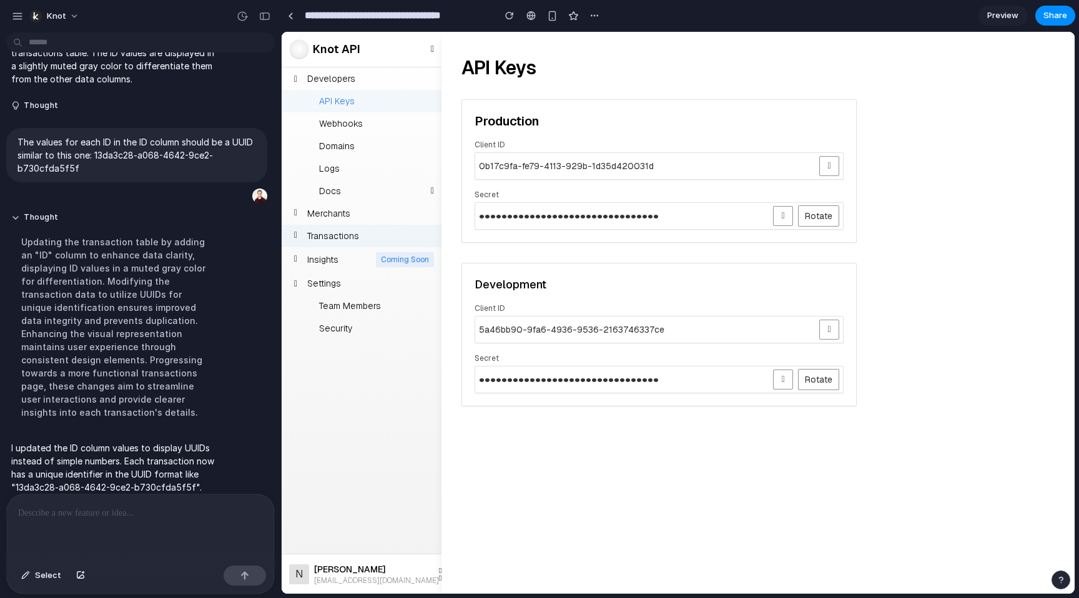
click at [348, 232] on span "Transactions" at bounding box center [333, 236] width 52 height 12
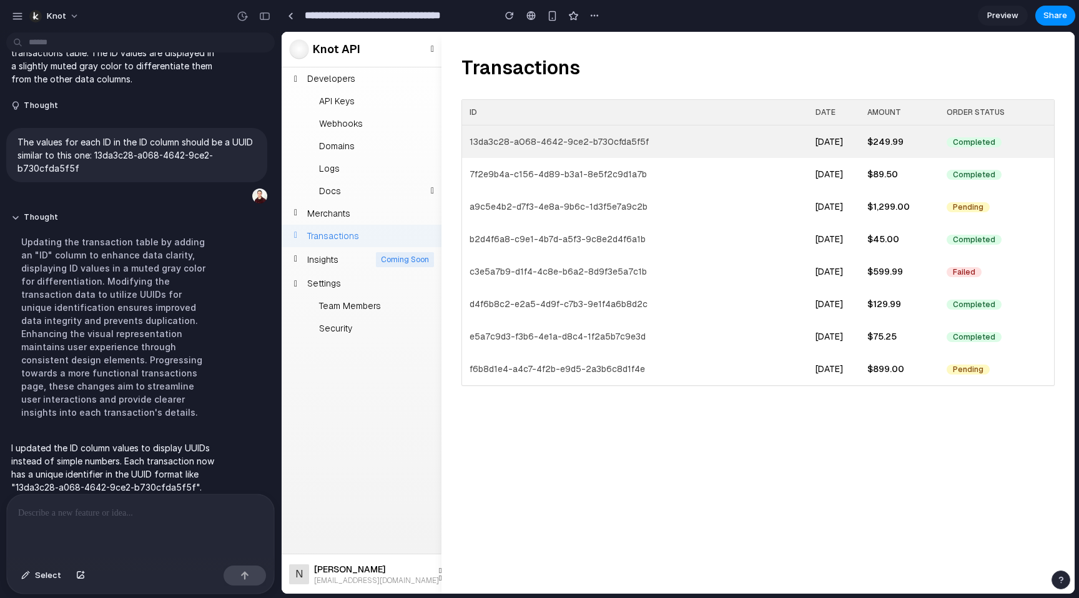
click at [699, 148] on td "13da3c28-a068-4642-9ce2-b730cfda5f5f" at bounding box center [638, 142] width 353 height 33
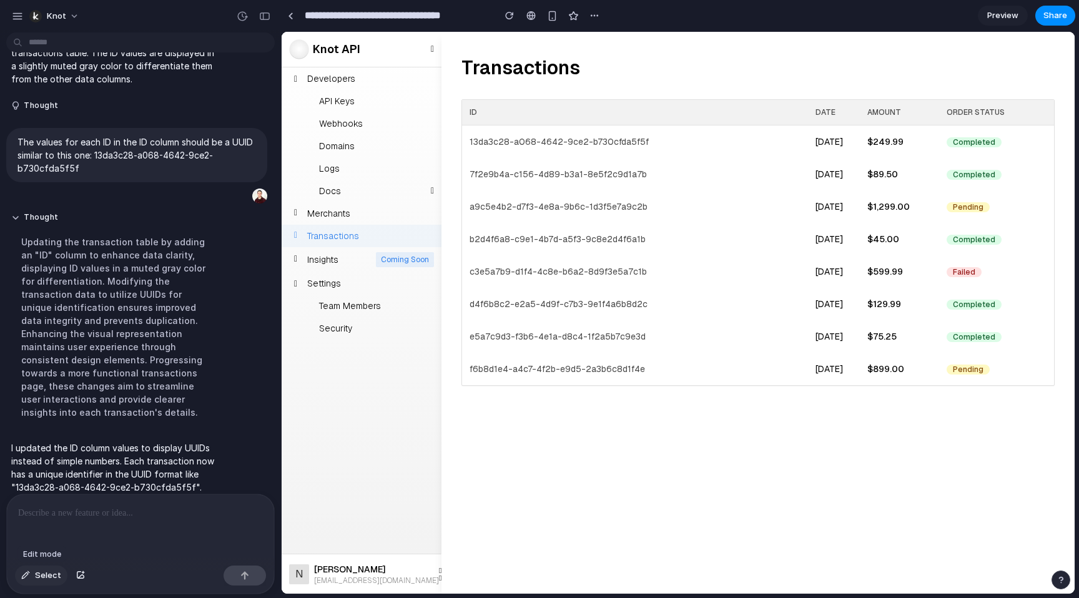
click at [32, 577] on button "Select" at bounding box center [41, 576] width 52 height 20
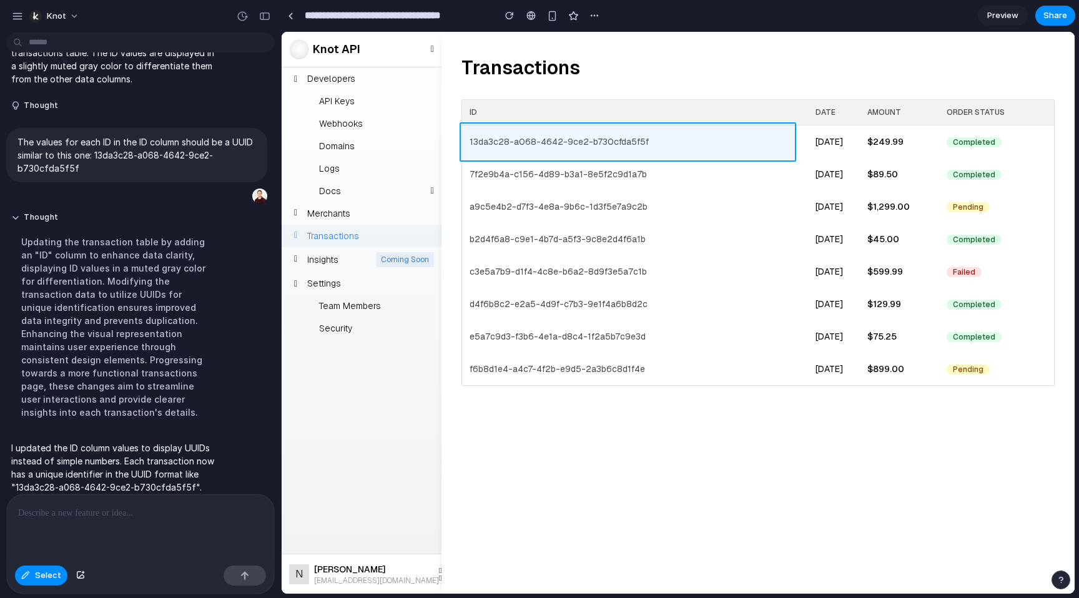
click at [665, 147] on div at bounding box center [678, 312] width 793 height 561
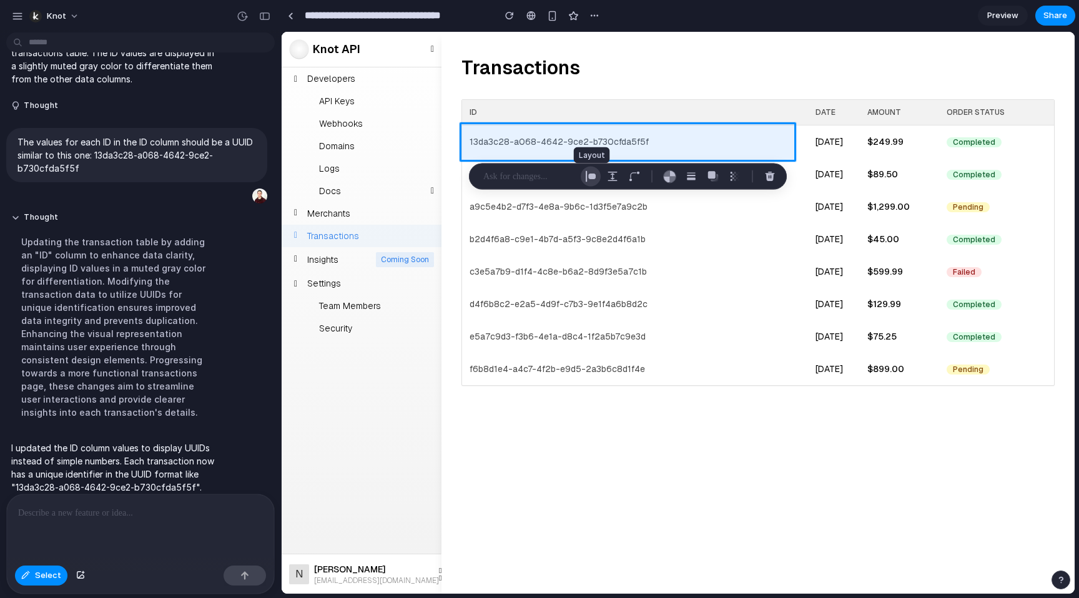
click at [595, 169] on button "button" at bounding box center [591, 177] width 20 height 20
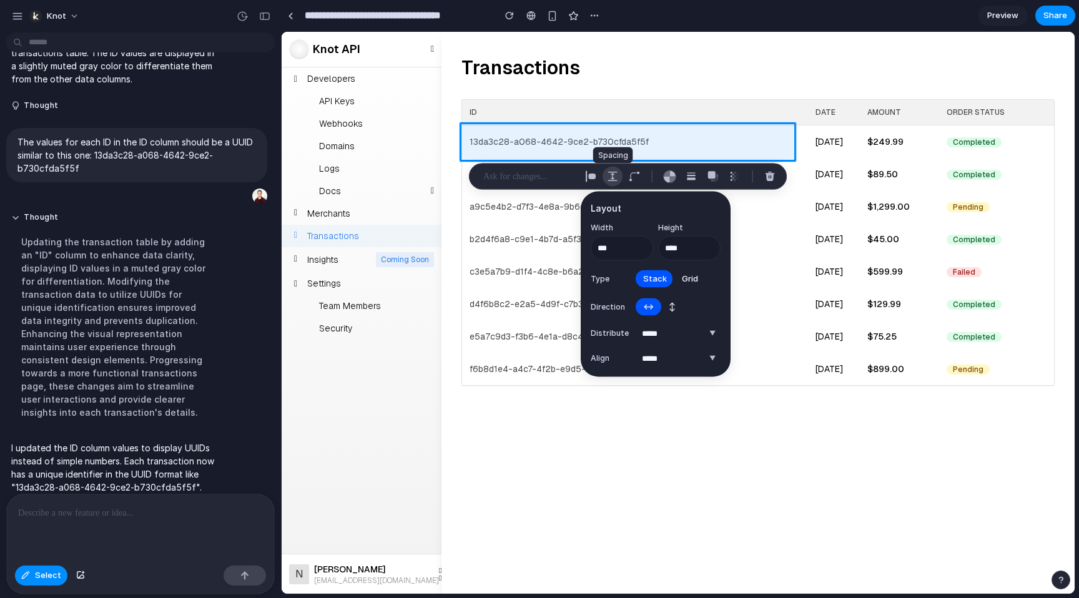
click at [611, 179] on div "button" at bounding box center [612, 176] width 11 height 11
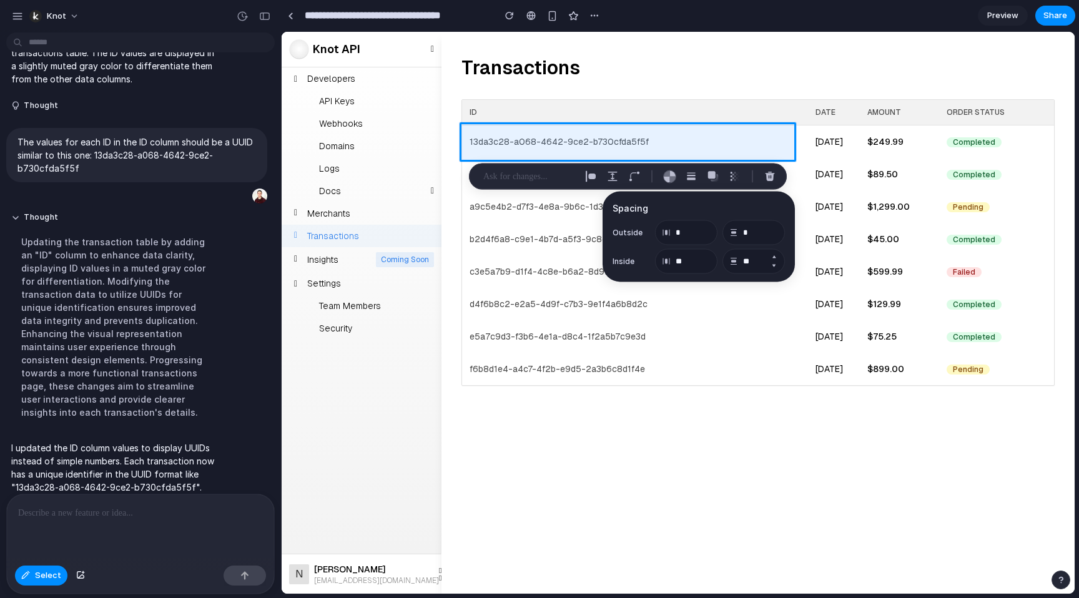
click at [778, 263] on button "Decrement" at bounding box center [774, 266] width 12 height 10
click at [776, 257] on button "Increment" at bounding box center [774, 257] width 12 height 10
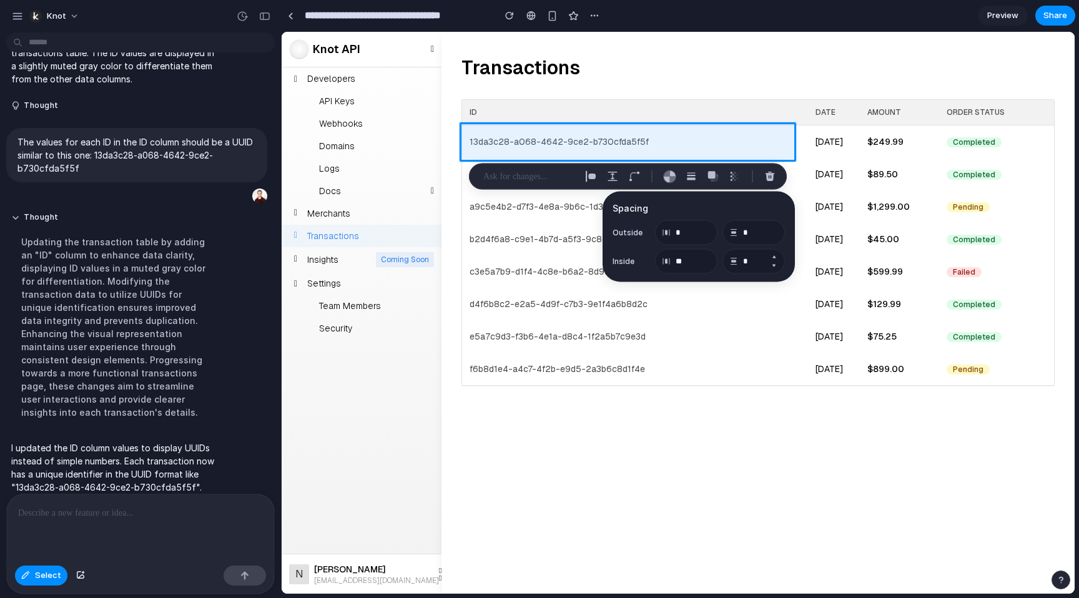
click at [776, 257] on button "Increment" at bounding box center [774, 257] width 12 height 10
type input "**"
click at [599, 177] on button "button" at bounding box center [591, 177] width 20 height 20
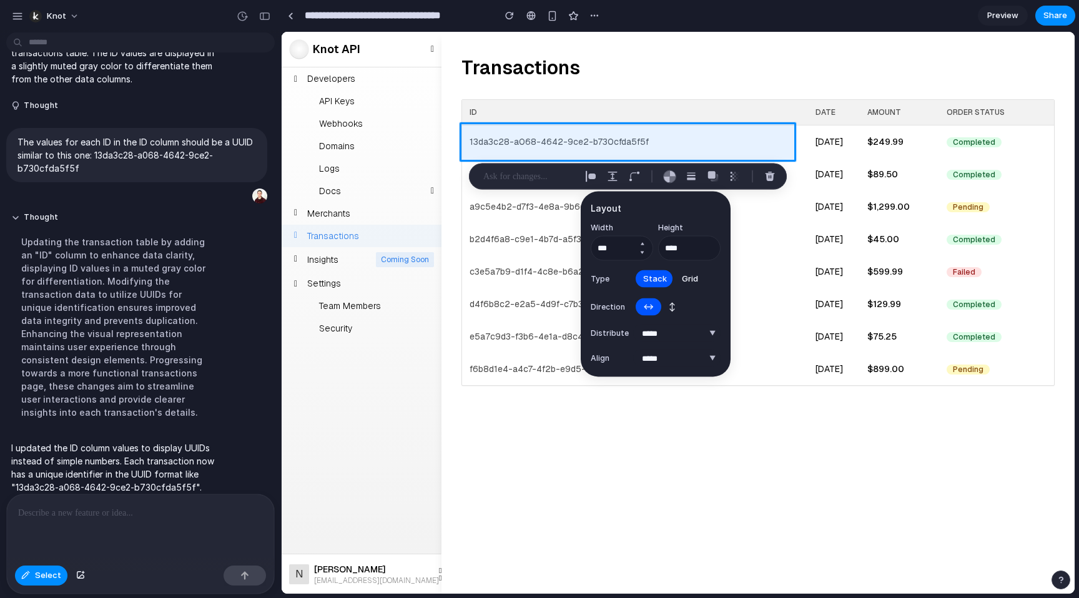
click at [644, 252] on button "Decrement" at bounding box center [642, 253] width 12 height 10
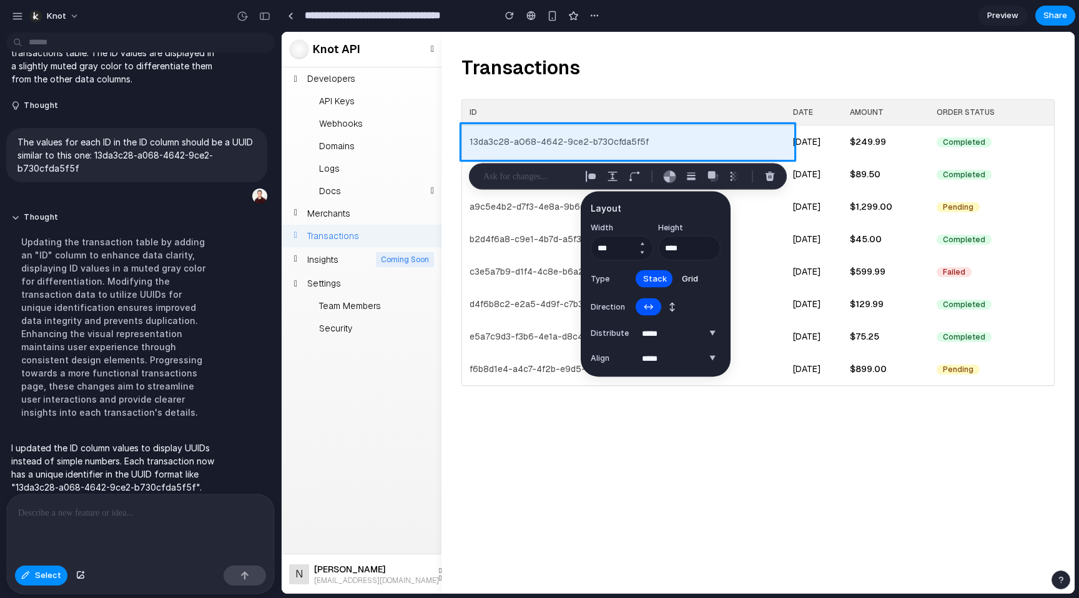
click at [644, 252] on button "Decrement" at bounding box center [642, 253] width 12 height 10
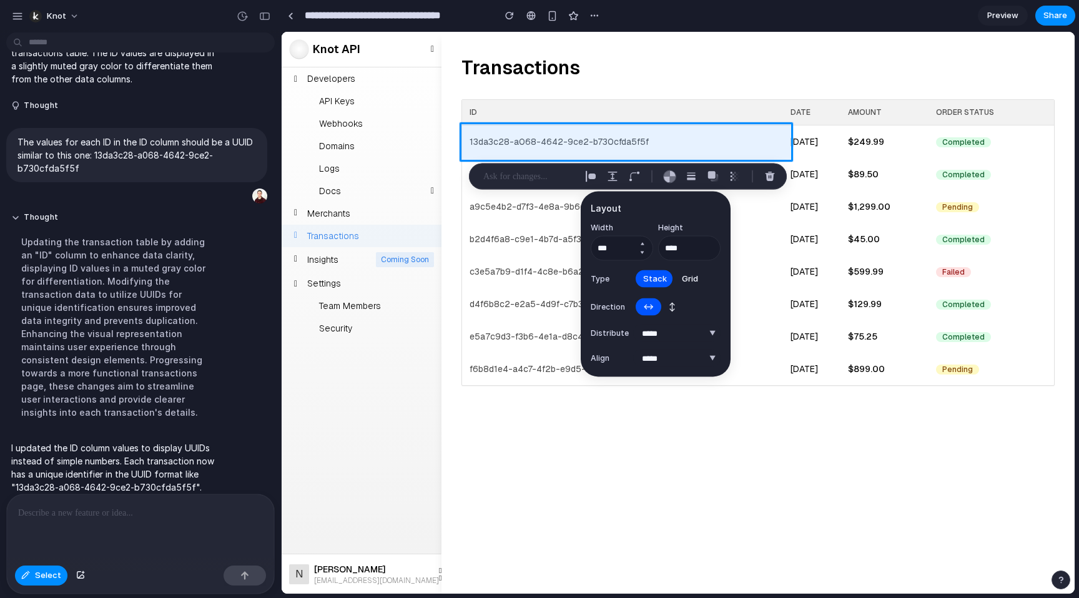
click at [644, 252] on button "Decrement" at bounding box center [642, 253] width 12 height 10
click at [621, 250] on input "***" at bounding box center [622, 248] width 62 height 25
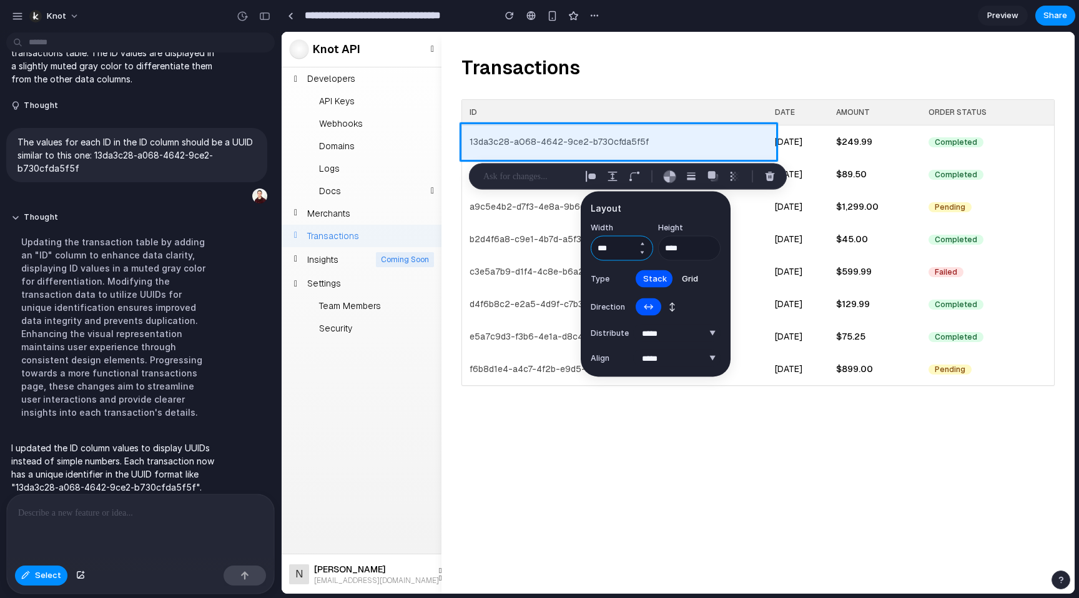
click at [616, 253] on input "***" at bounding box center [622, 248] width 62 height 25
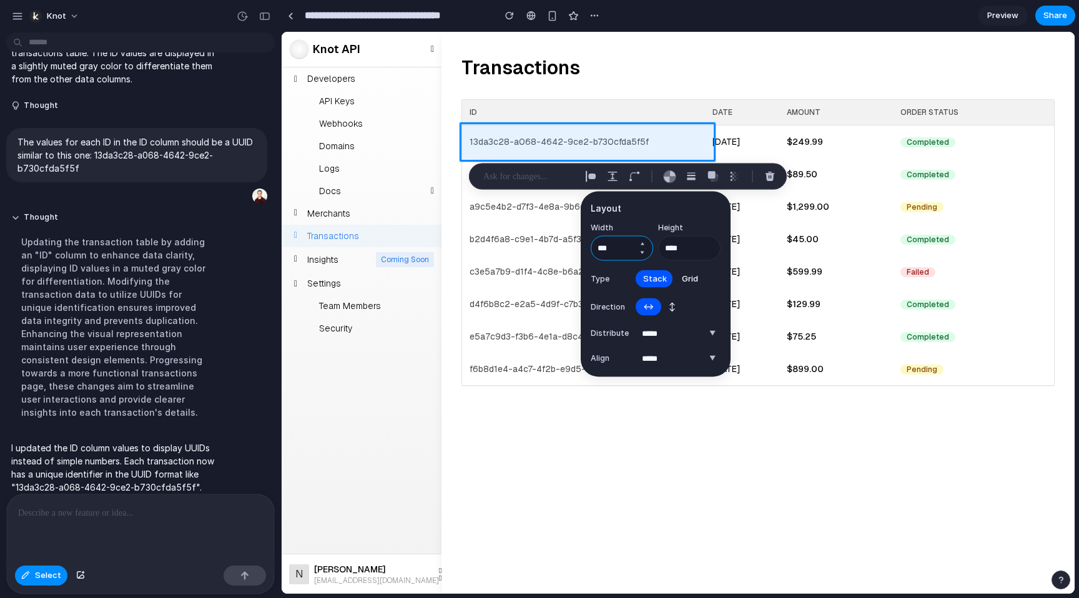
type input "***"
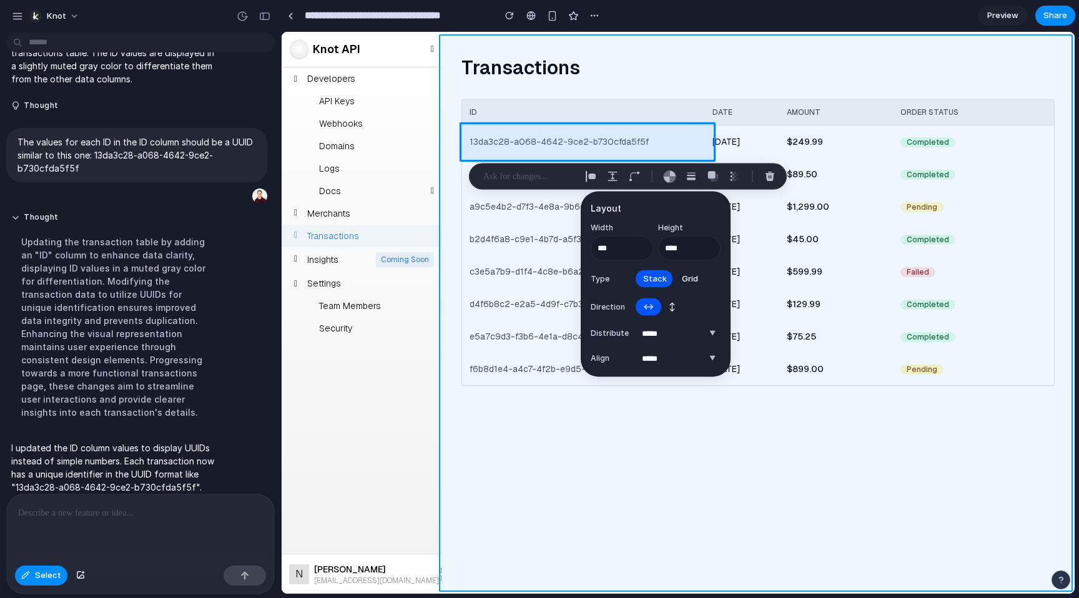
click at [567, 462] on div at bounding box center [678, 312] width 793 height 561
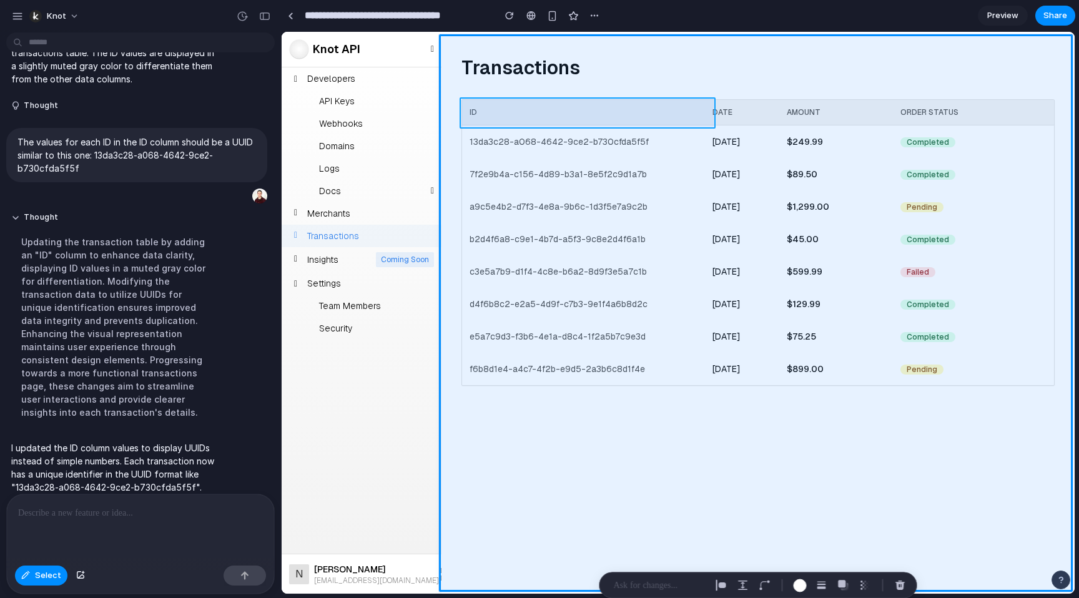
click at [665, 114] on div at bounding box center [678, 312] width 793 height 561
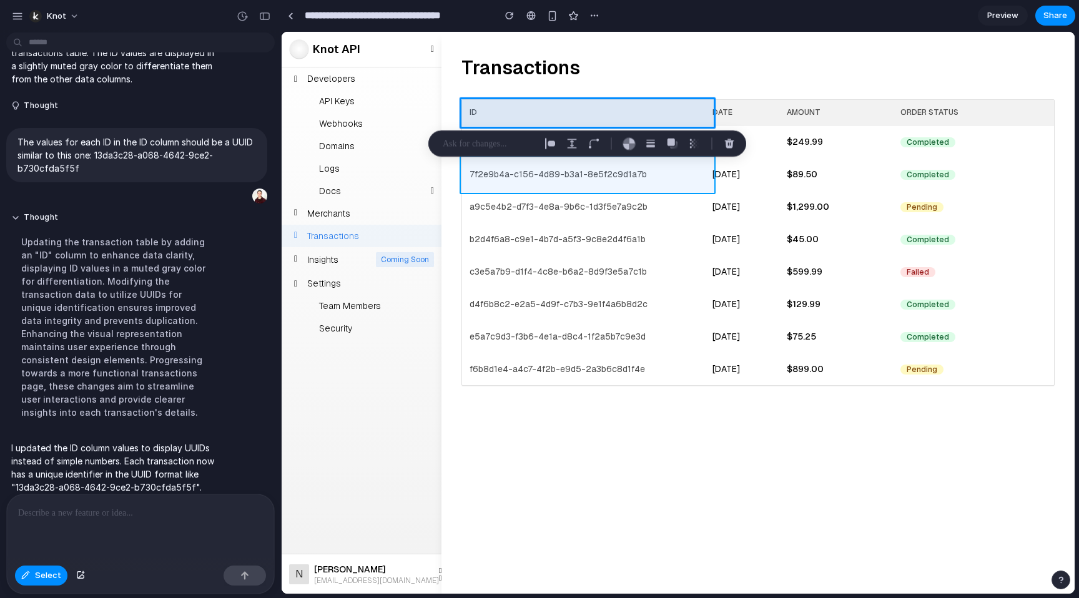
click at [663, 166] on div at bounding box center [678, 312] width 793 height 561
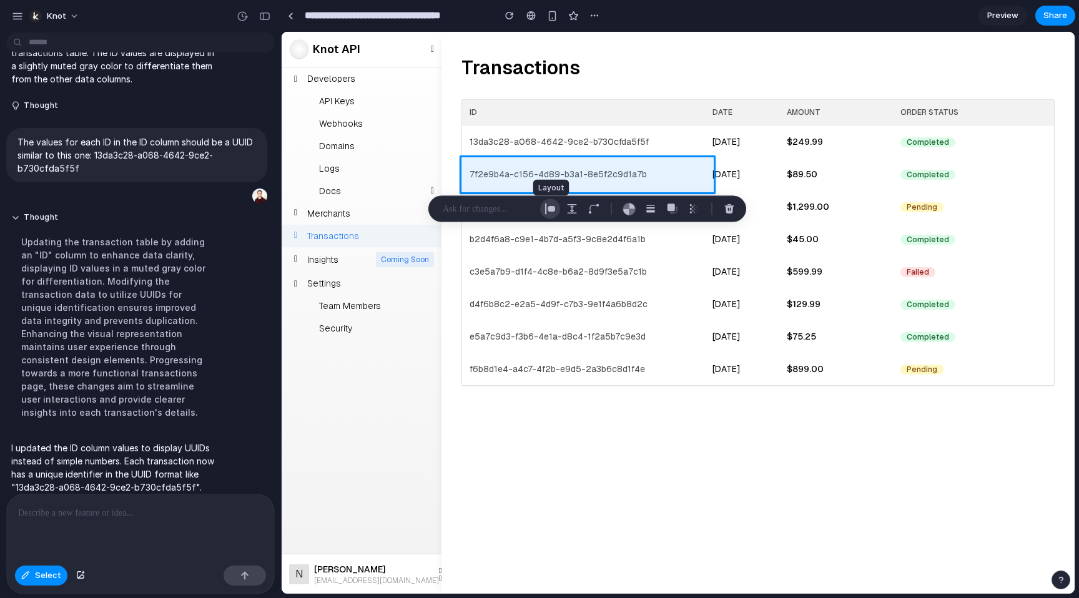
click at [548, 205] on div "button" at bounding box center [550, 209] width 11 height 11
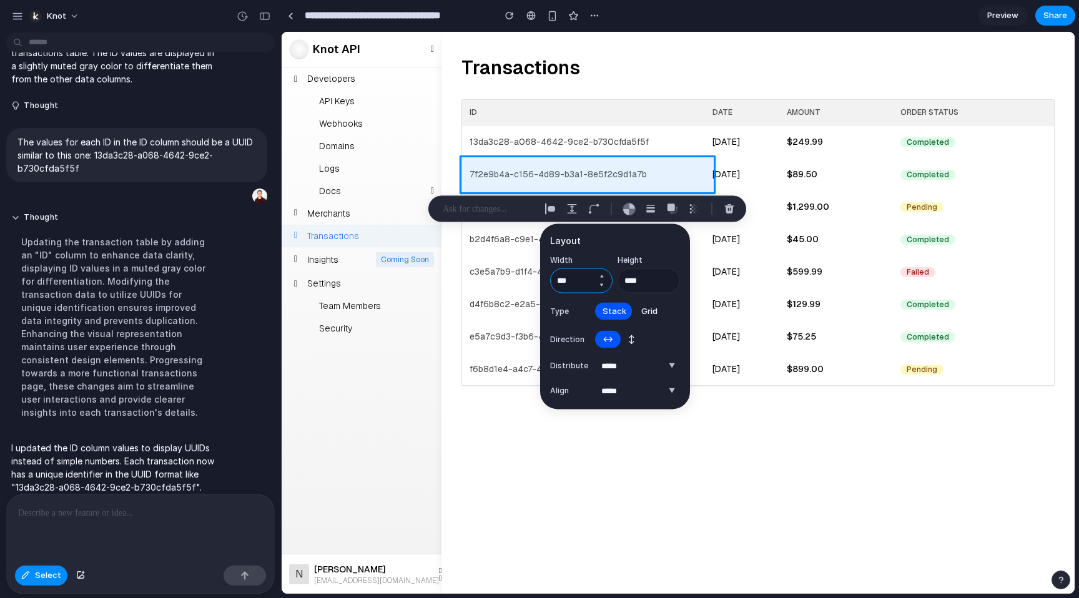
click at [581, 284] on input "***" at bounding box center [581, 281] width 62 height 25
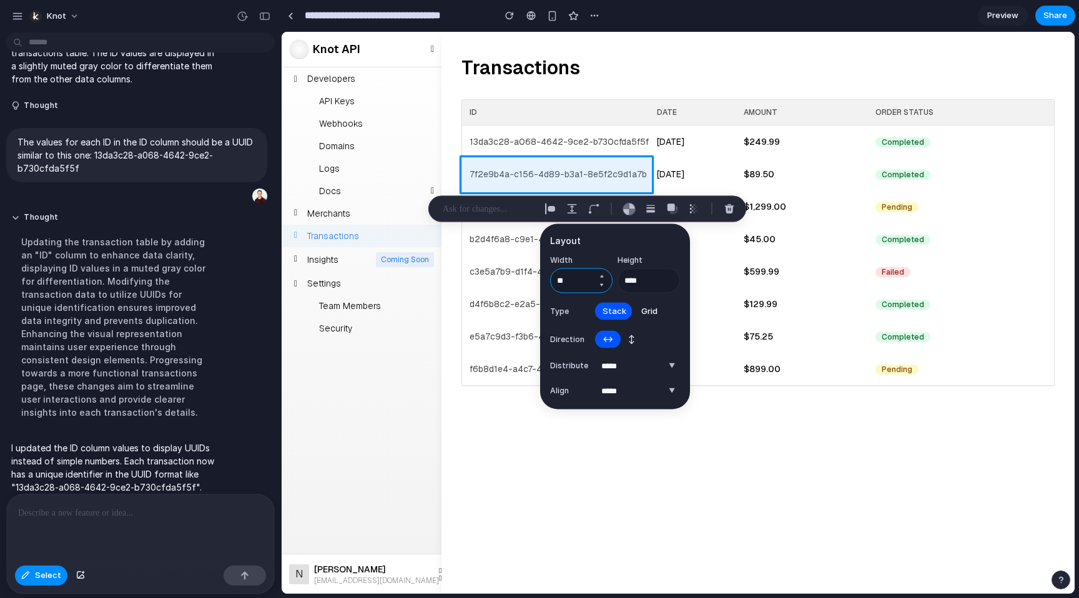
type input "*"
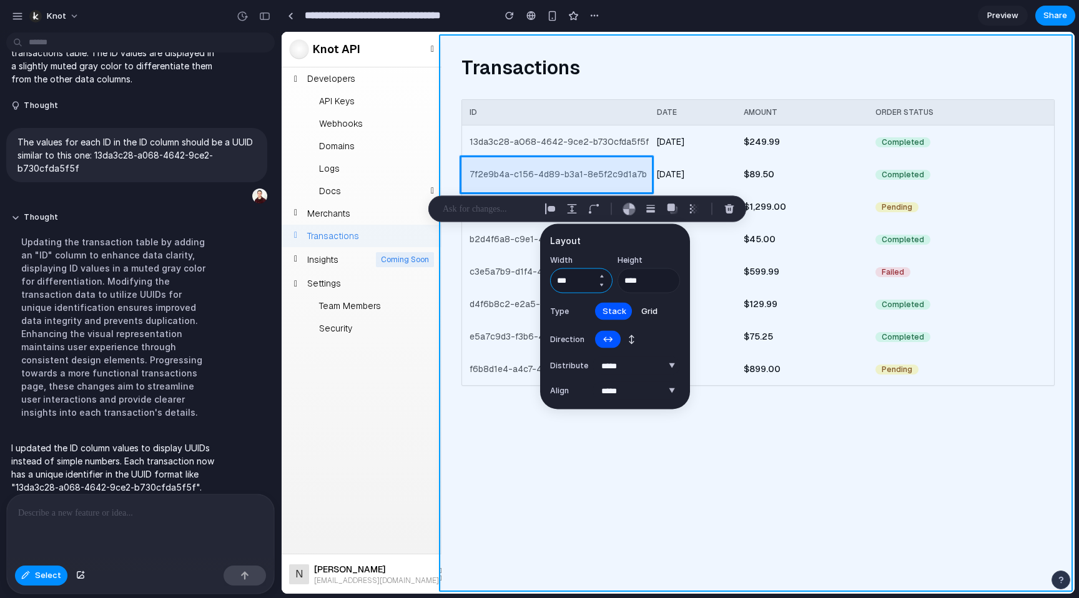
type input "***"
click at [495, 483] on div at bounding box center [678, 312] width 793 height 561
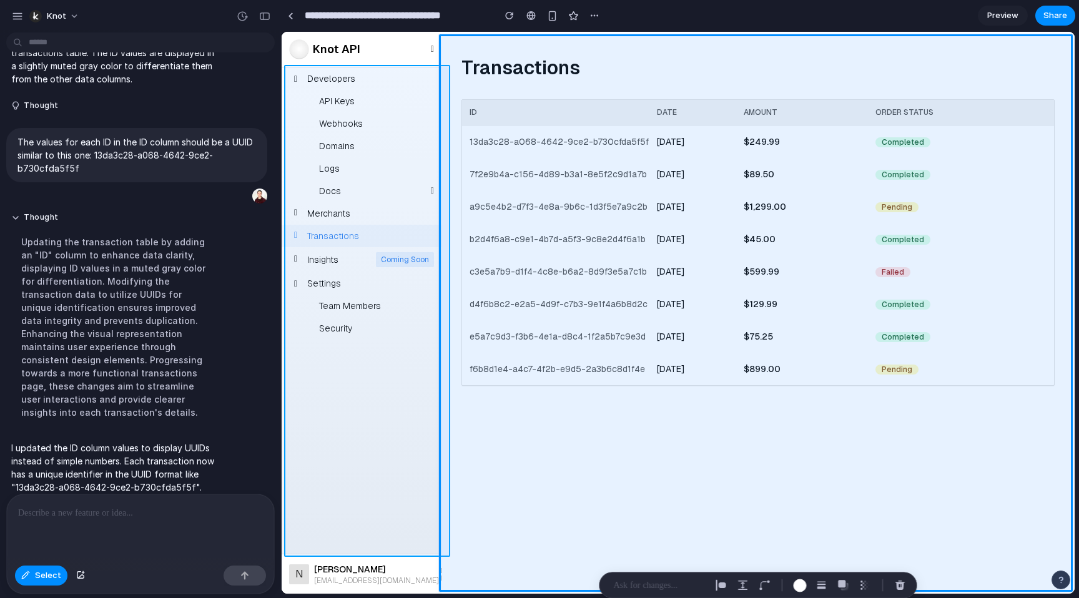
click at [372, 500] on div at bounding box center [678, 312] width 793 height 561
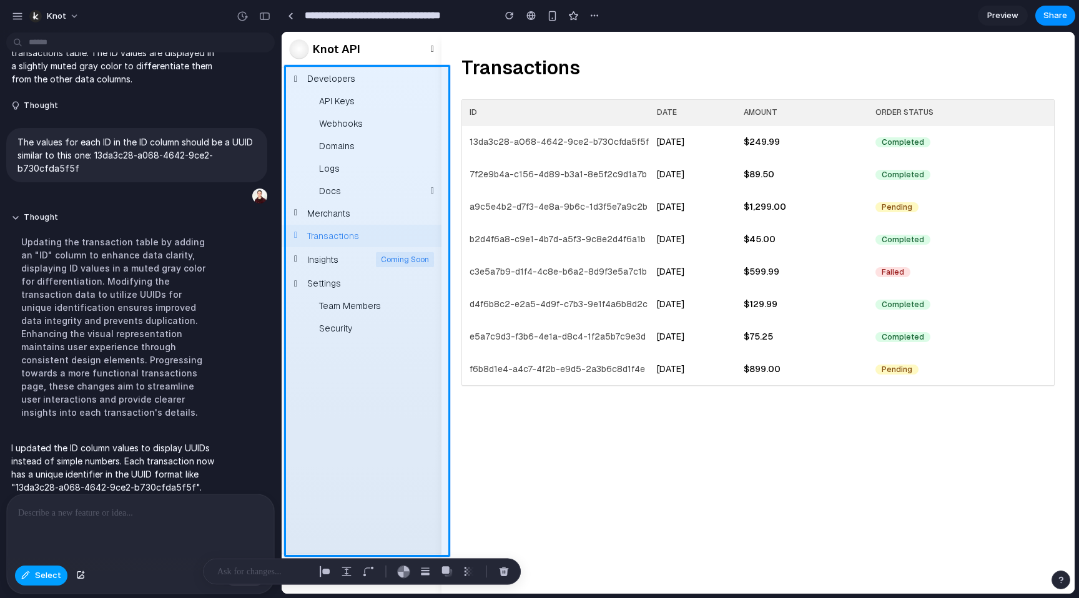
click at [55, 573] on span "Select" at bounding box center [48, 576] width 26 height 12
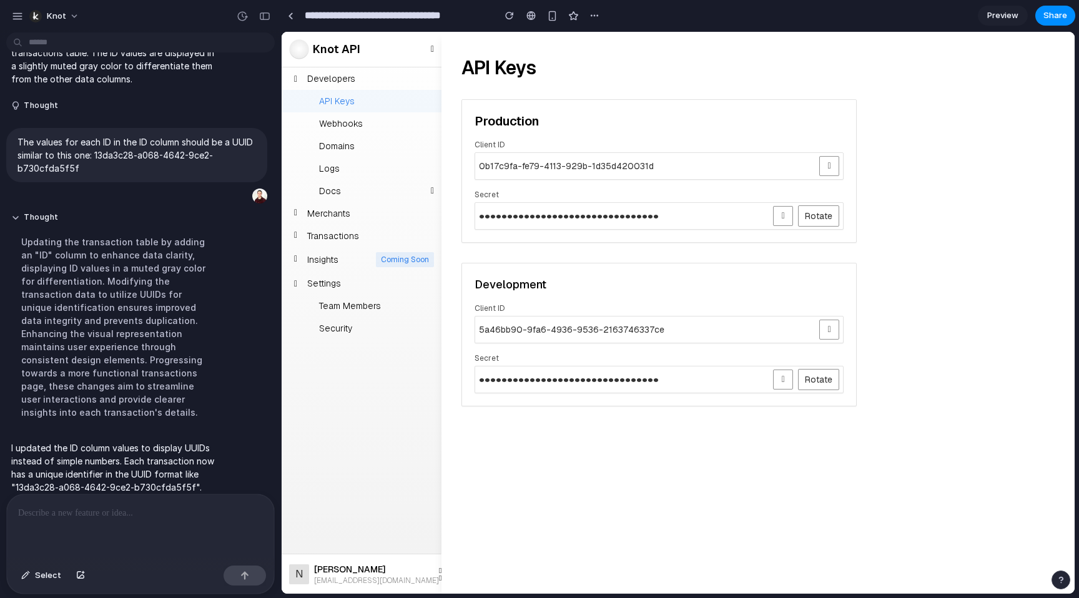
scroll to position [0, 0]
click at [367, 237] on div "Transactions" at bounding box center [362, 236] width 160 height 22
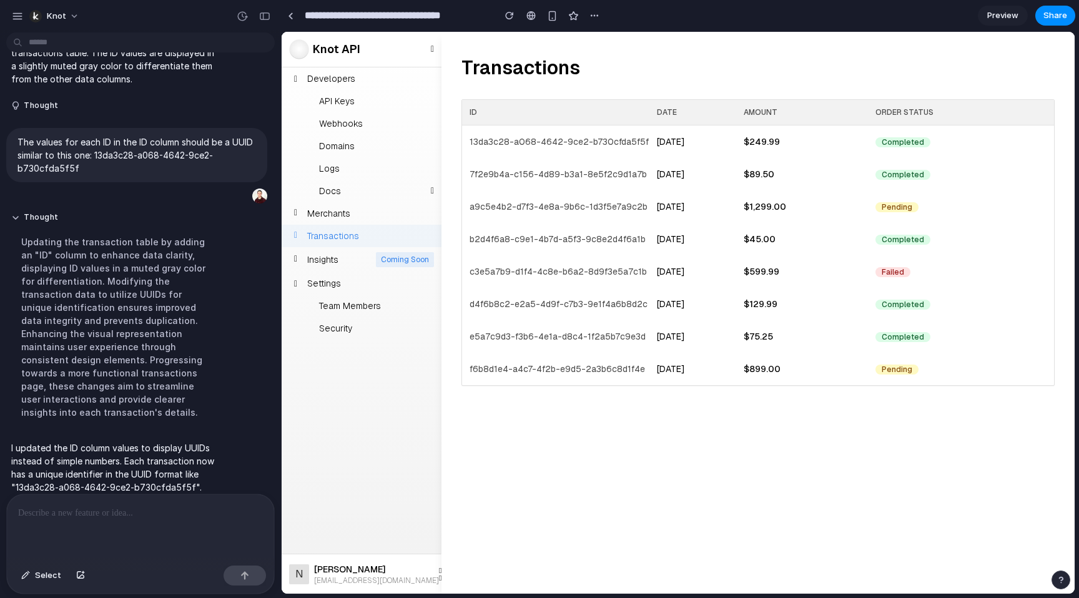
click at [71, 507] on p at bounding box center [140, 513] width 245 height 15
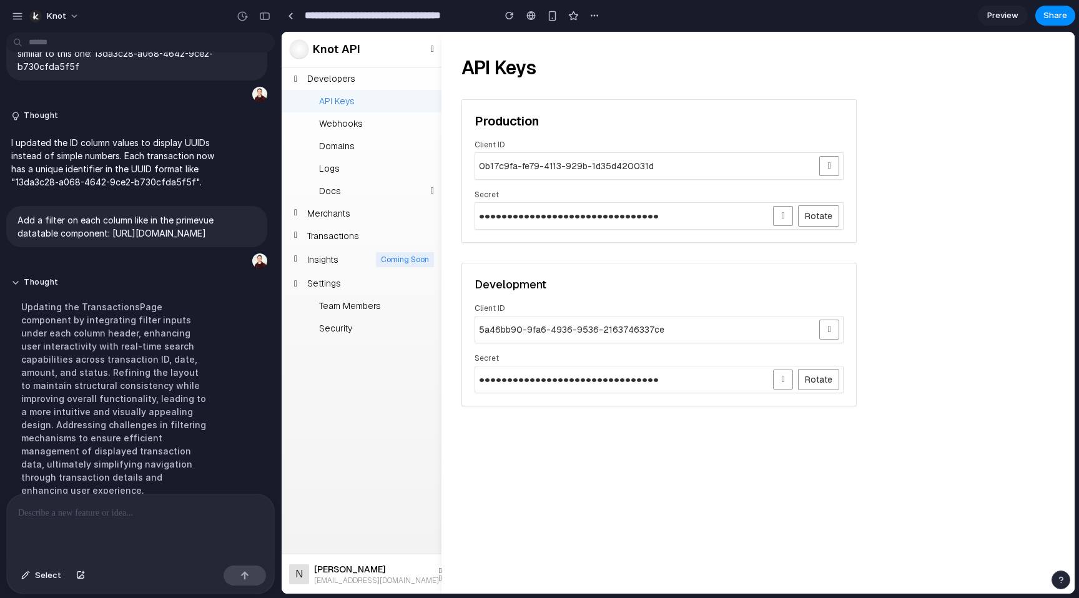
scroll to position [759, 0]
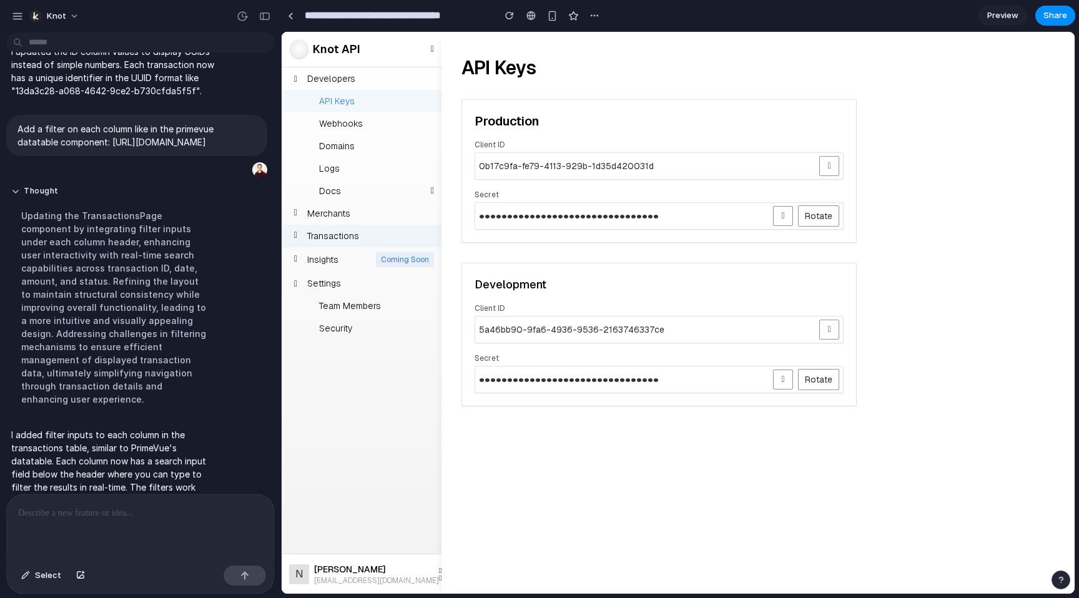
click at [385, 240] on div "Transactions" at bounding box center [362, 236] width 160 height 22
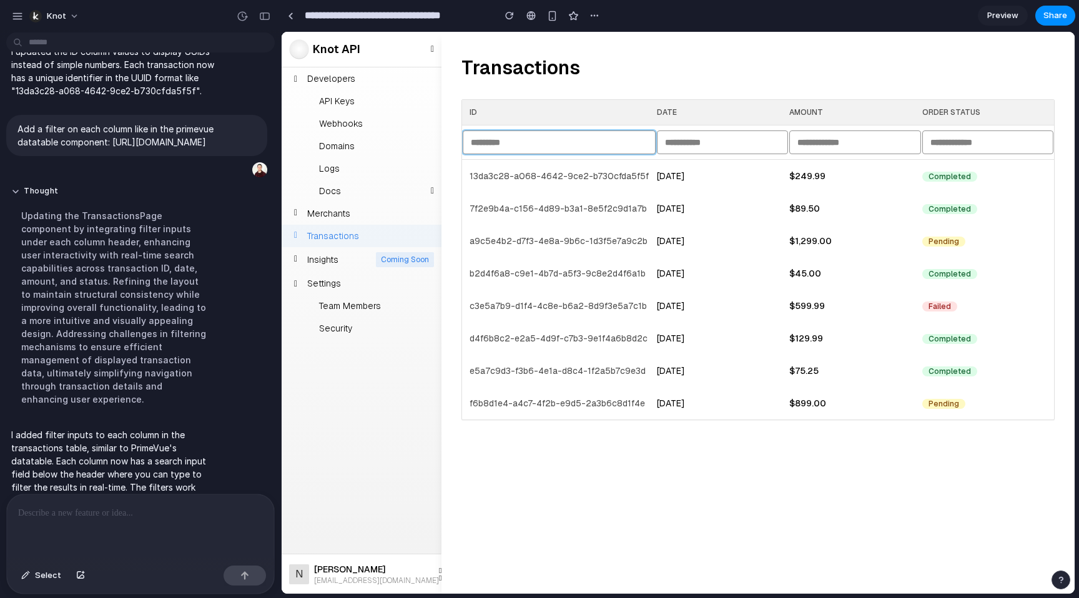
click at [518, 139] on input "text" at bounding box center [559, 143] width 193 height 24
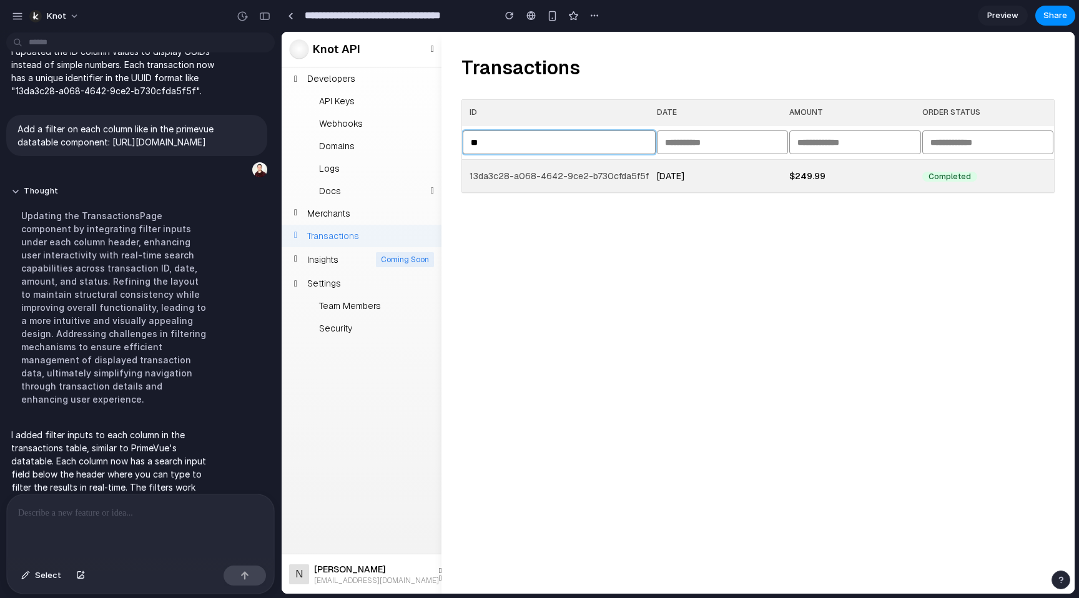
type input "*"
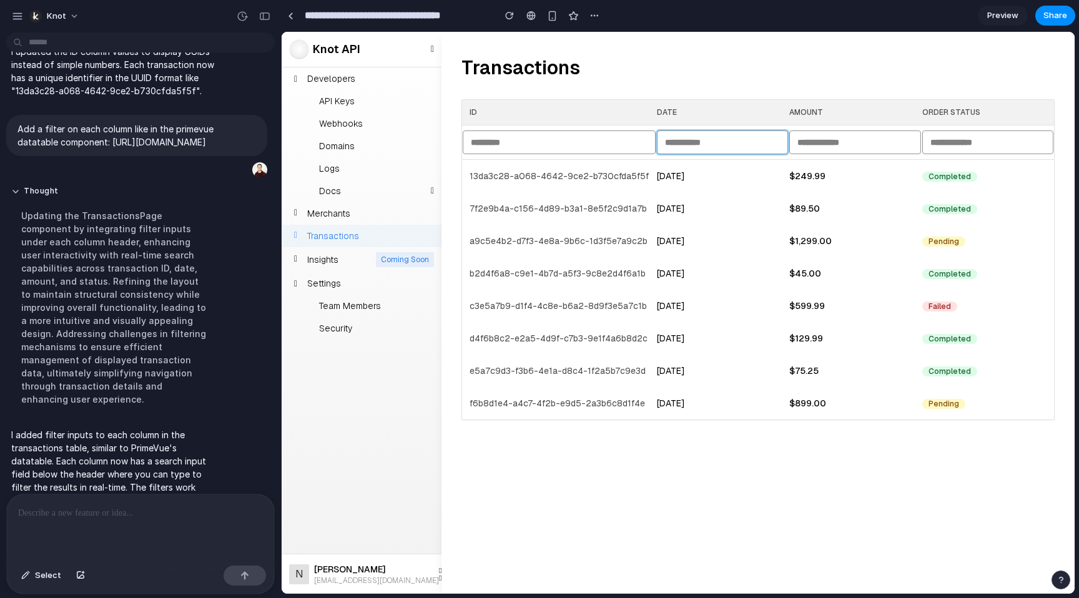
click at [696, 145] on input "text" at bounding box center [722, 143] width 131 height 24
type input "******"
click at [844, 144] on input "text" at bounding box center [854, 143] width 131 height 24
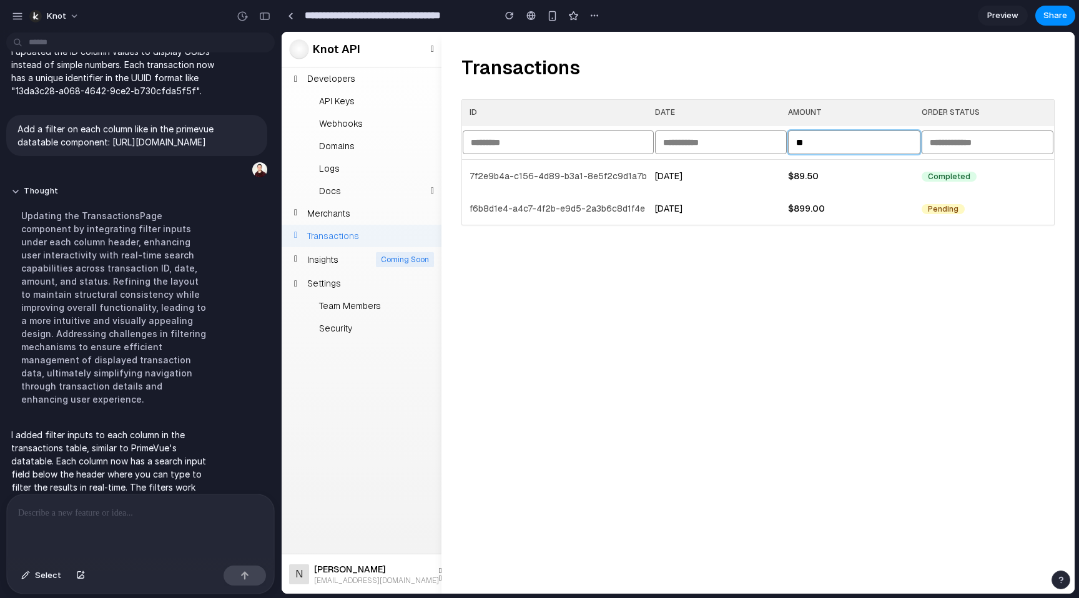
type input "*"
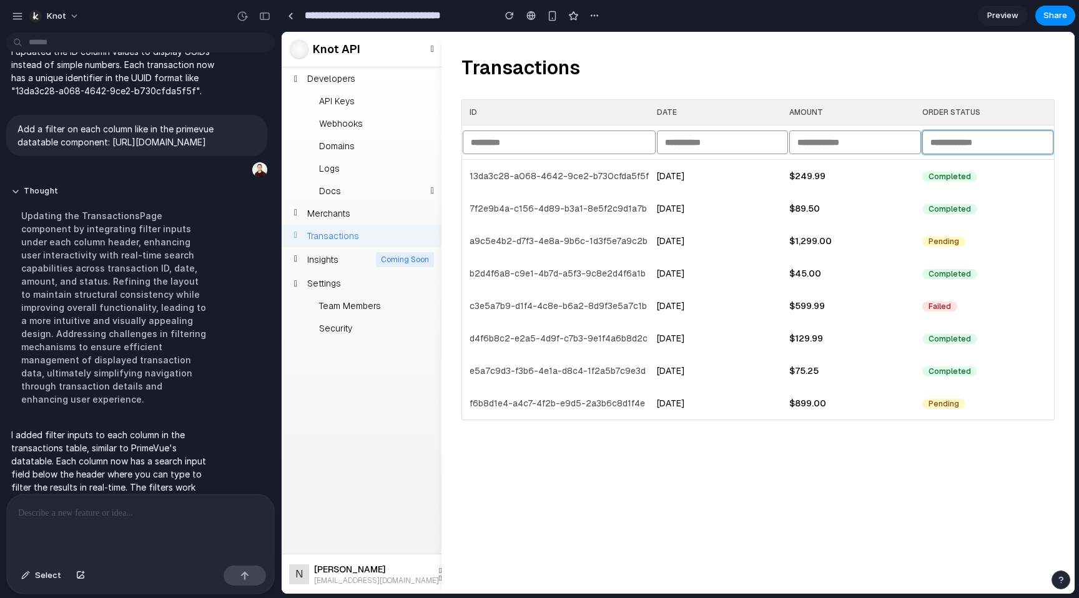
click at [958, 142] on input "text" at bounding box center [987, 143] width 131 height 24
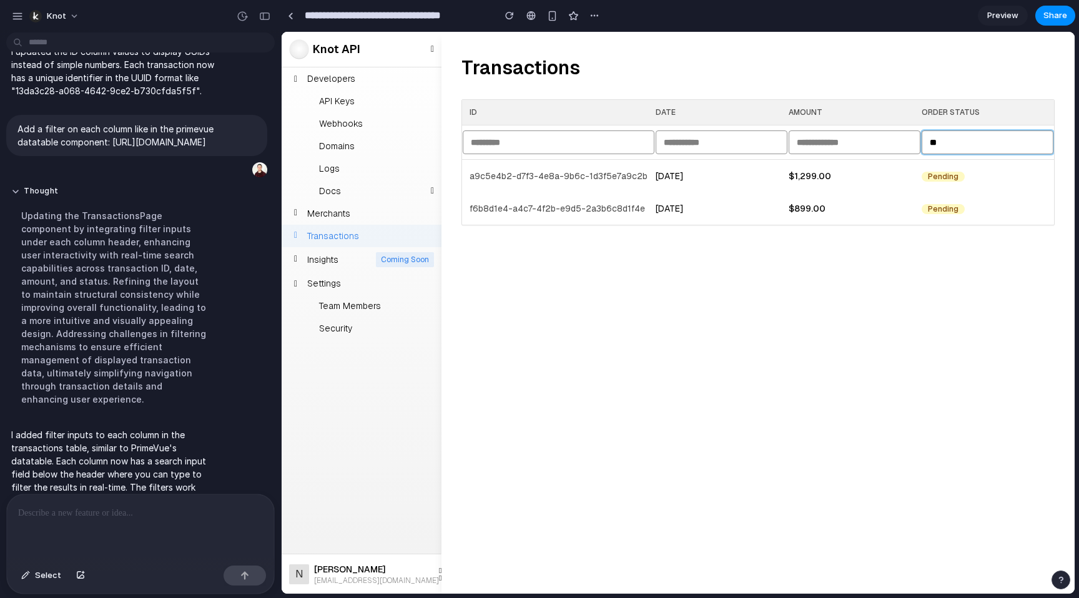
type input "*"
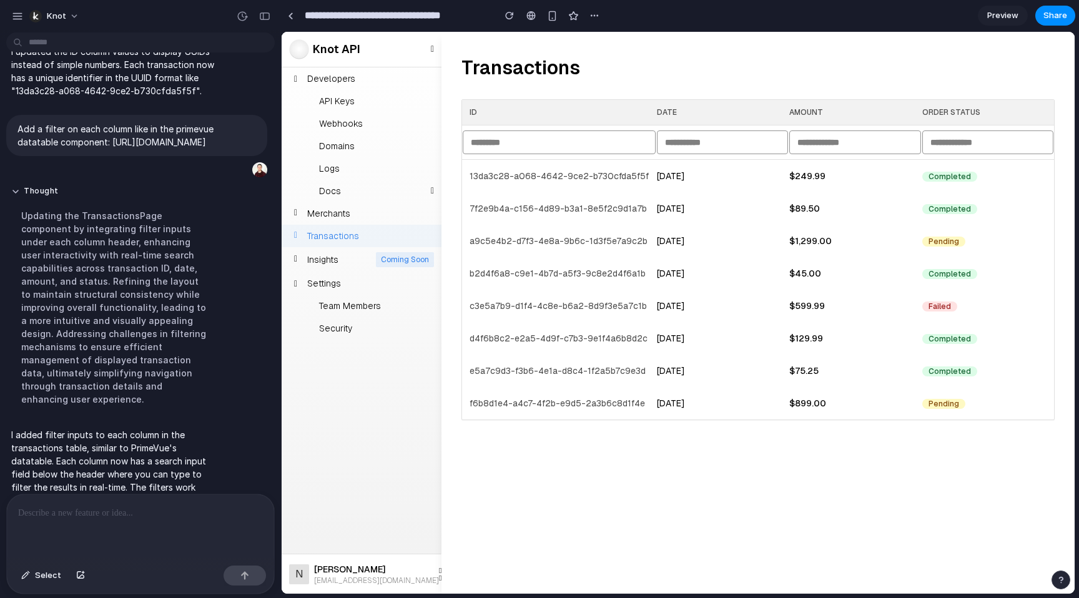
click at [528, 478] on div "Transactions ID Date Amount Order Status 13da3c28-a068-4642-9ce2-b730cfda5f5f 2…" at bounding box center [758, 313] width 633 height 562
click at [1047, 14] on span "Share" at bounding box center [1056, 15] width 24 height 12
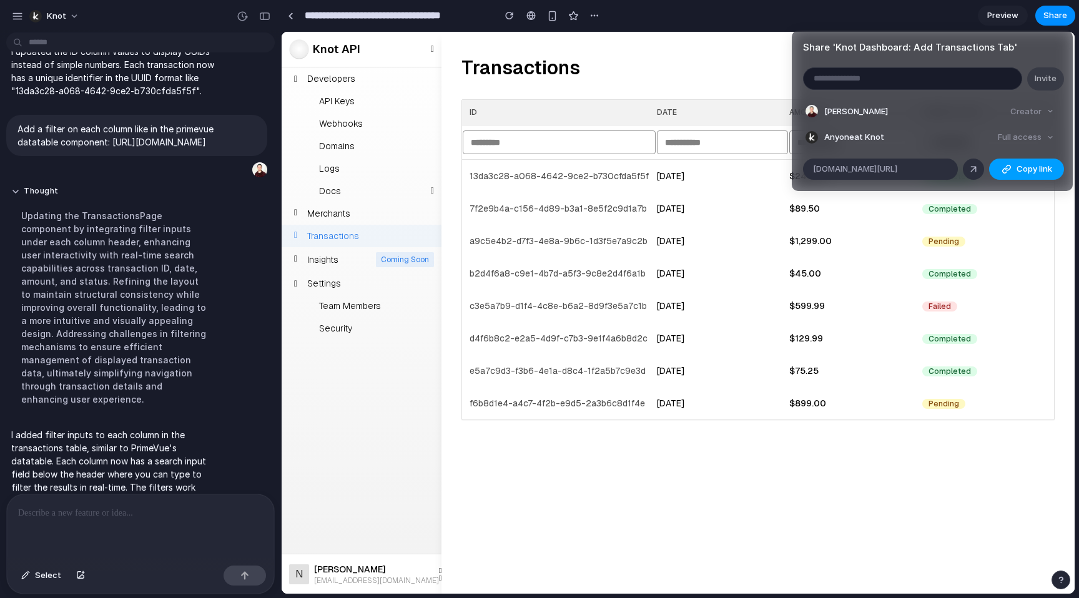
click at [1024, 163] on span "Copy link" at bounding box center [1035, 169] width 36 height 12
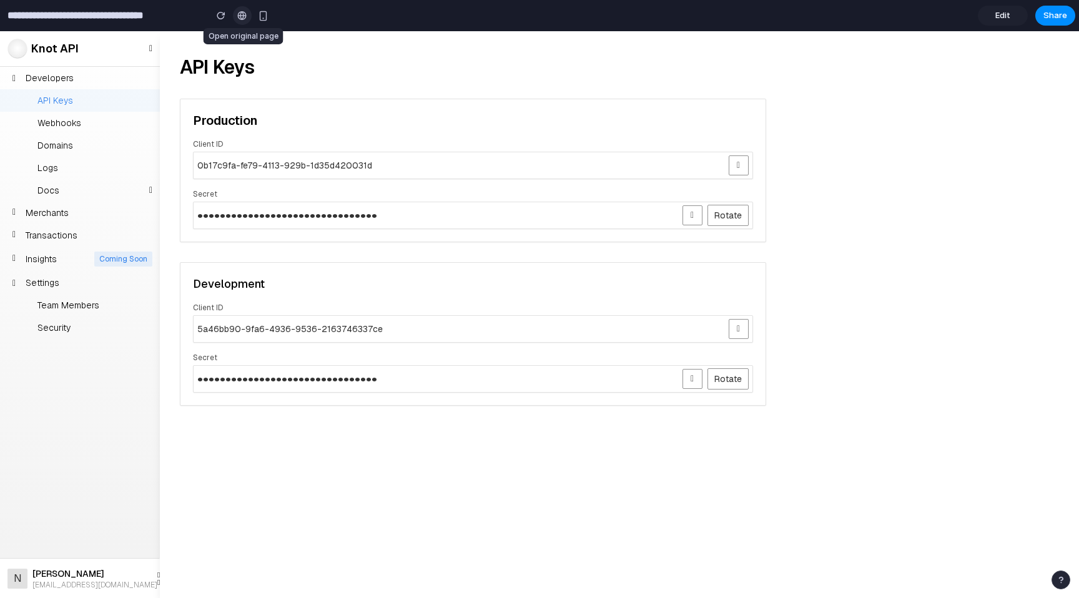
click at [239, 15] on div at bounding box center [241, 16] width 9 height 10
click at [1060, 580] on div "button" at bounding box center [1061, 580] width 9 height 9
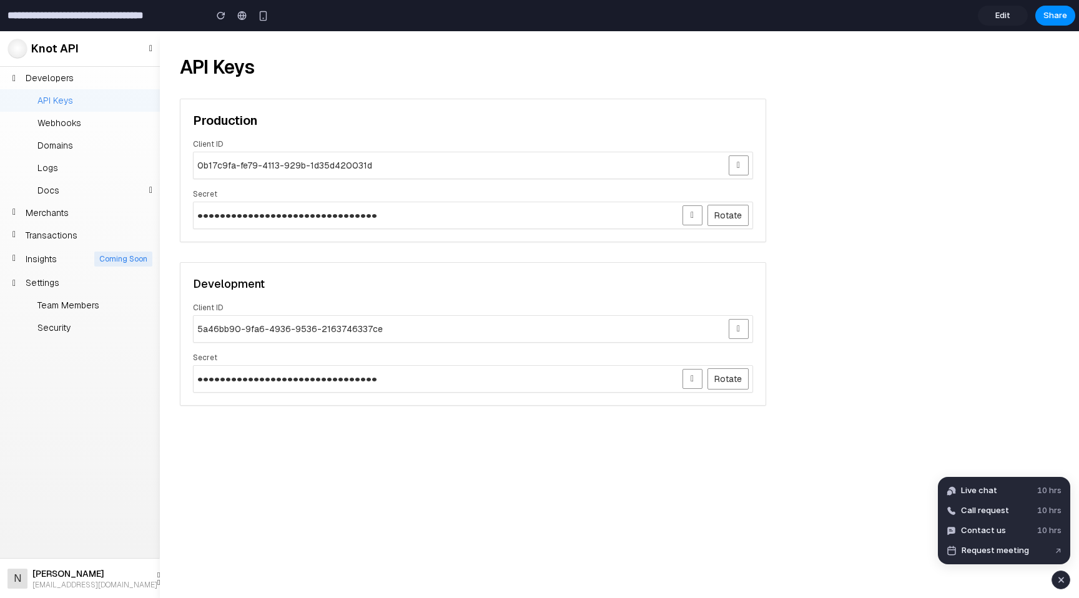
click at [923, 397] on div "Production Client ID 0b17c9fa-fe79-4113-929b-1d35d420031d Secret ••••••••••••••…" at bounding box center [619, 252] width 879 height 307
